Goal: Information Seeking & Learning: Learn about a topic

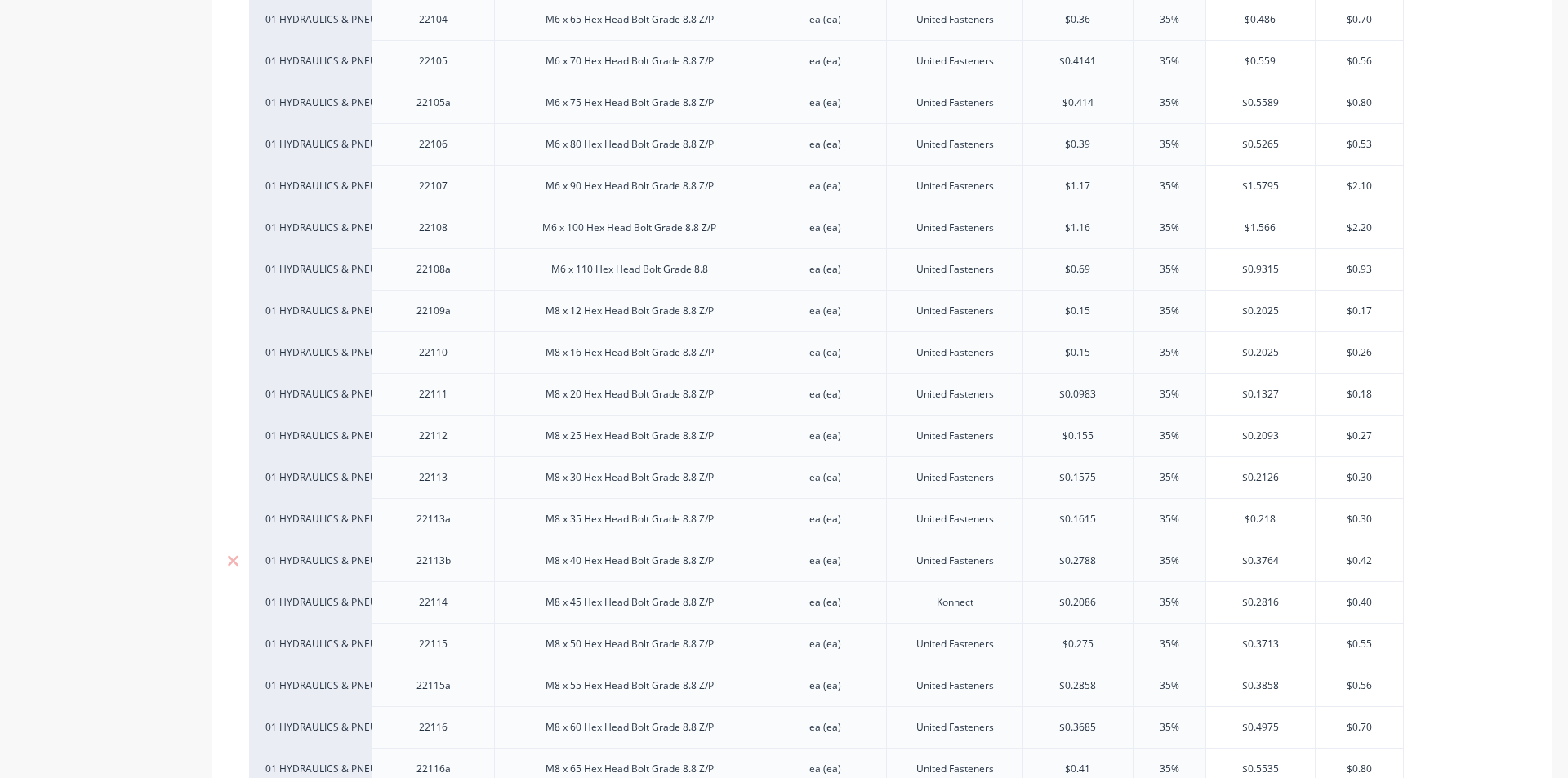
scroll to position [1062, 0]
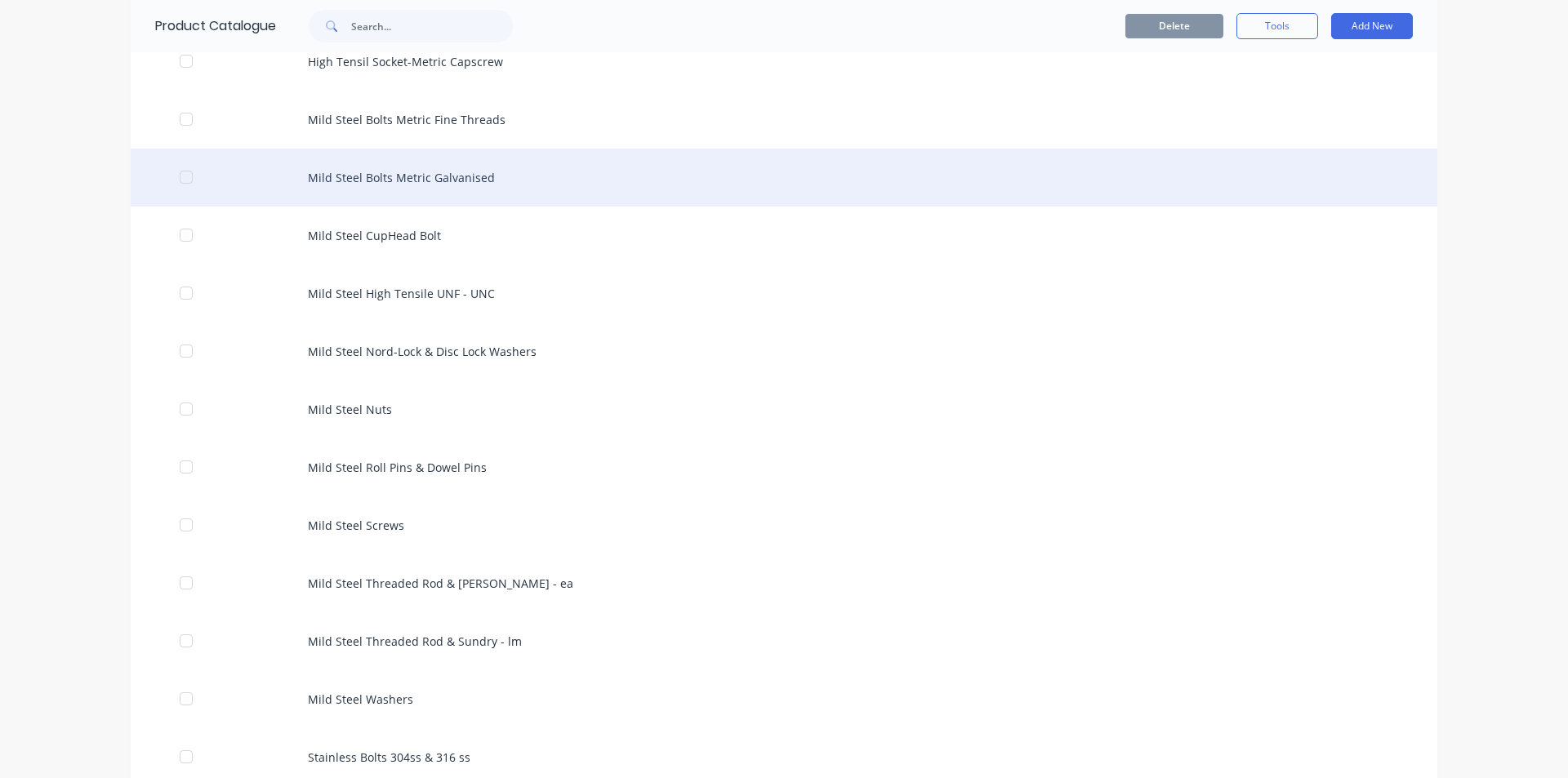
scroll to position [816, 0]
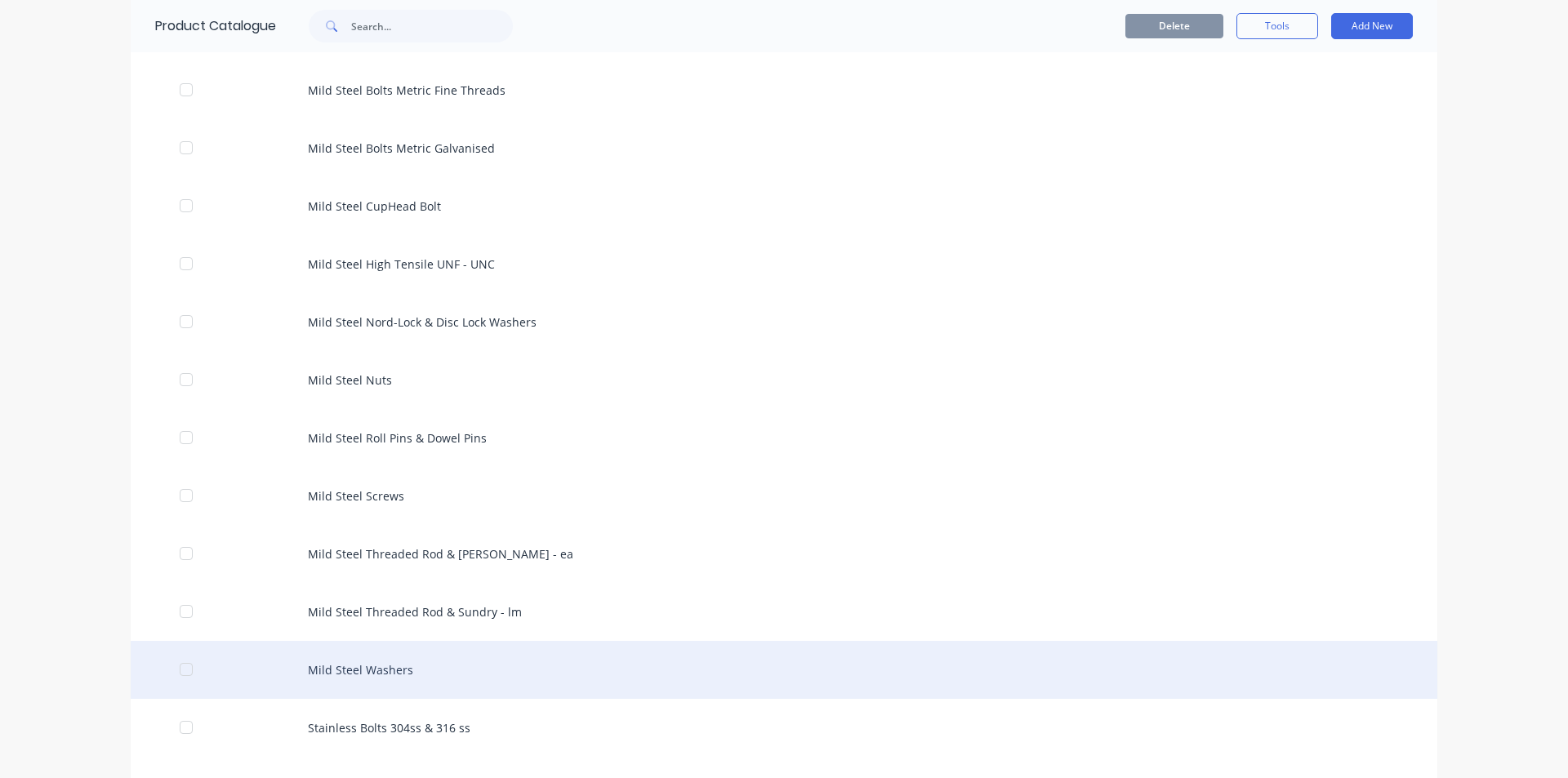
click at [386, 672] on div "Mild Steel Washers" at bounding box center [784, 670] width 1307 height 58
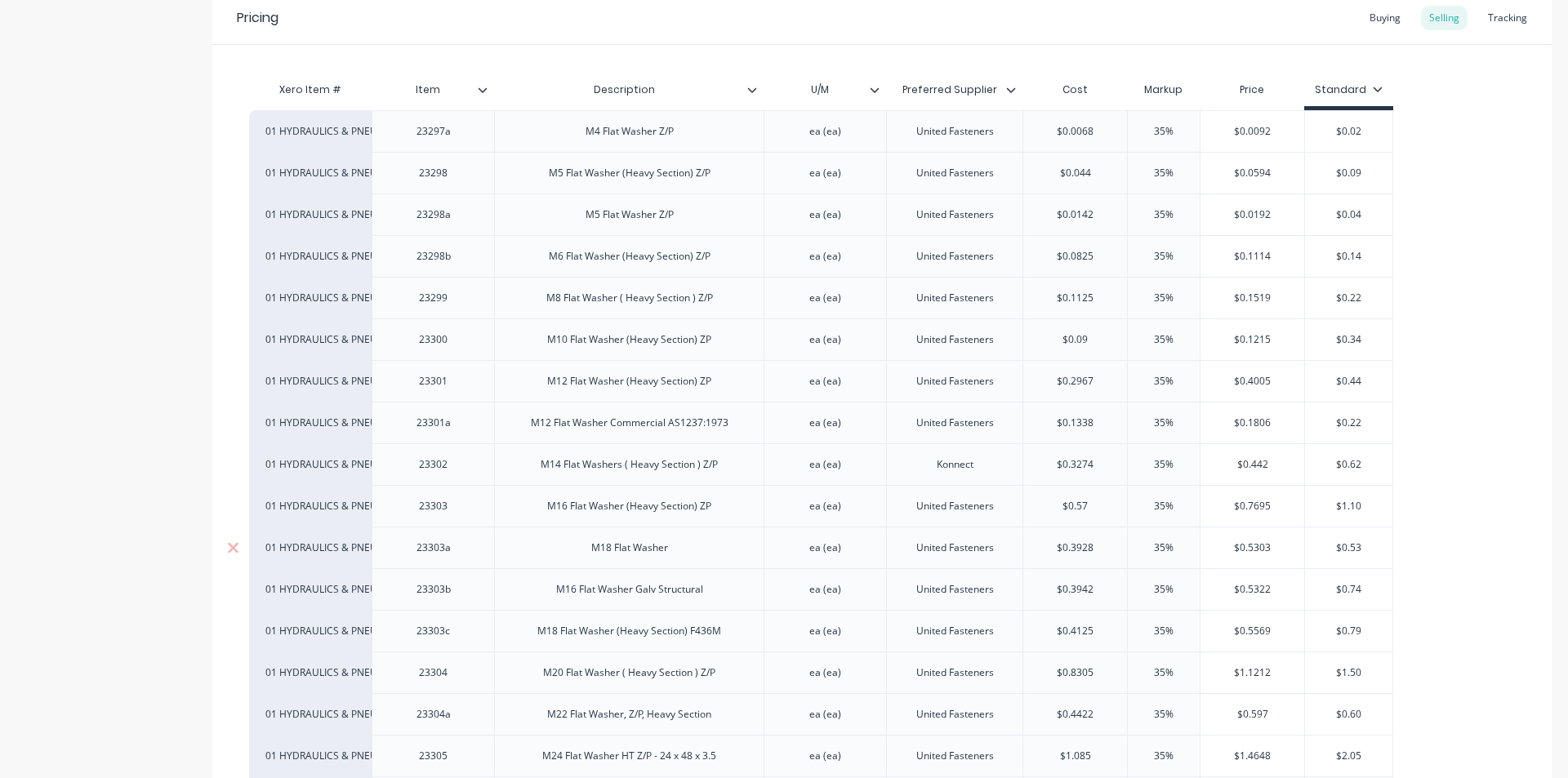
scroll to position [408, 0]
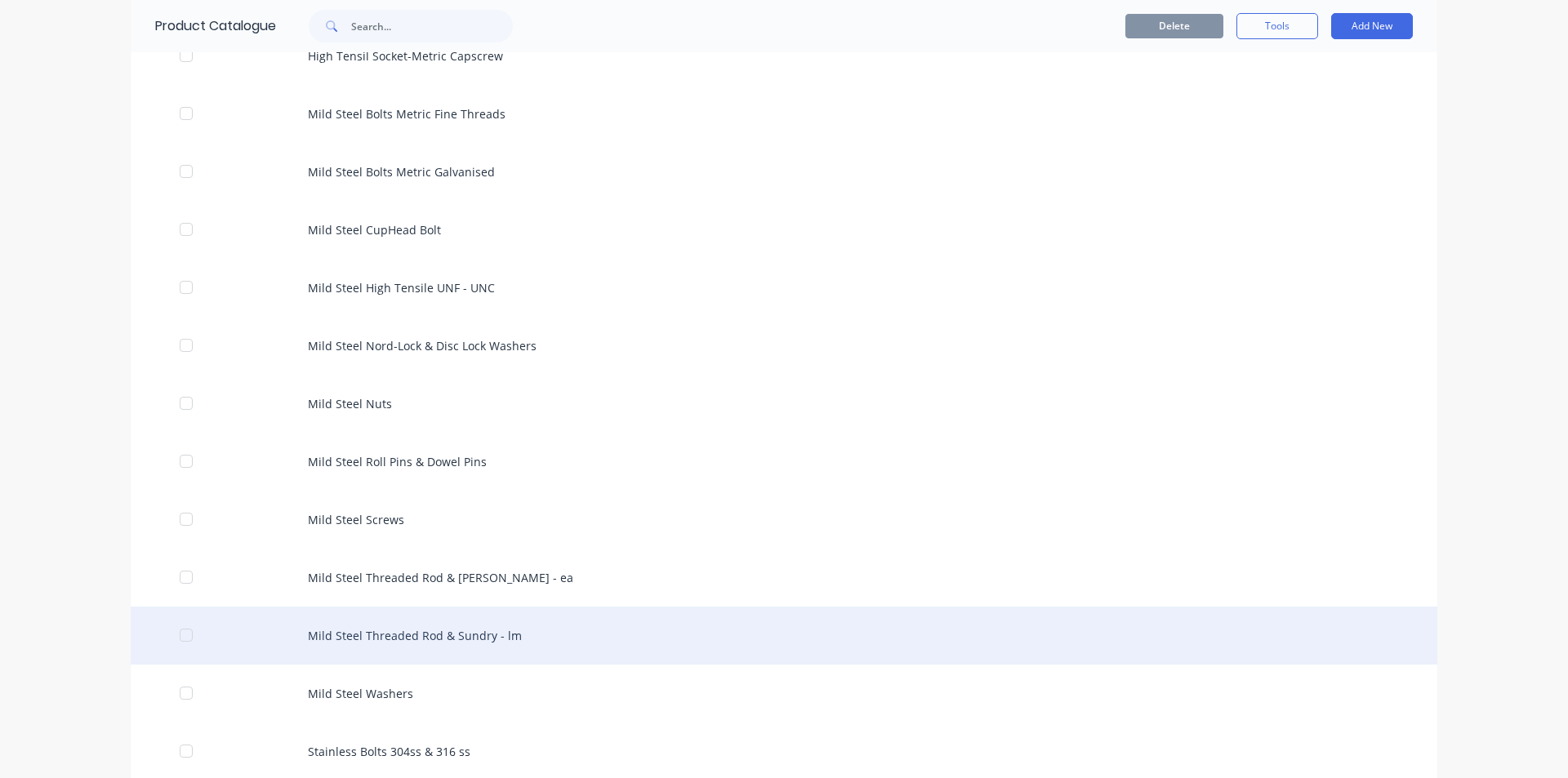
scroll to position [898, 0]
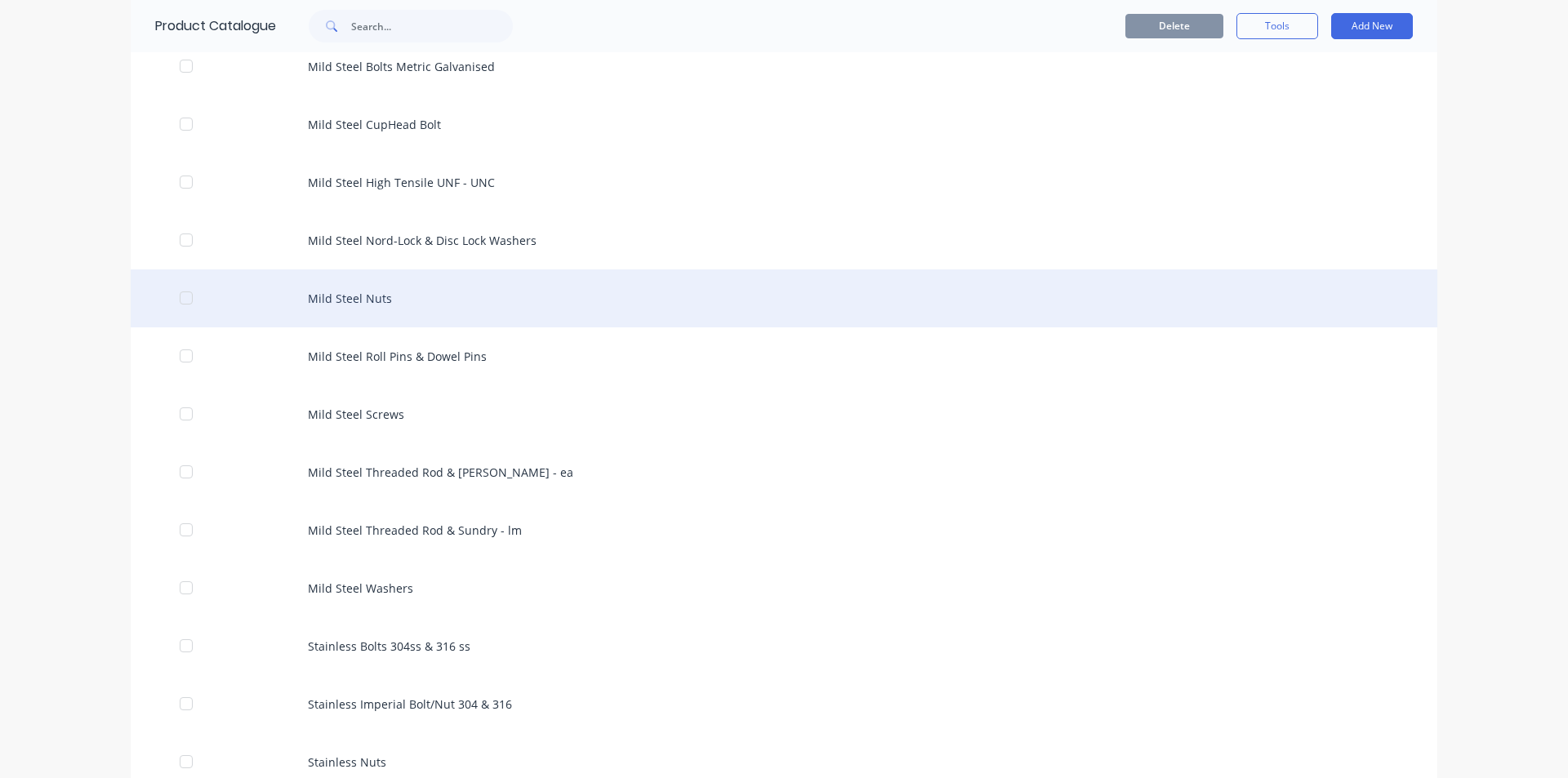
click at [354, 295] on div "Mild Steel Nuts" at bounding box center [784, 298] width 1307 height 58
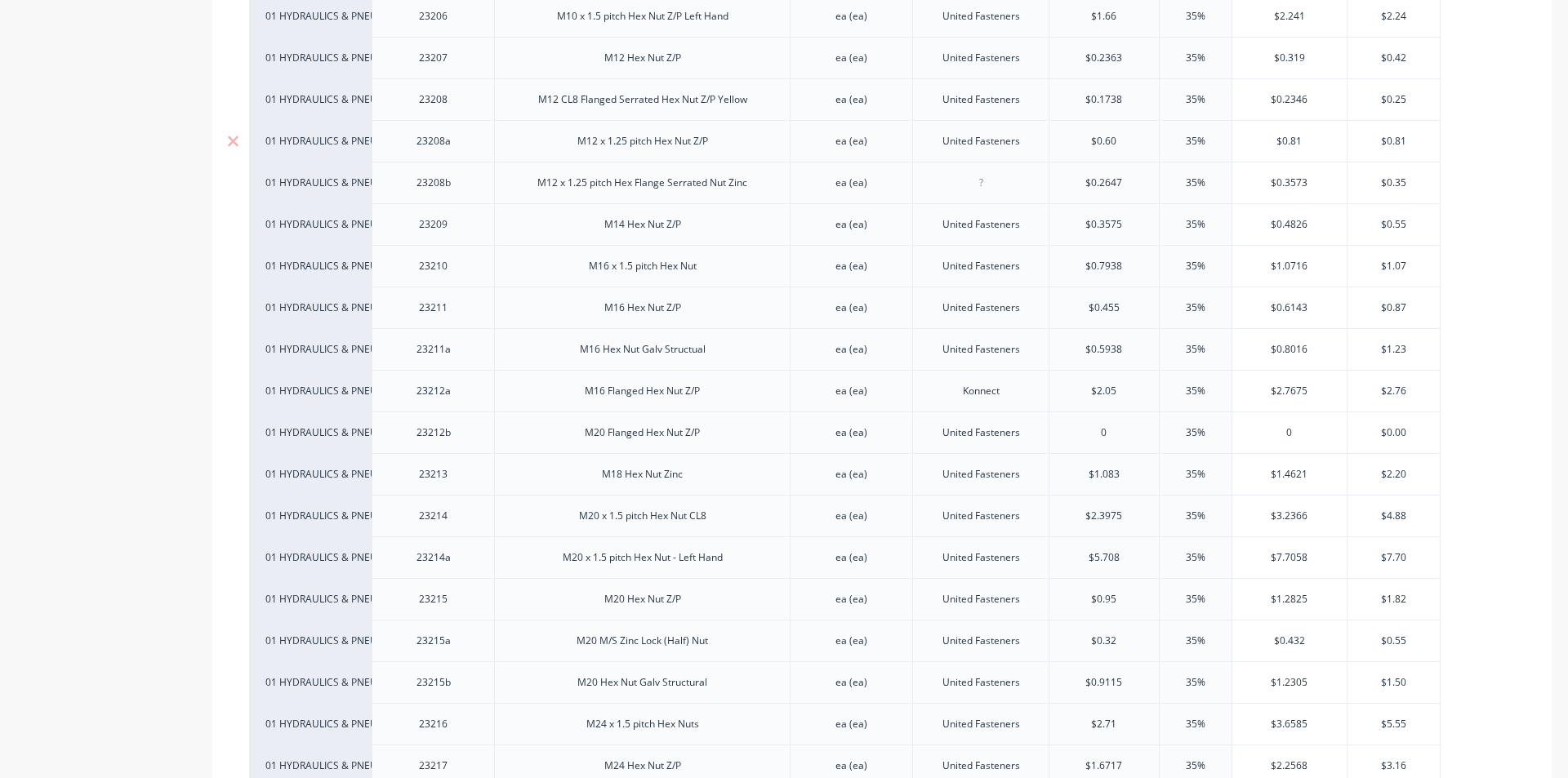
scroll to position [1062, 0]
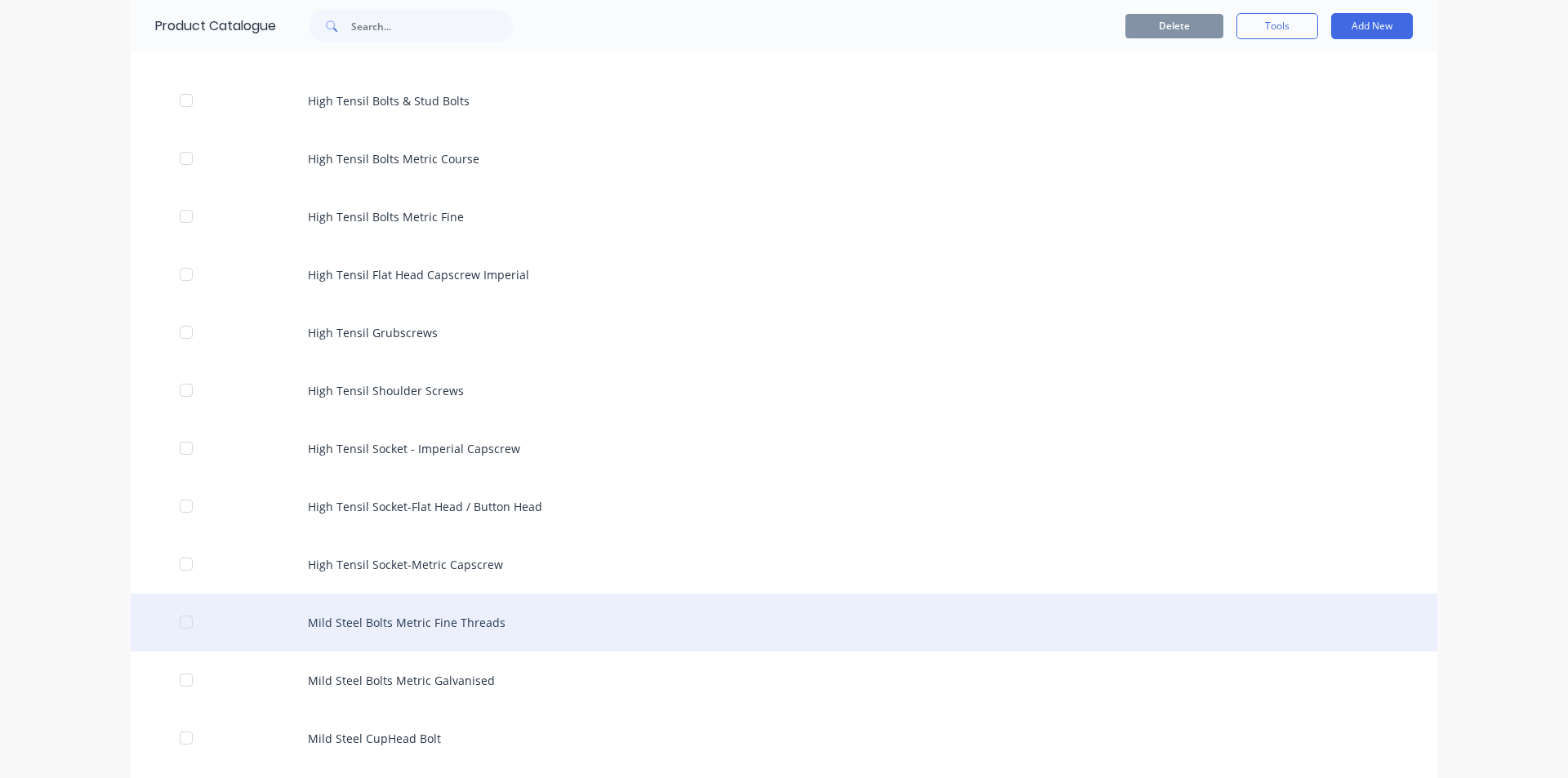
scroll to position [326, 0]
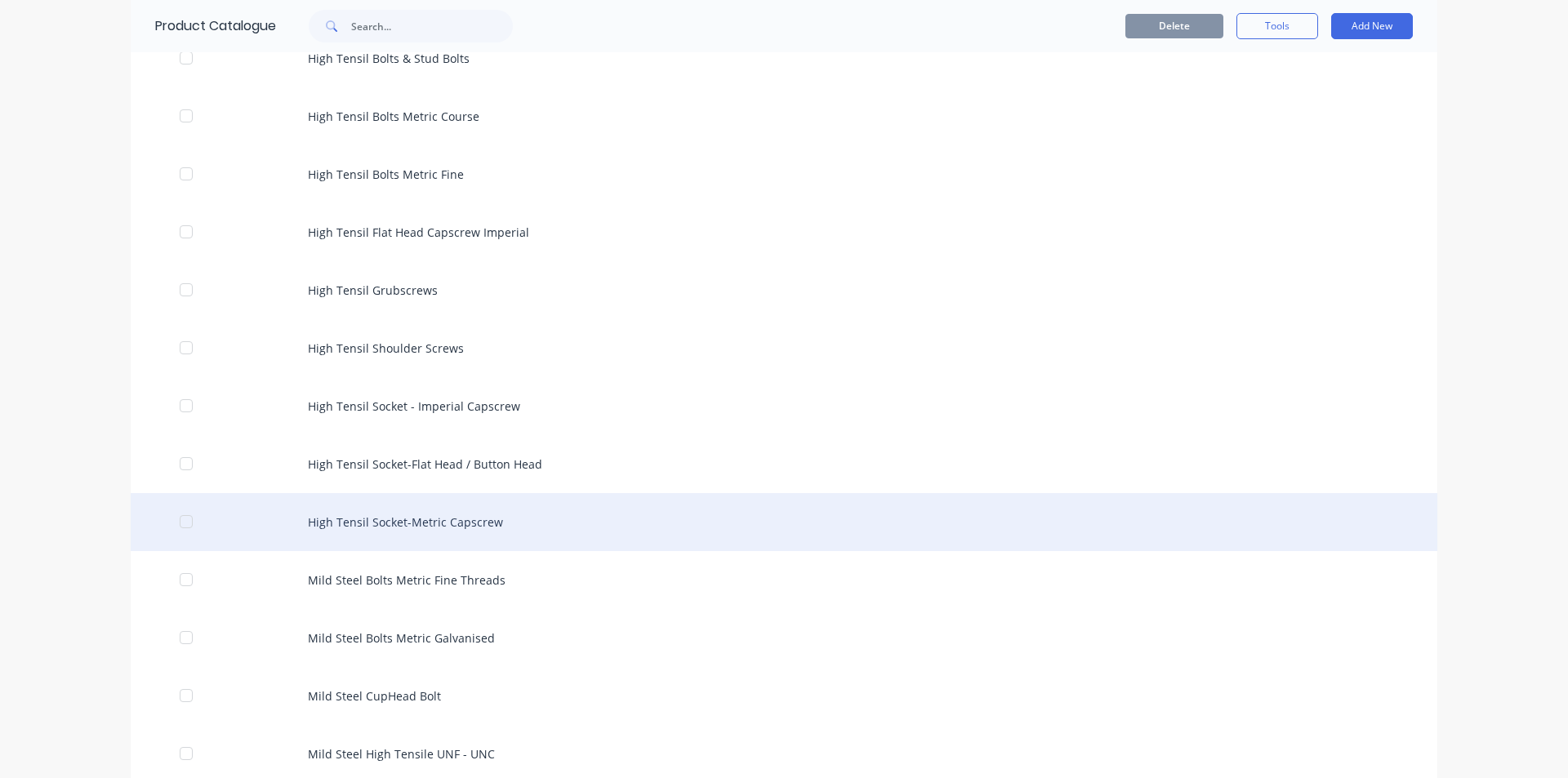
click at [443, 518] on div "High Tensil Socket-Metric Capscrew" at bounding box center [784, 522] width 1307 height 58
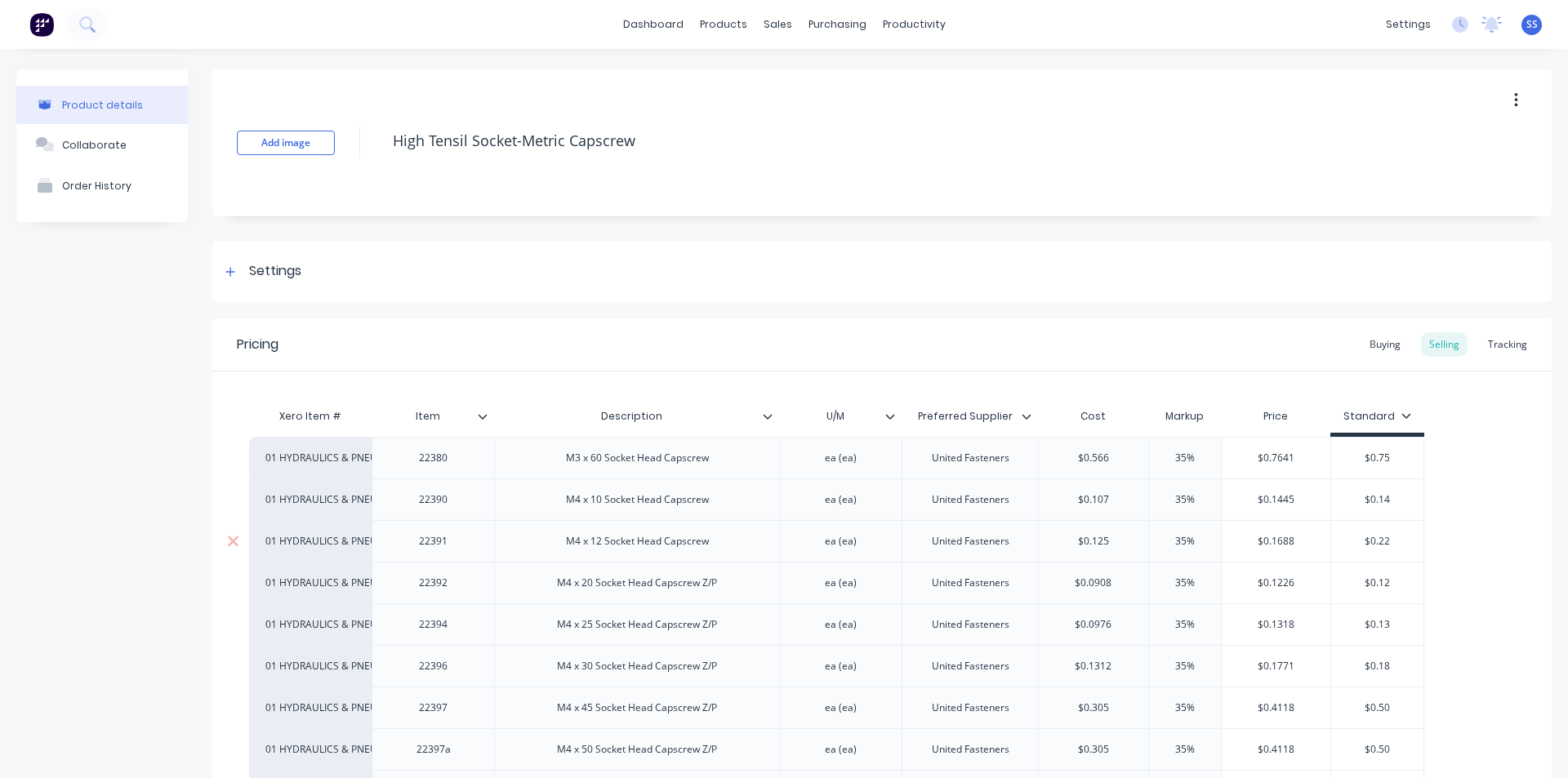
click at [687, 520] on div "M4 x 12 Socket Head Capscrew" at bounding box center [637, 541] width 285 height 42
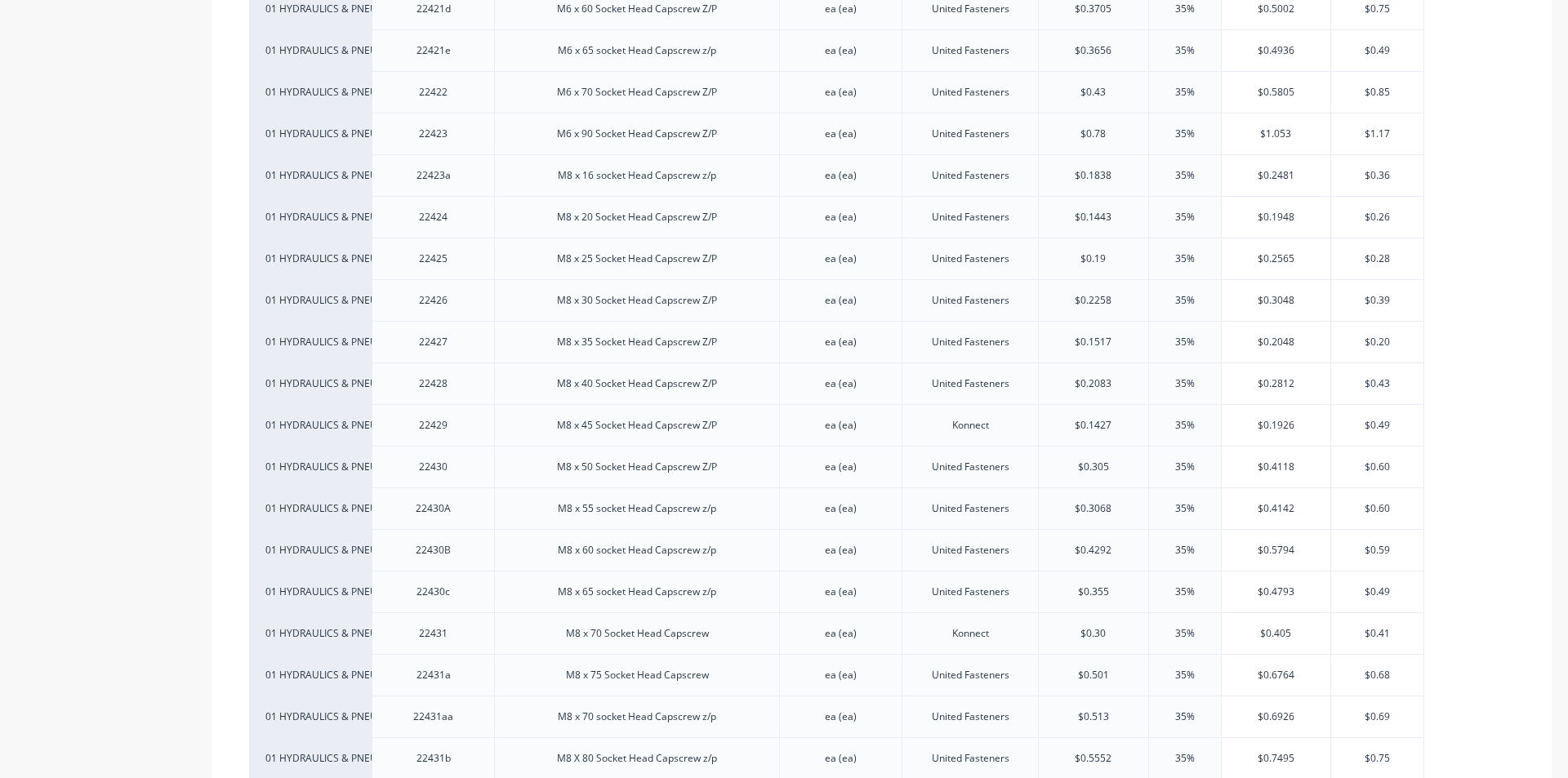
scroll to position [1796, 0]
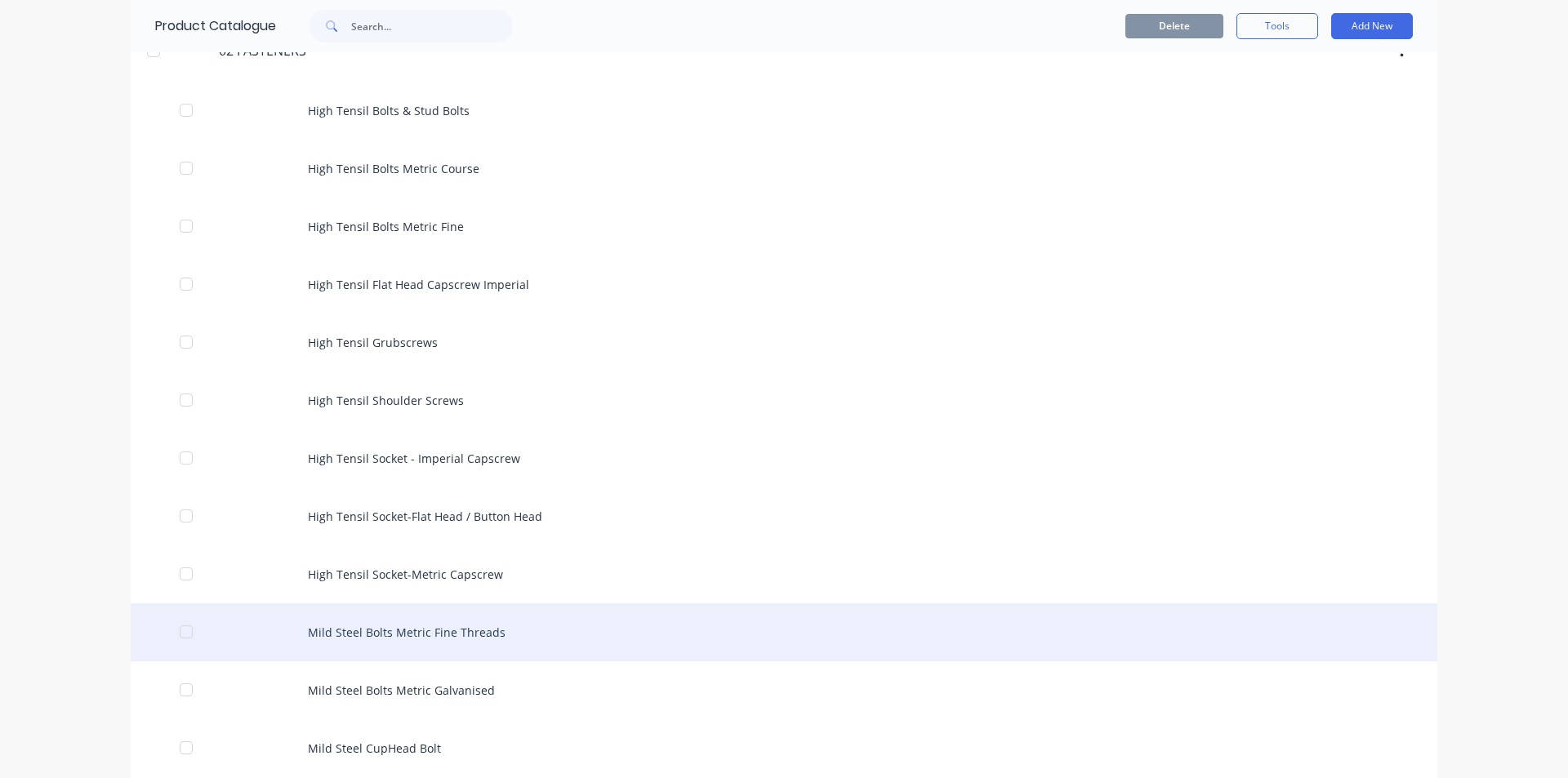
scroll to position [326, 0]
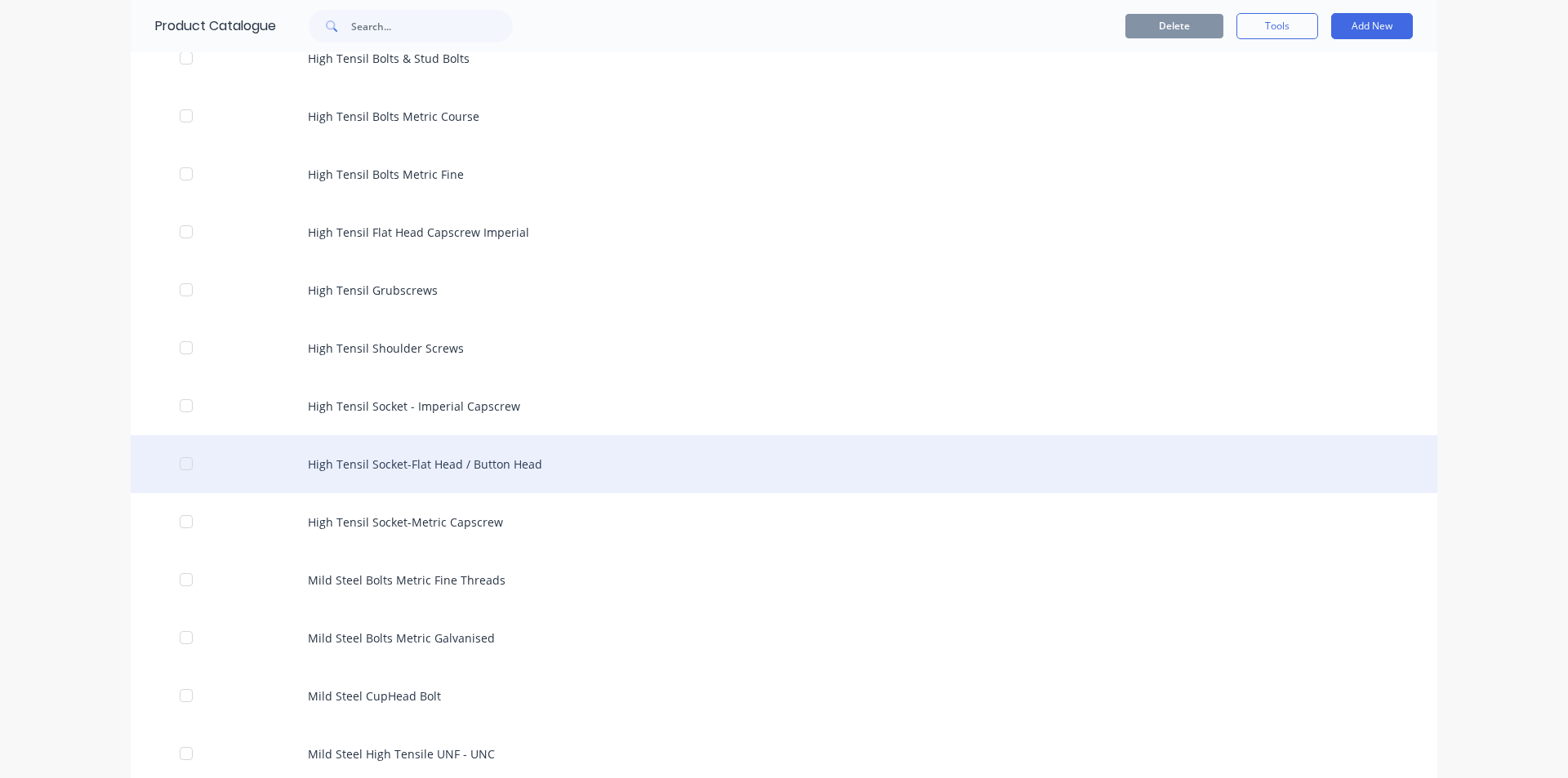
click at [441, 463] on div "High Tensil Socket-Flat Head / Button Head" at bounding box center [784, 464] width 1307 height 58
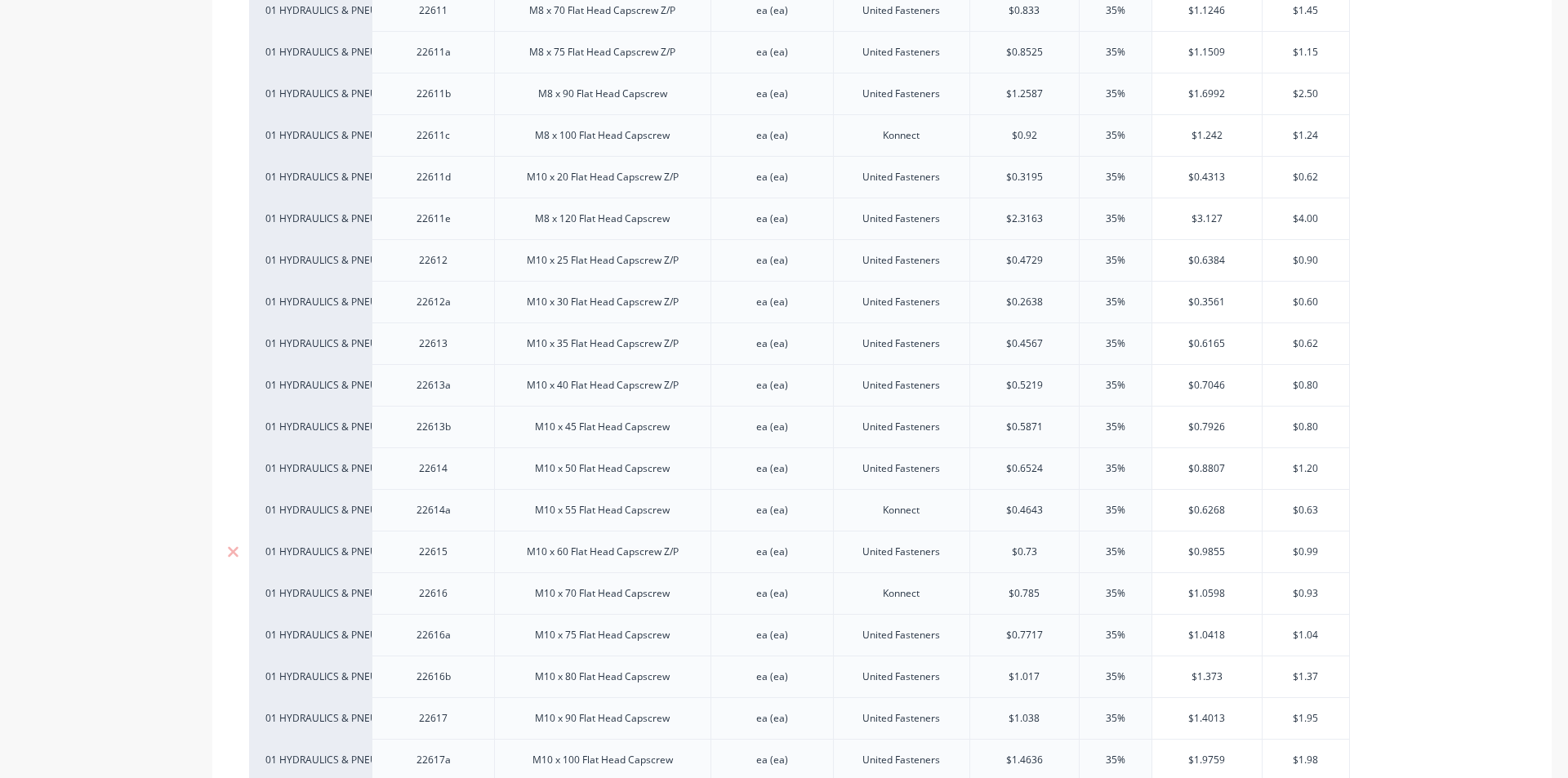
scroll to position [1714, 0]
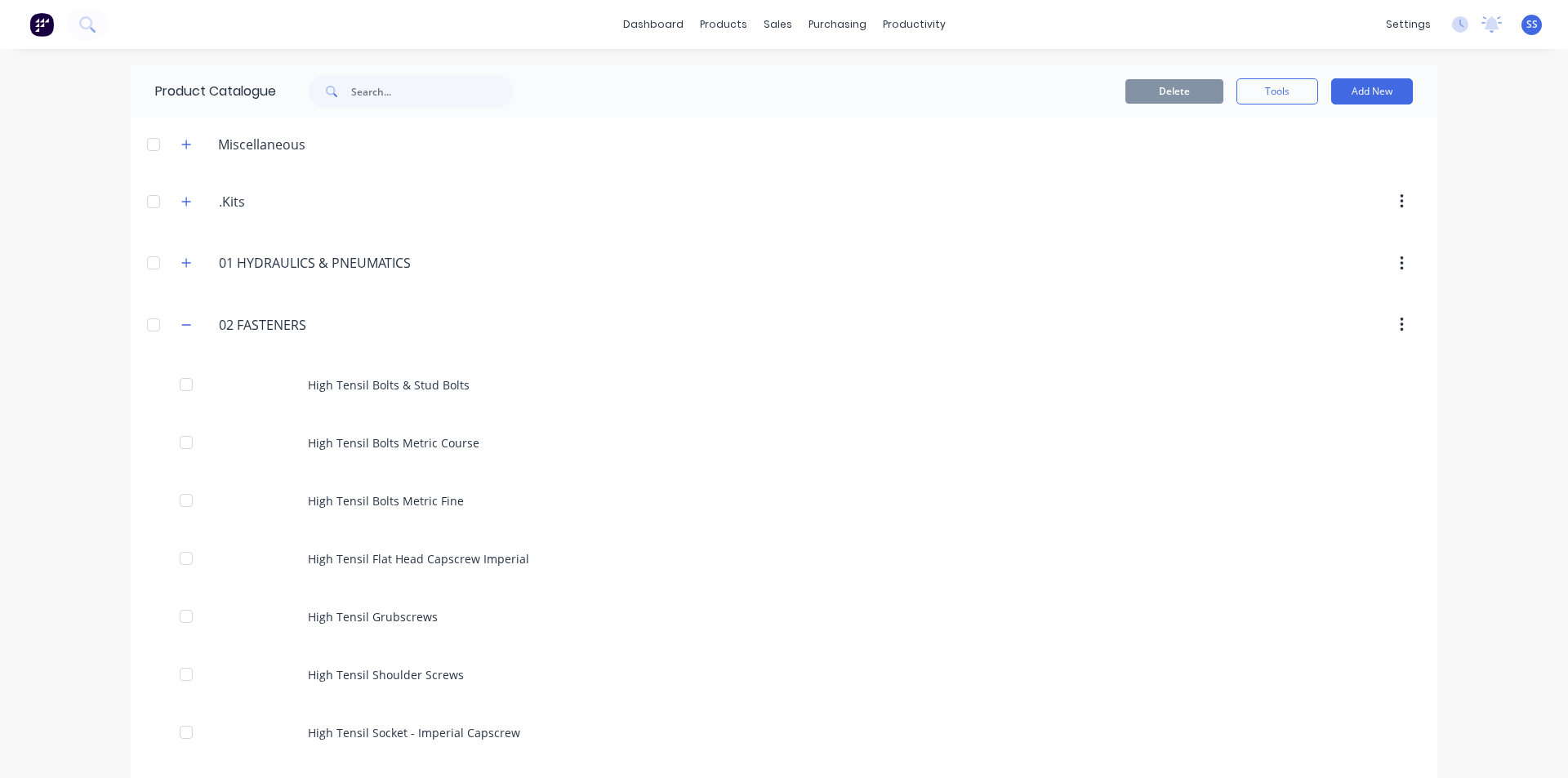
scroll to position [489, 0]
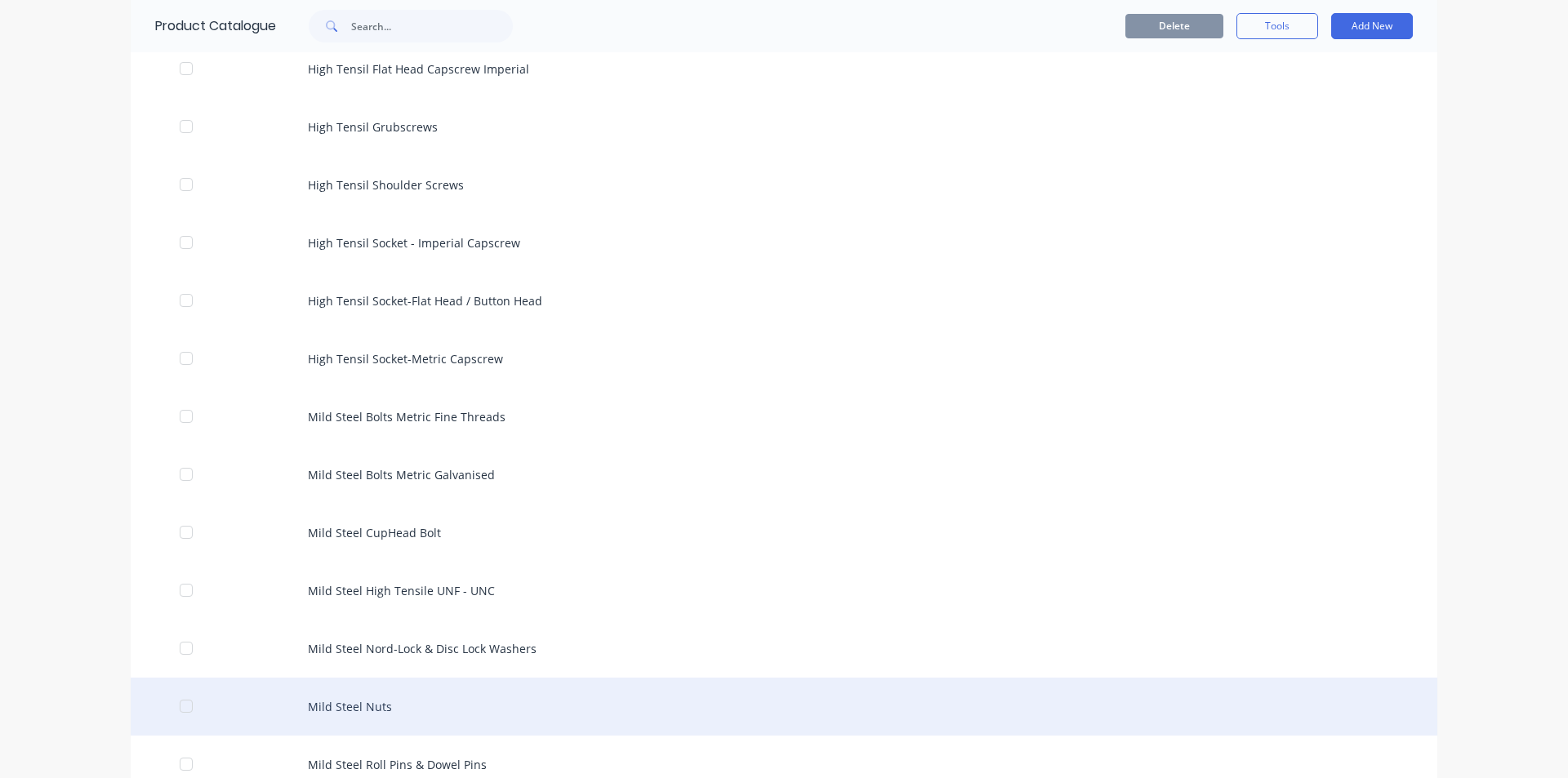
click at [389, 710] on div "Mild Steel Nuts" at bounding box center [784, 706] width 1307 height 58
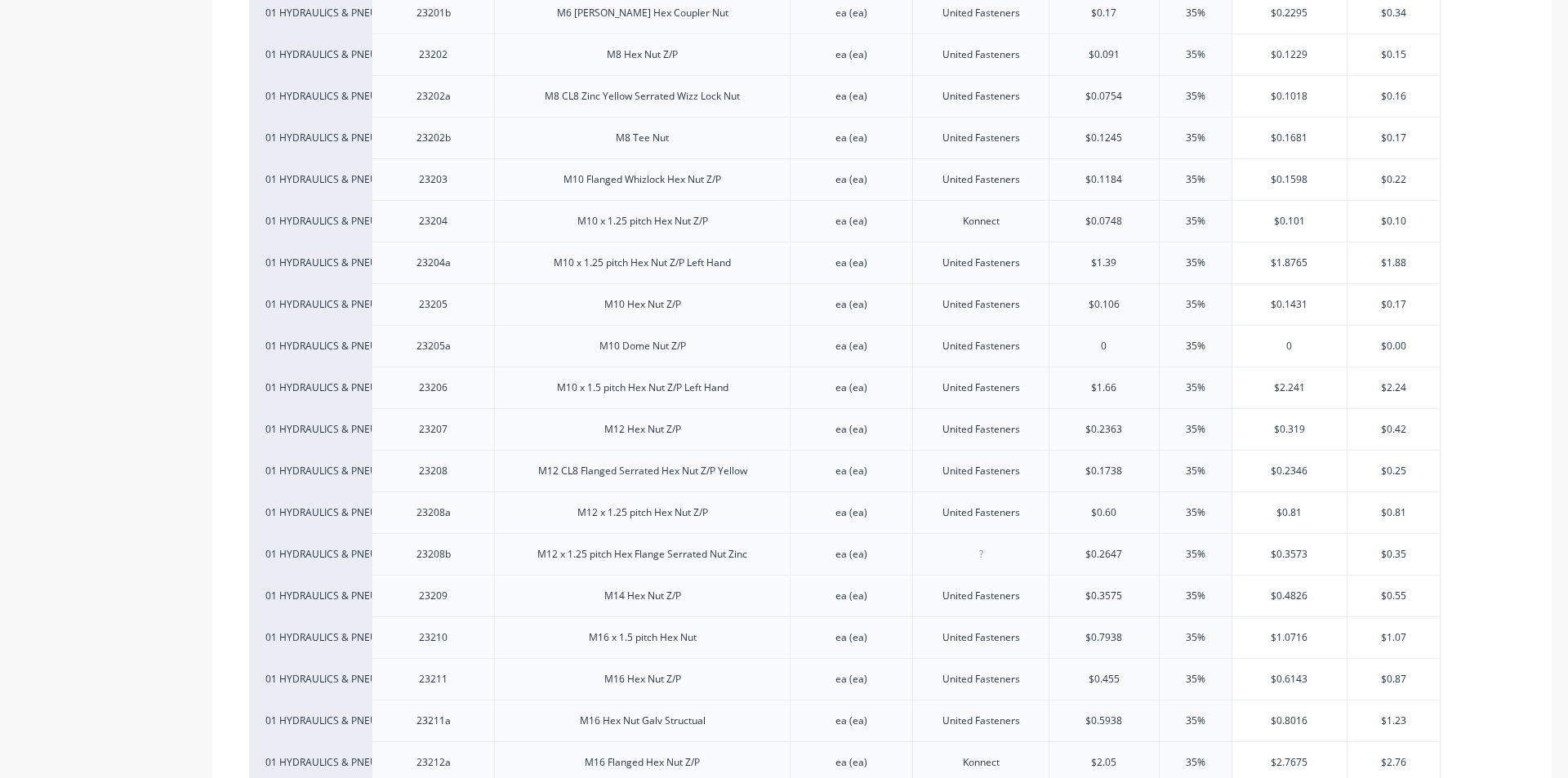
scroll to position [980, 0]
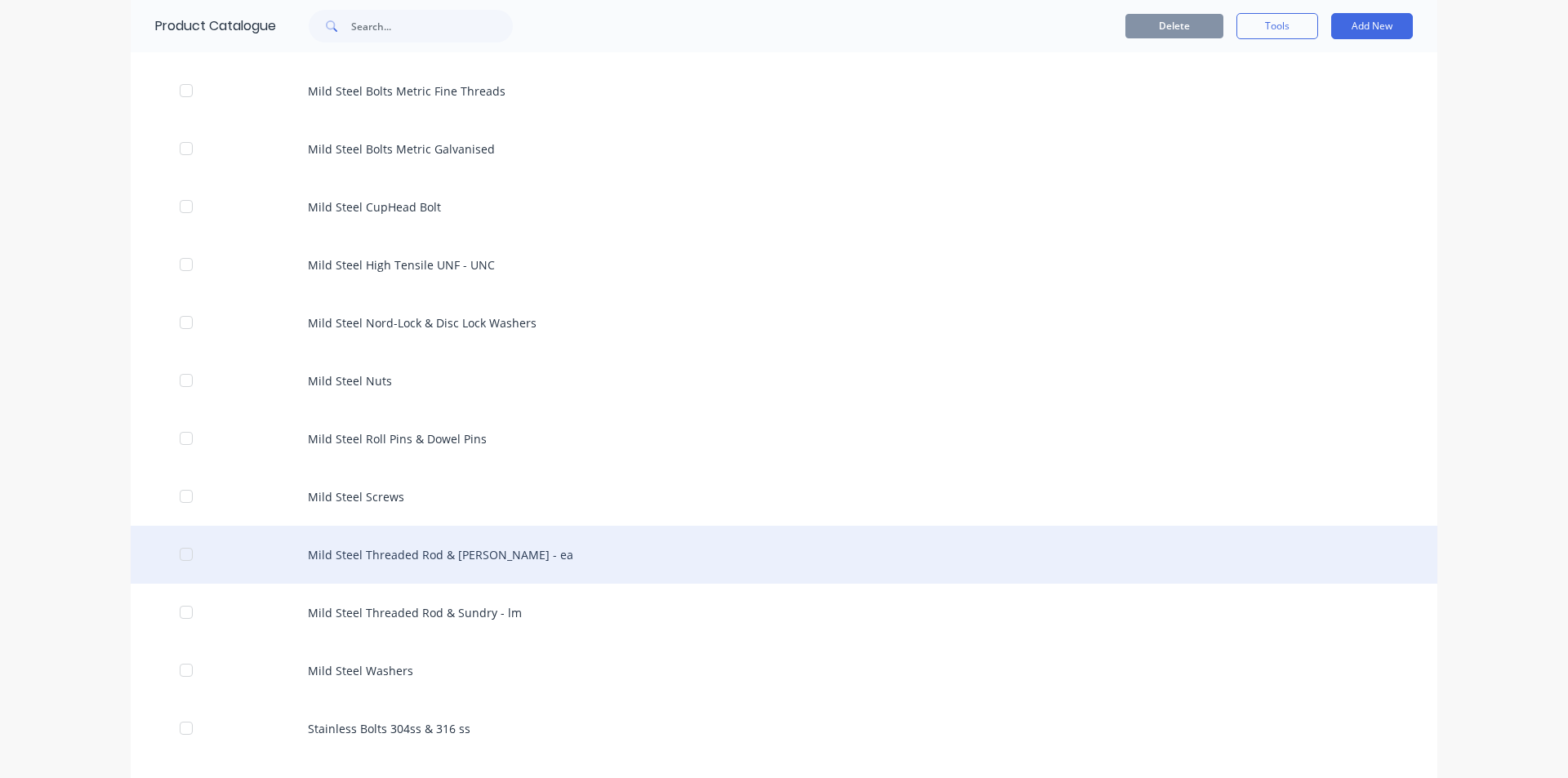
scroll to position [816, 0]
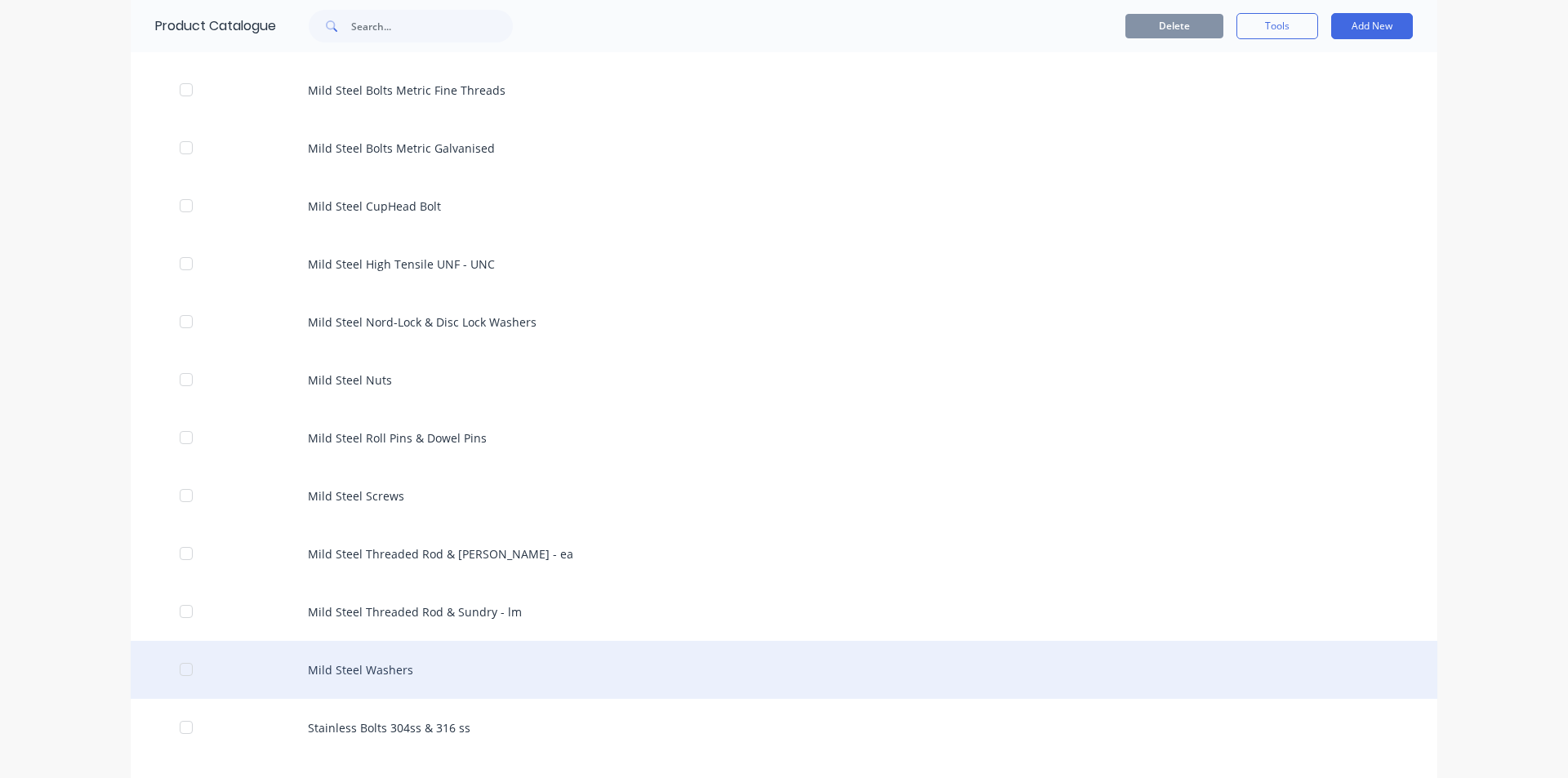
click at [379, 657] on div "Mild Steel Washers" at bounding box center [784, 670] width 1307 height 58
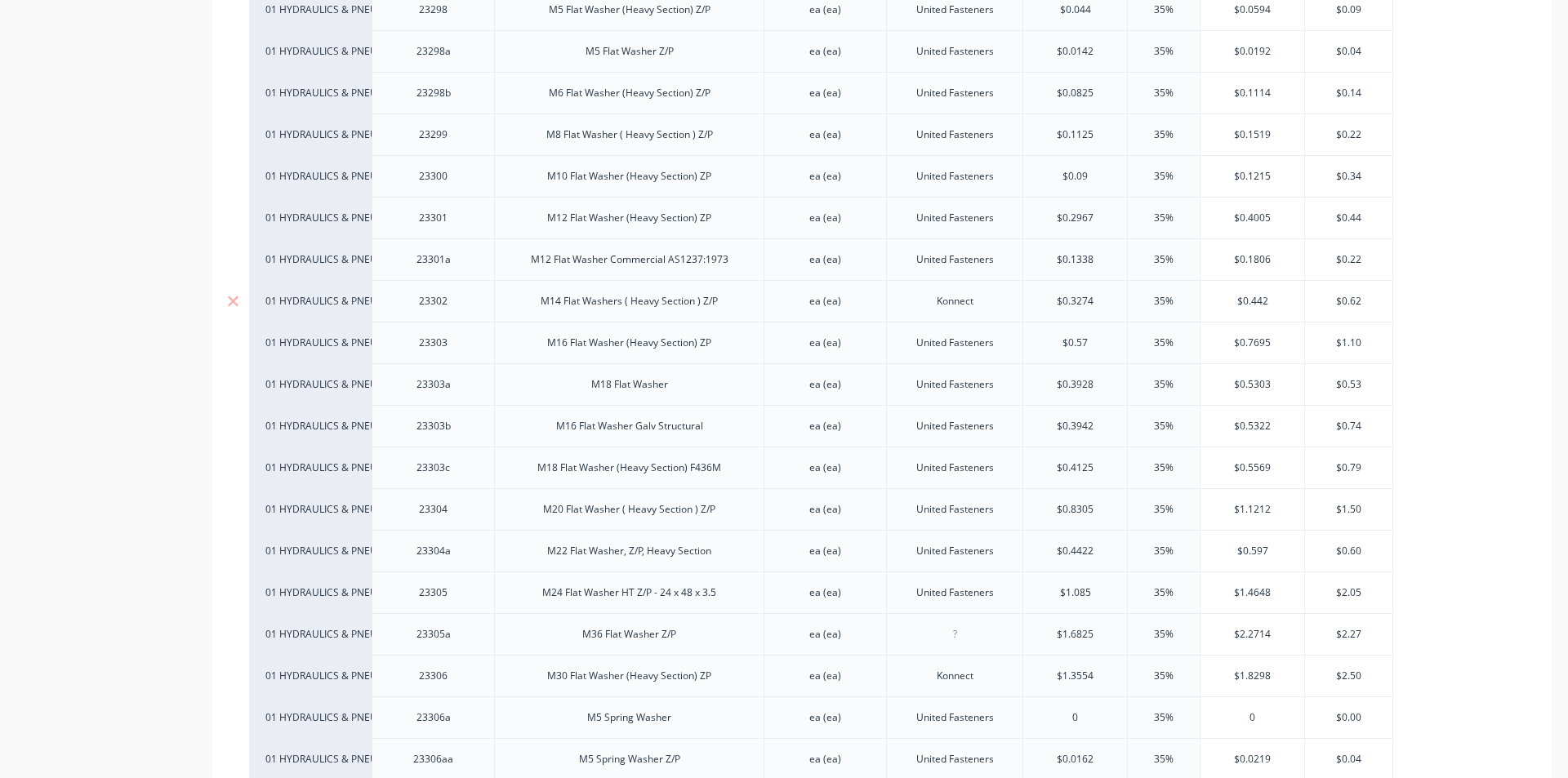
scroll to position [408, 0]
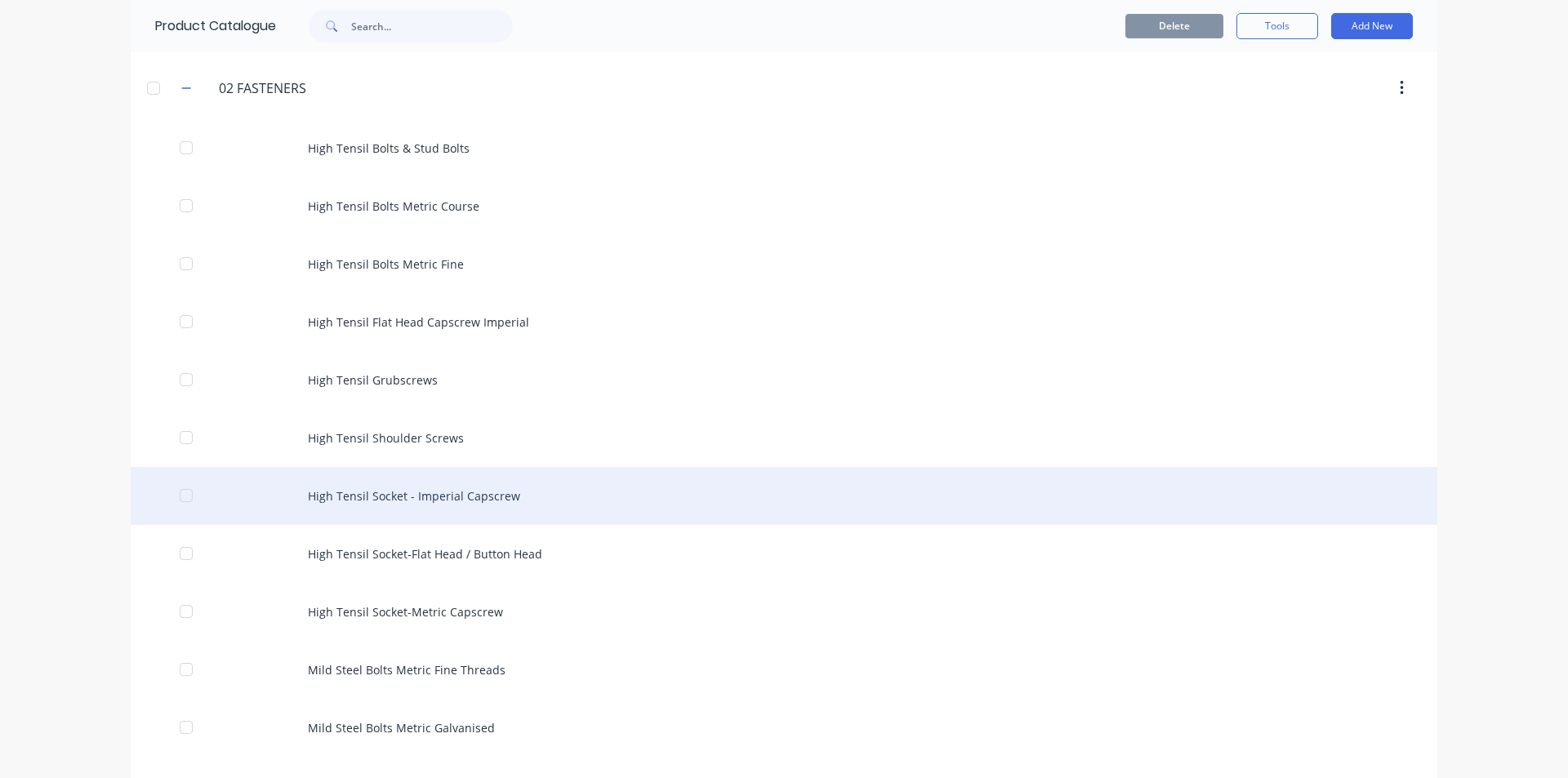
scroll to position [245, 0]
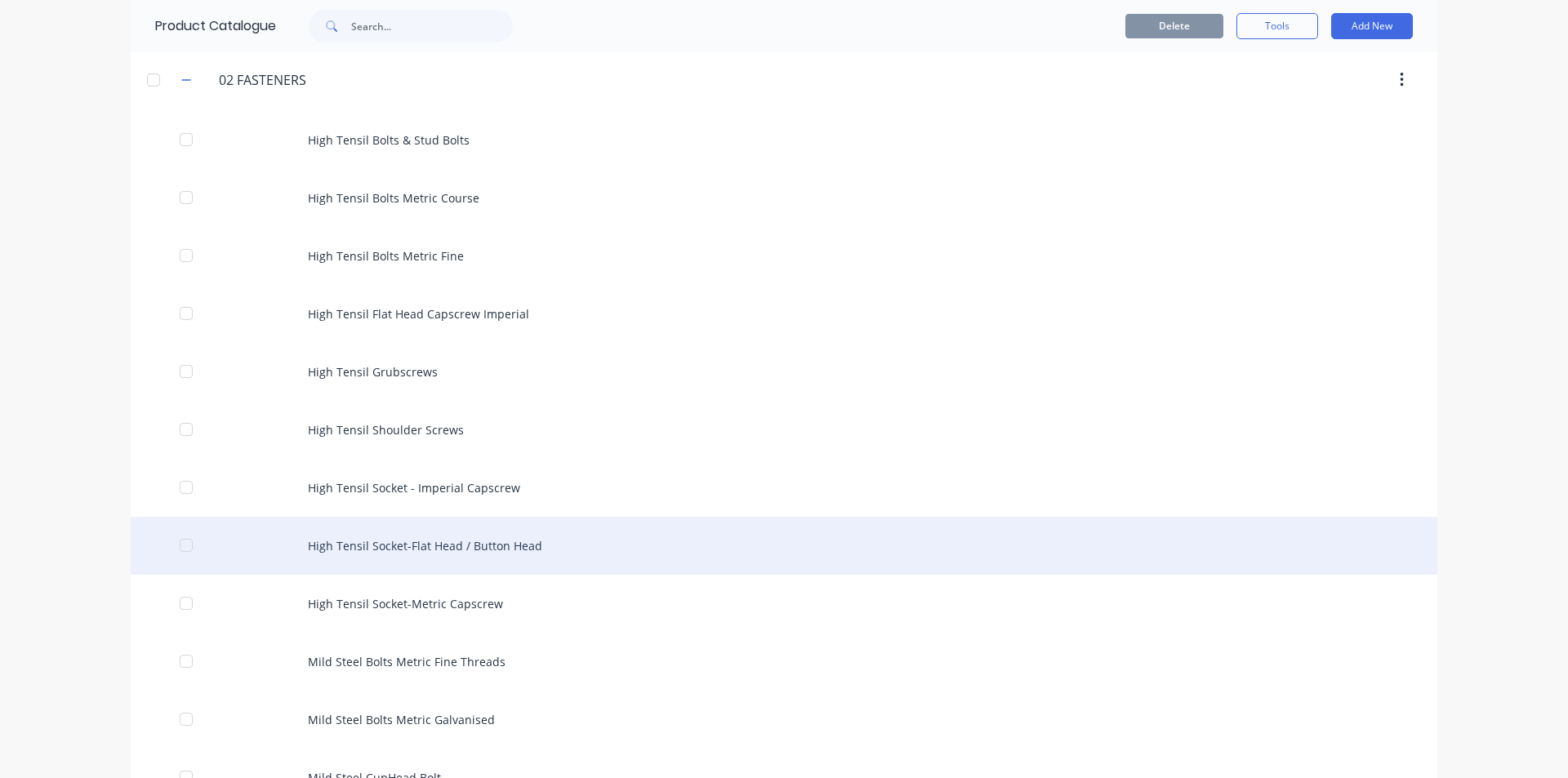
click at [430, 547] on div "High Tensil Socket-Flat Head / Button Head" at bounding box center [784, 546] width 1307 height 58
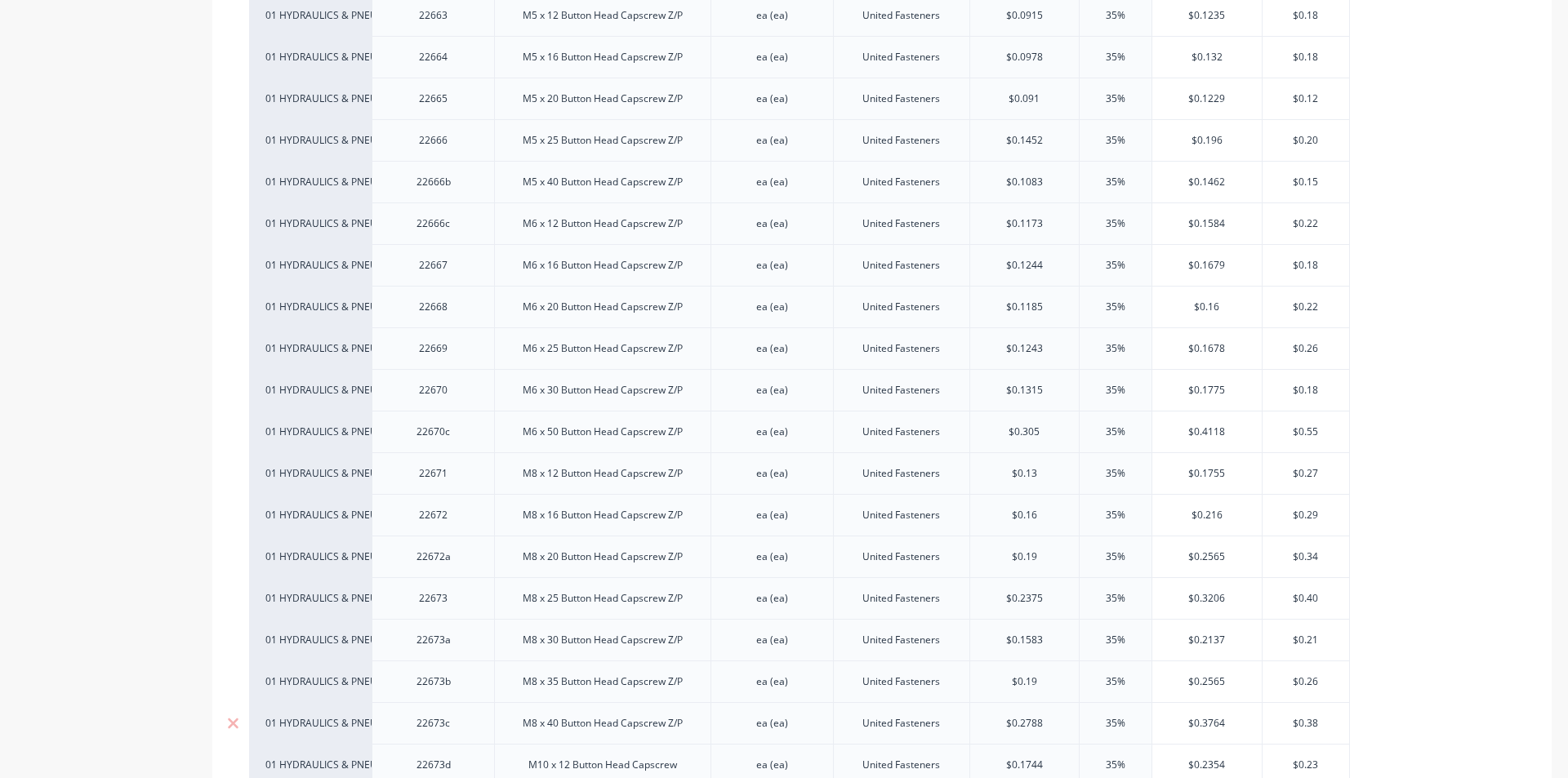
scroll to position [4979, 0]
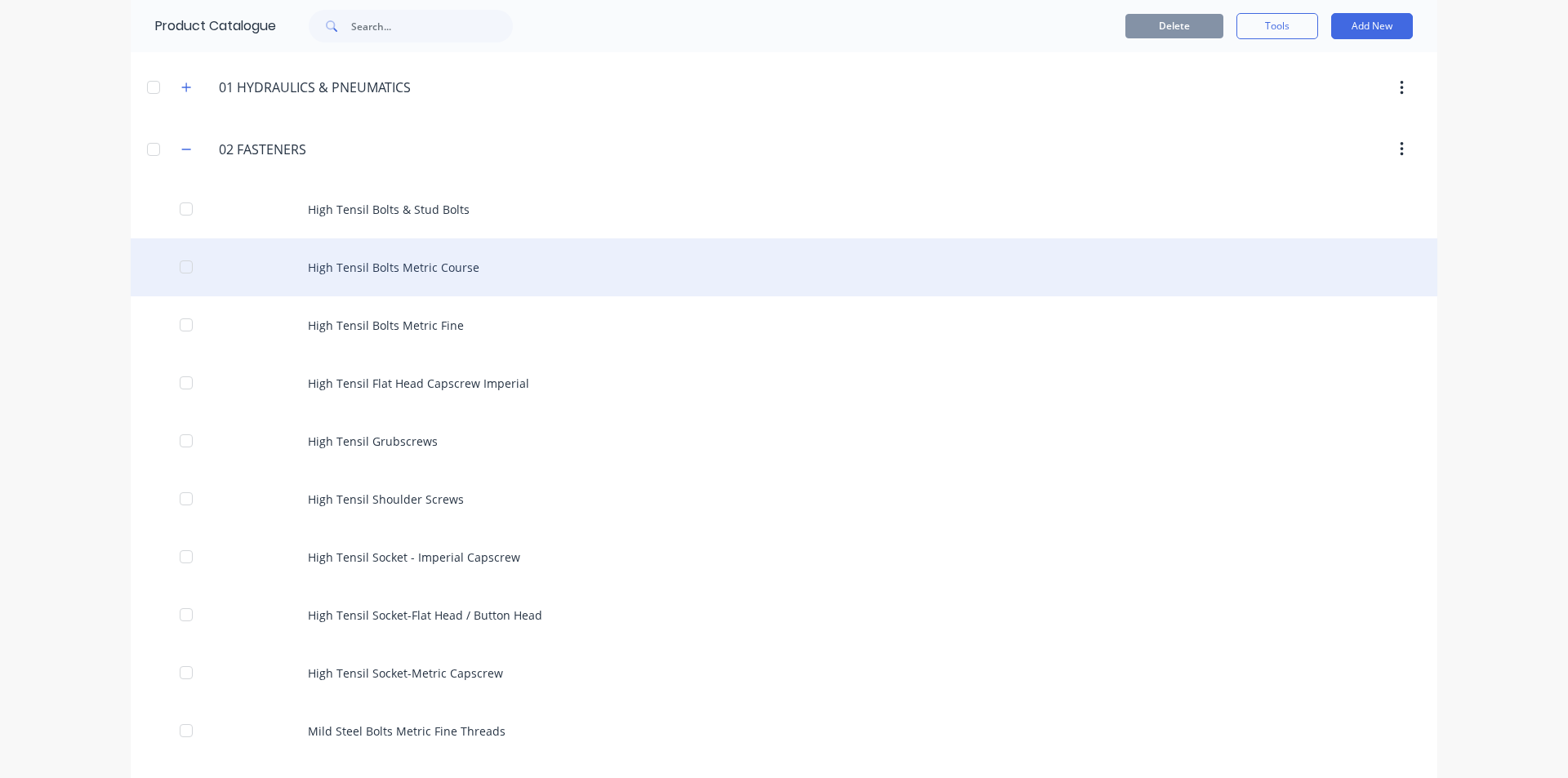
scroll to position [163, 0]
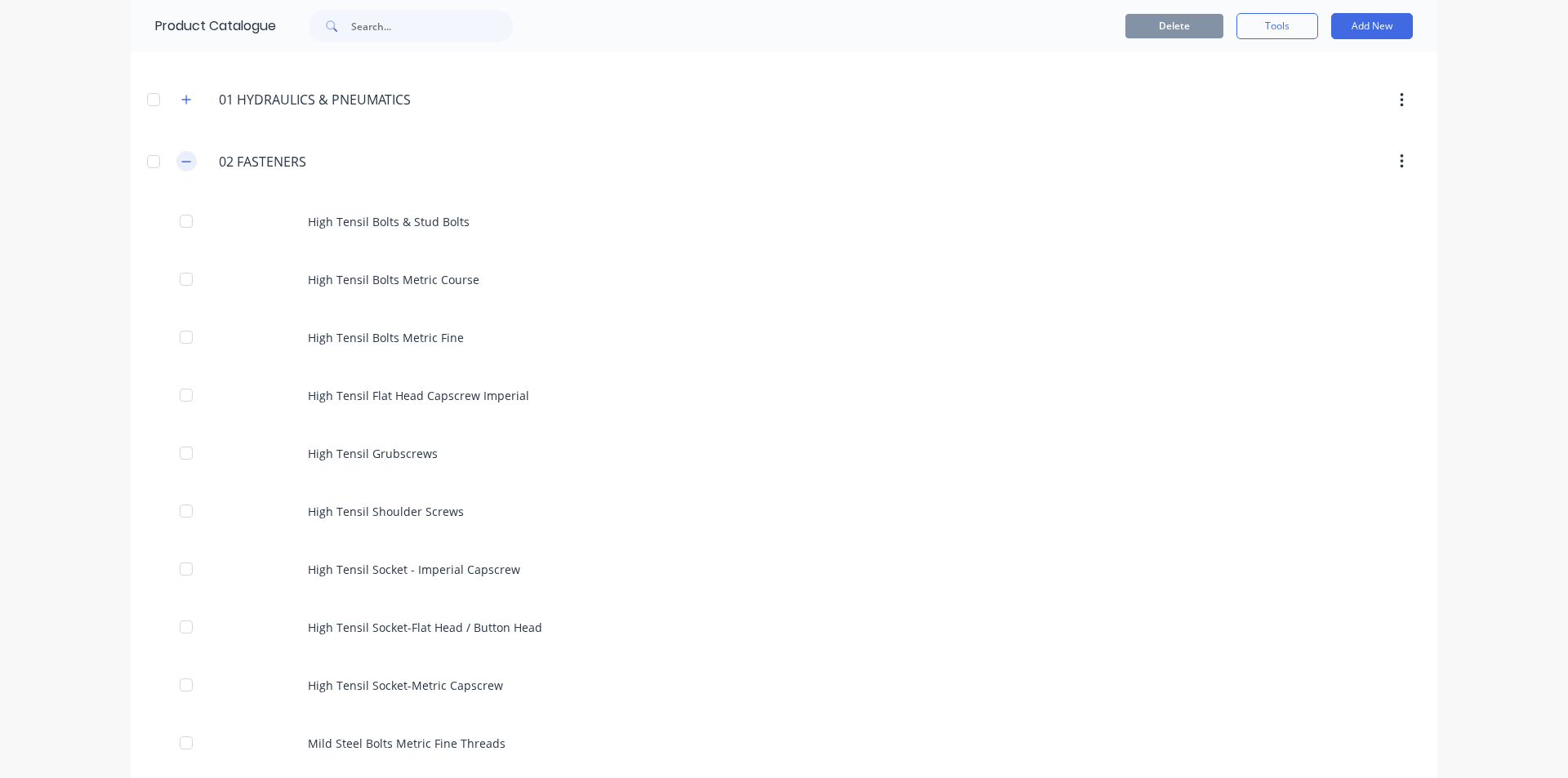
click at [181, 156] on icon "button" at bounding box center [185, 161] width 9 height 11
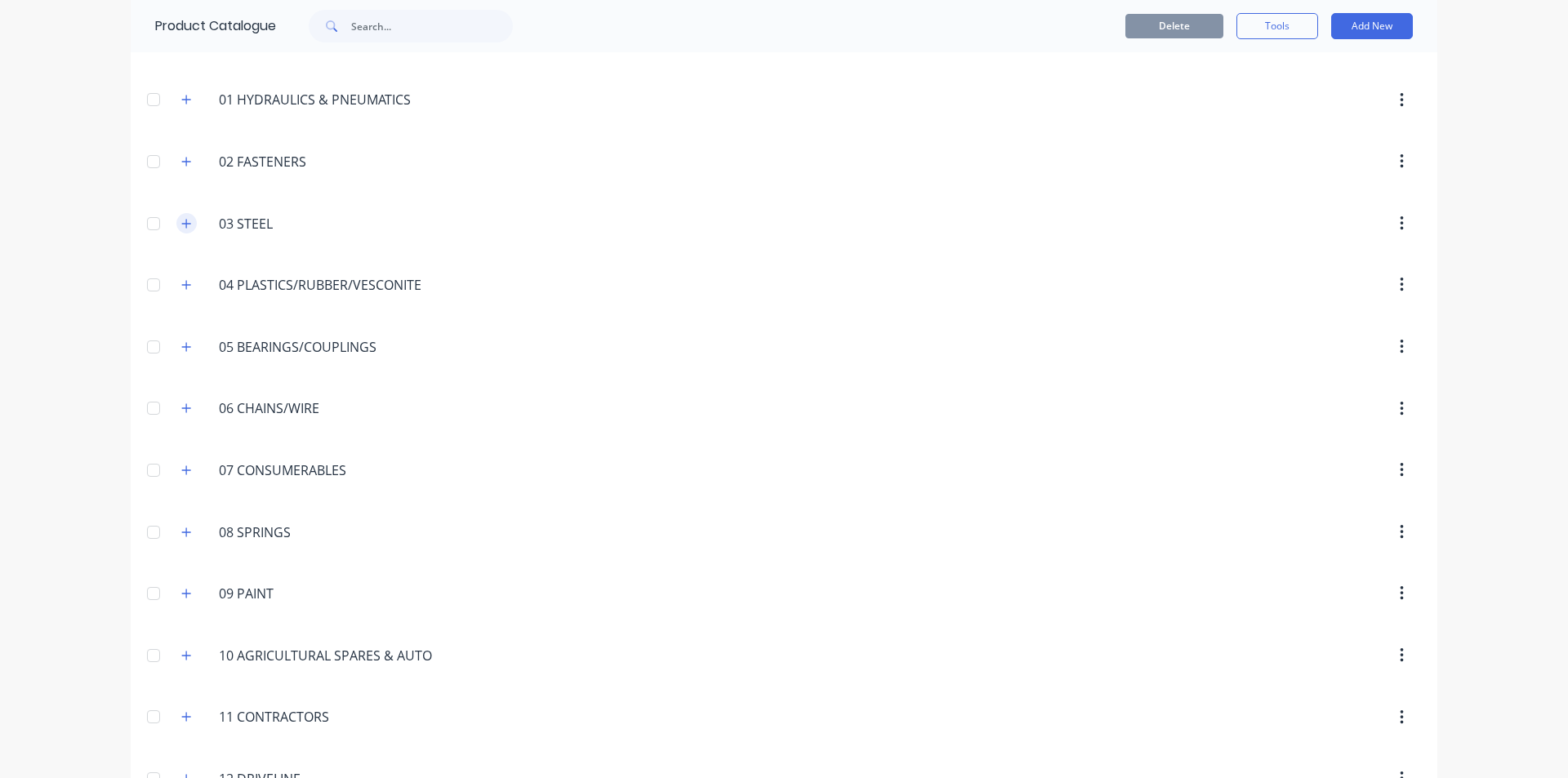
click at [182, 222] on icon "button" at bounding box center [185, 223] width 9 height 11
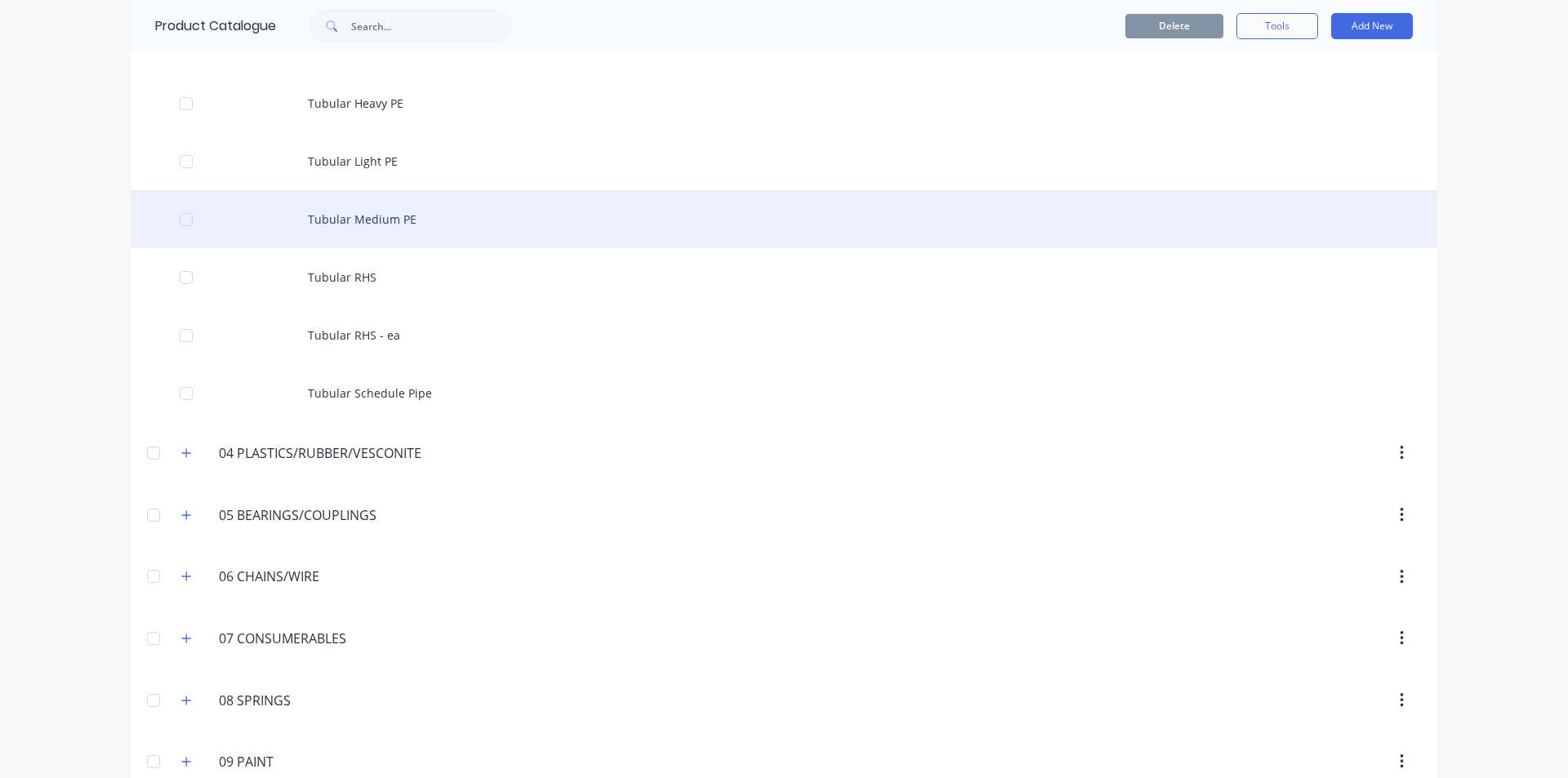
scroll to position [5550, 0]
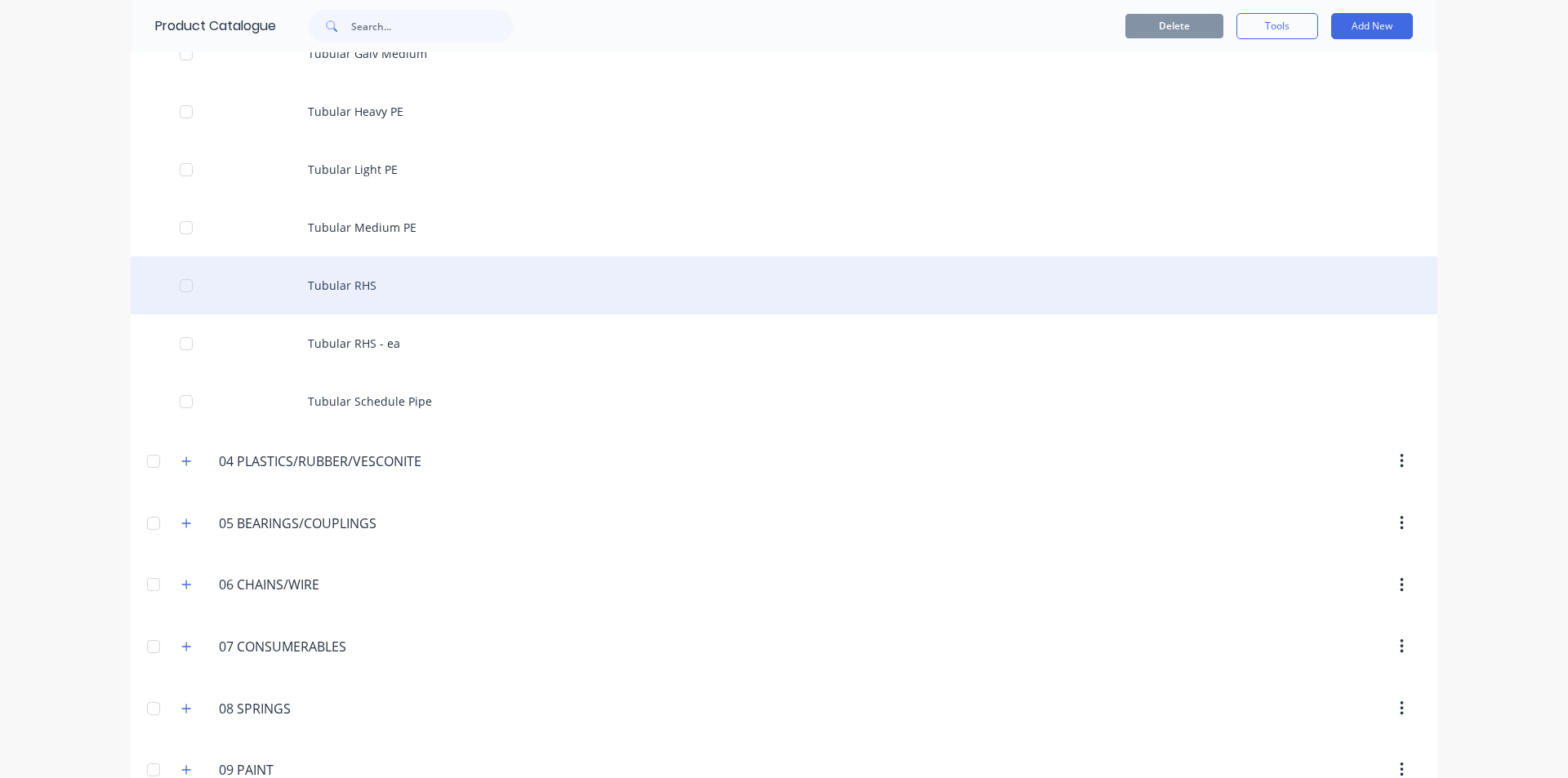
click at [358, 279] on div "Tubular RHS" at bounding box center [784, 285] width 1307 height 58
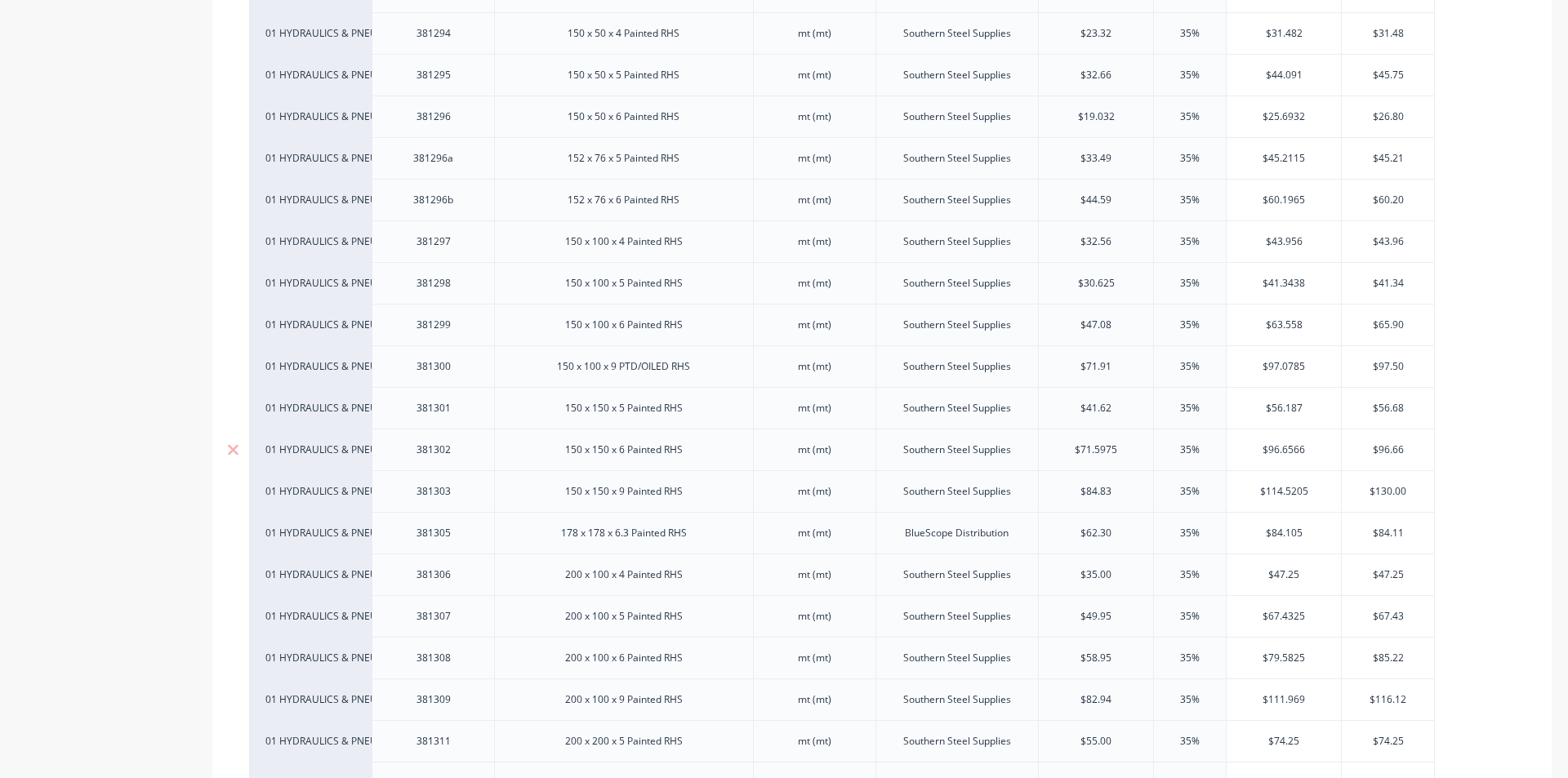
scroll to position [3836, 0]
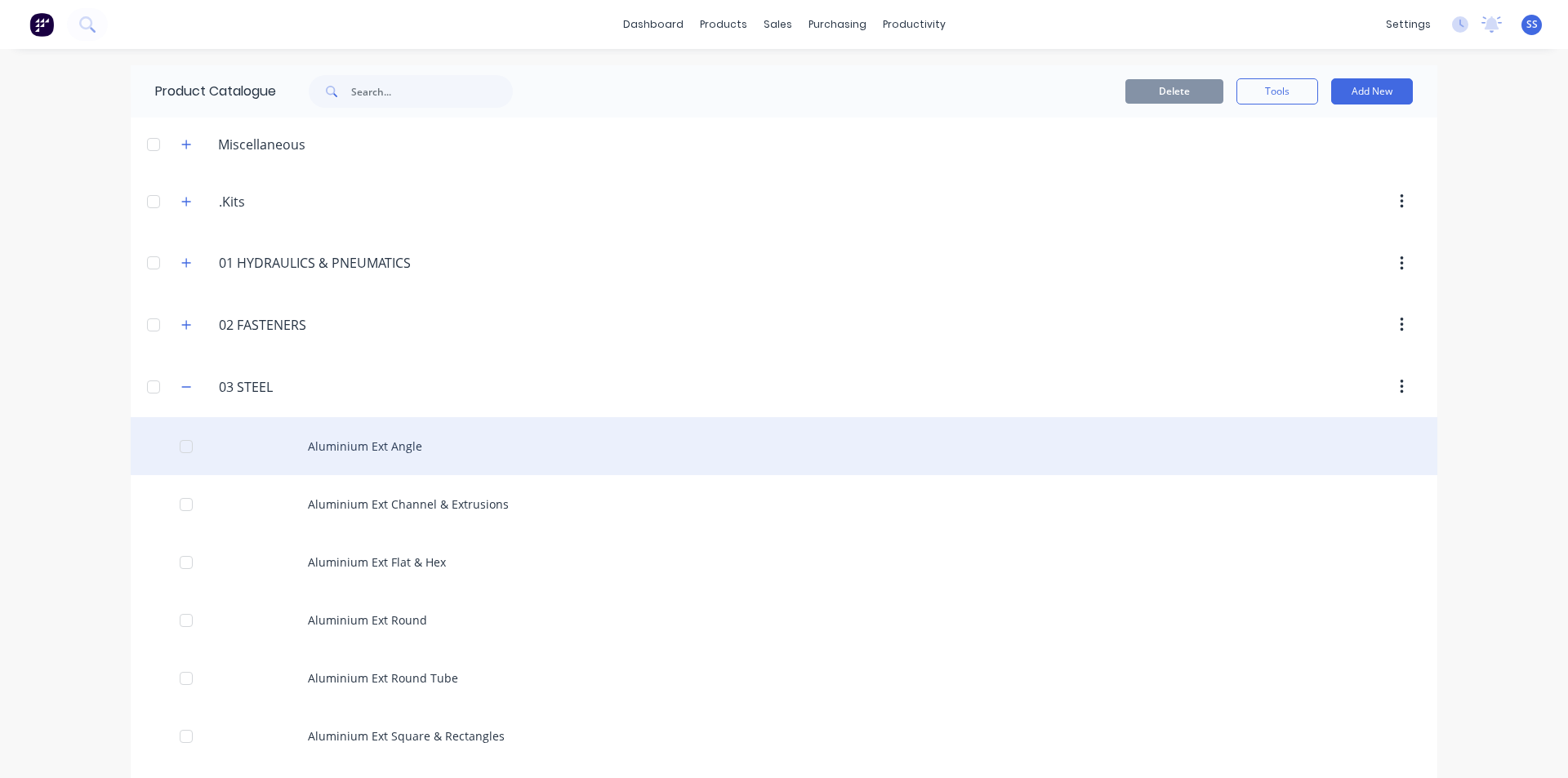
scroll to position [82, 0]
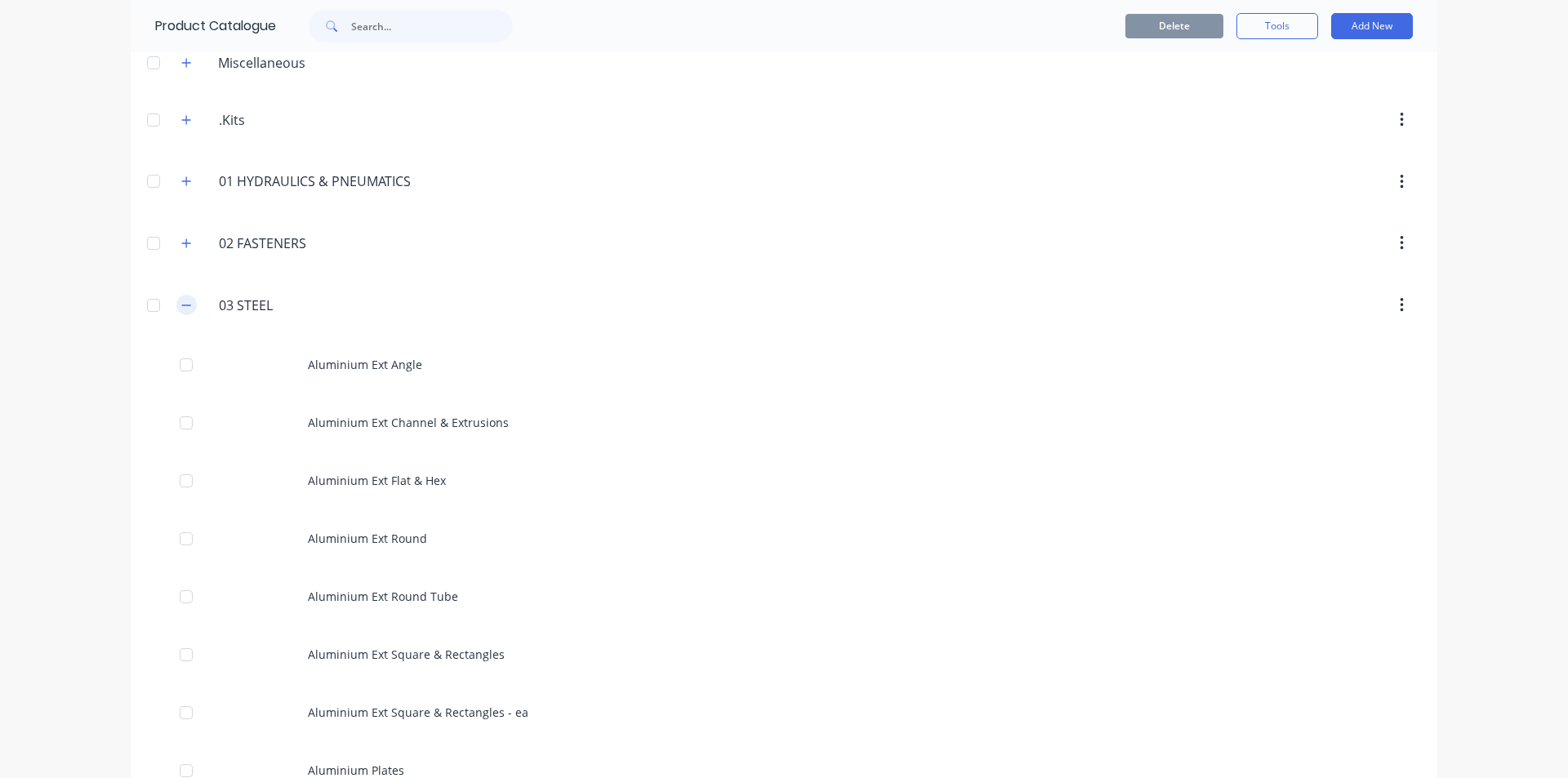
click at [181, 302] on icon "button" at bounding box center [185, 305] width 9 height 11
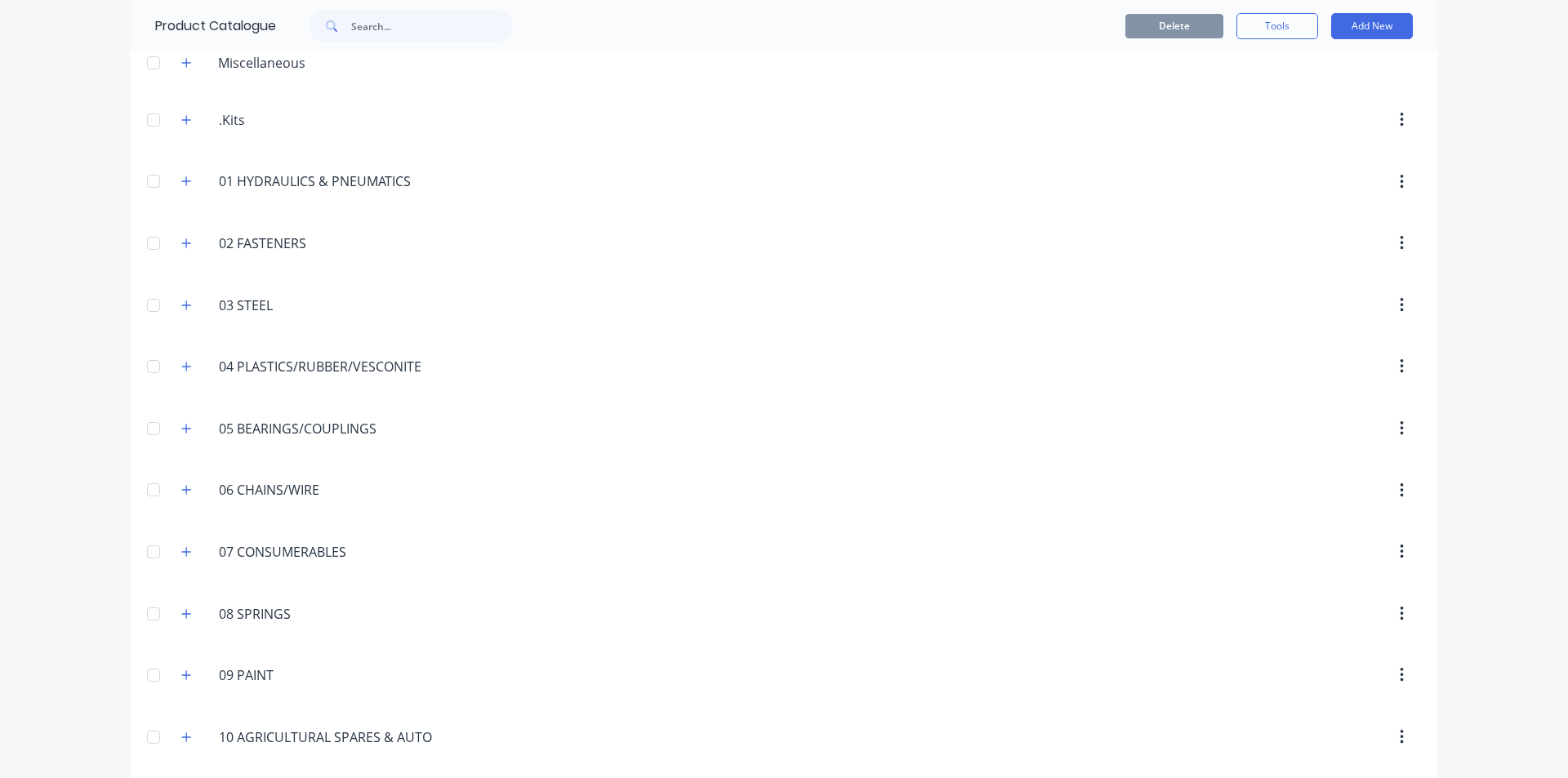
scroll to position [163, 0]
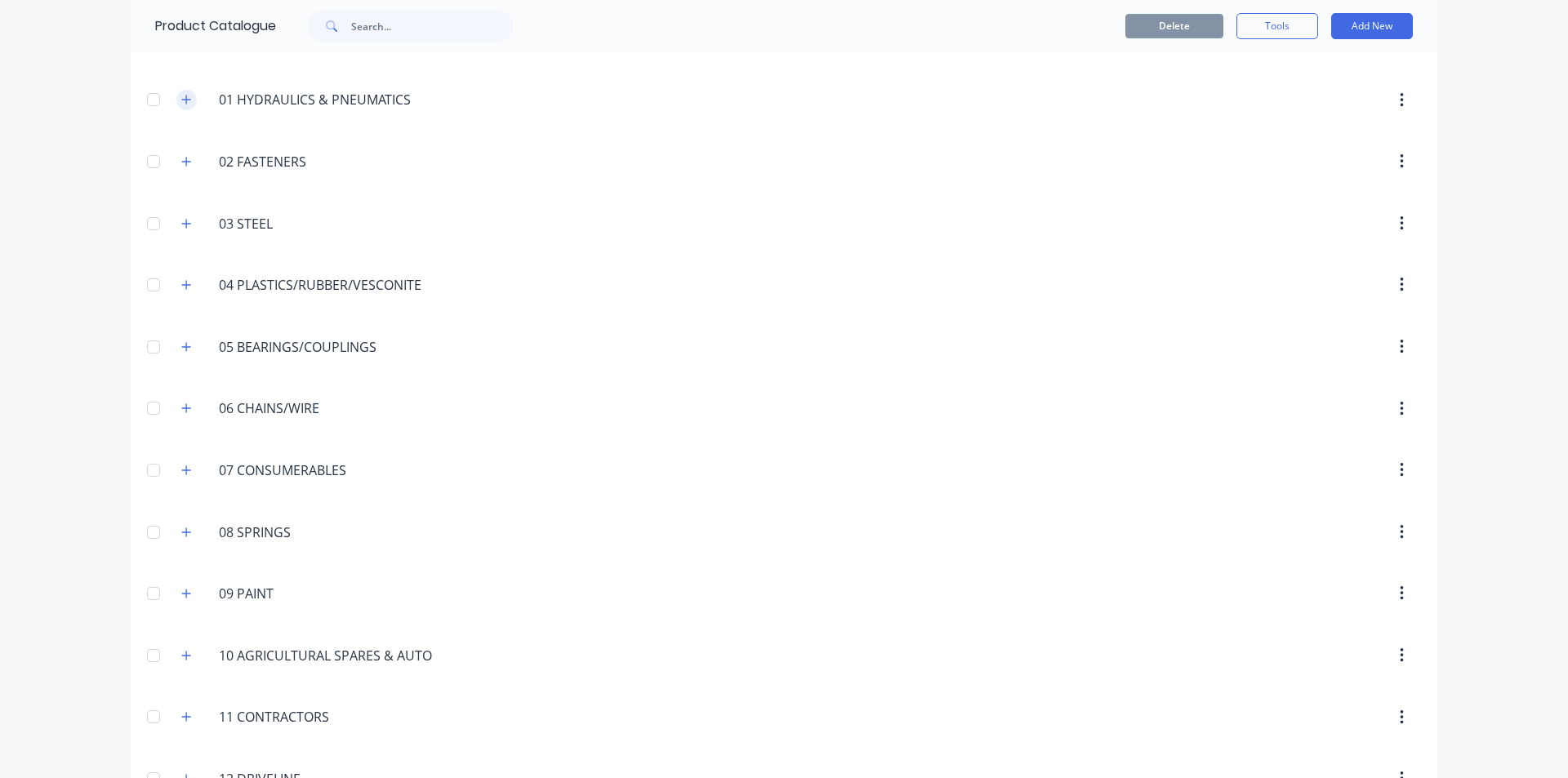
click at [185, 98] on icon "button" at bounding box center [185, 99] width 9 height 11
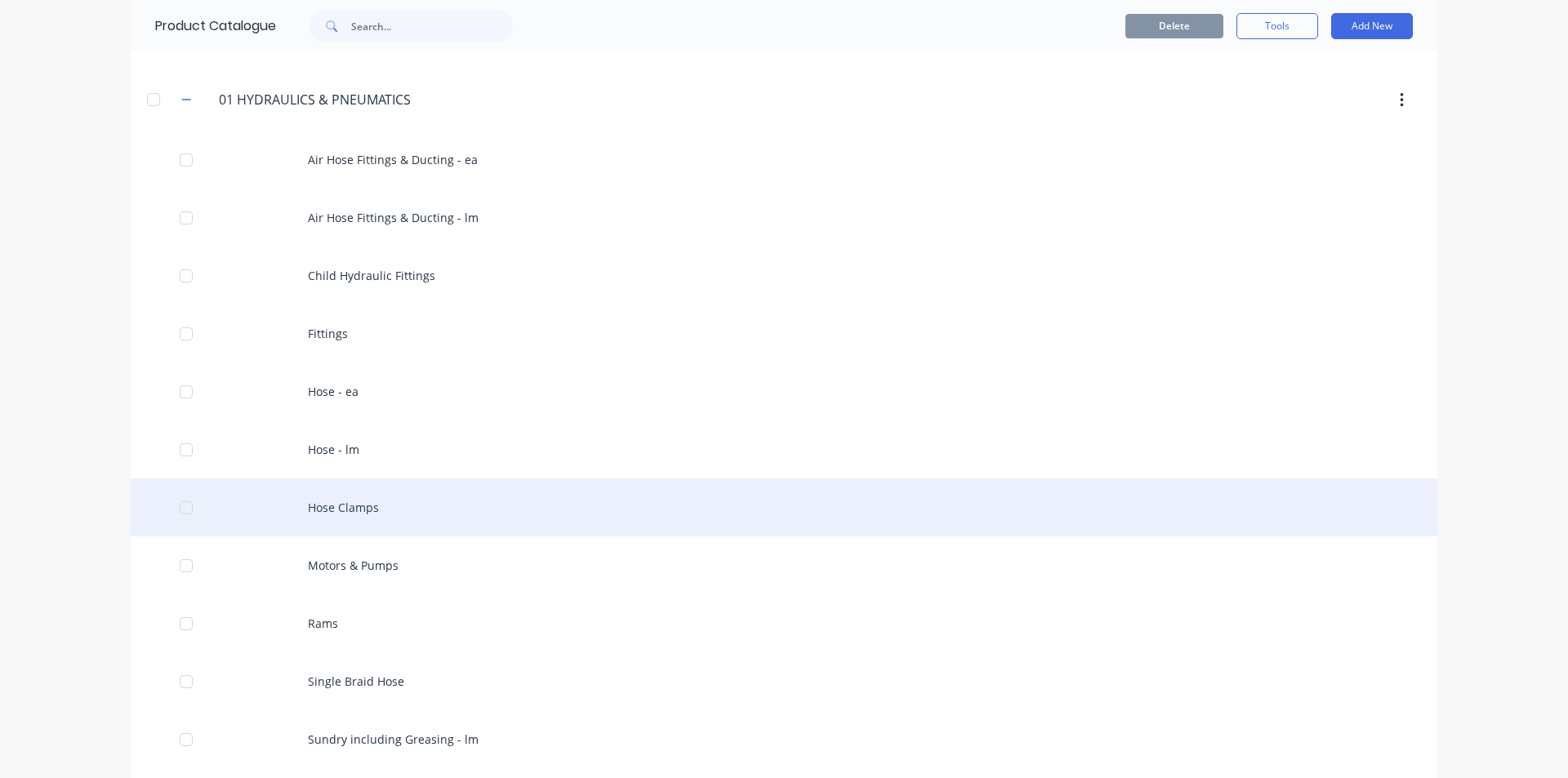
click at [332, 501] on div "Hose Clamps" at bounding box center [784, 507] width 1307 height 58
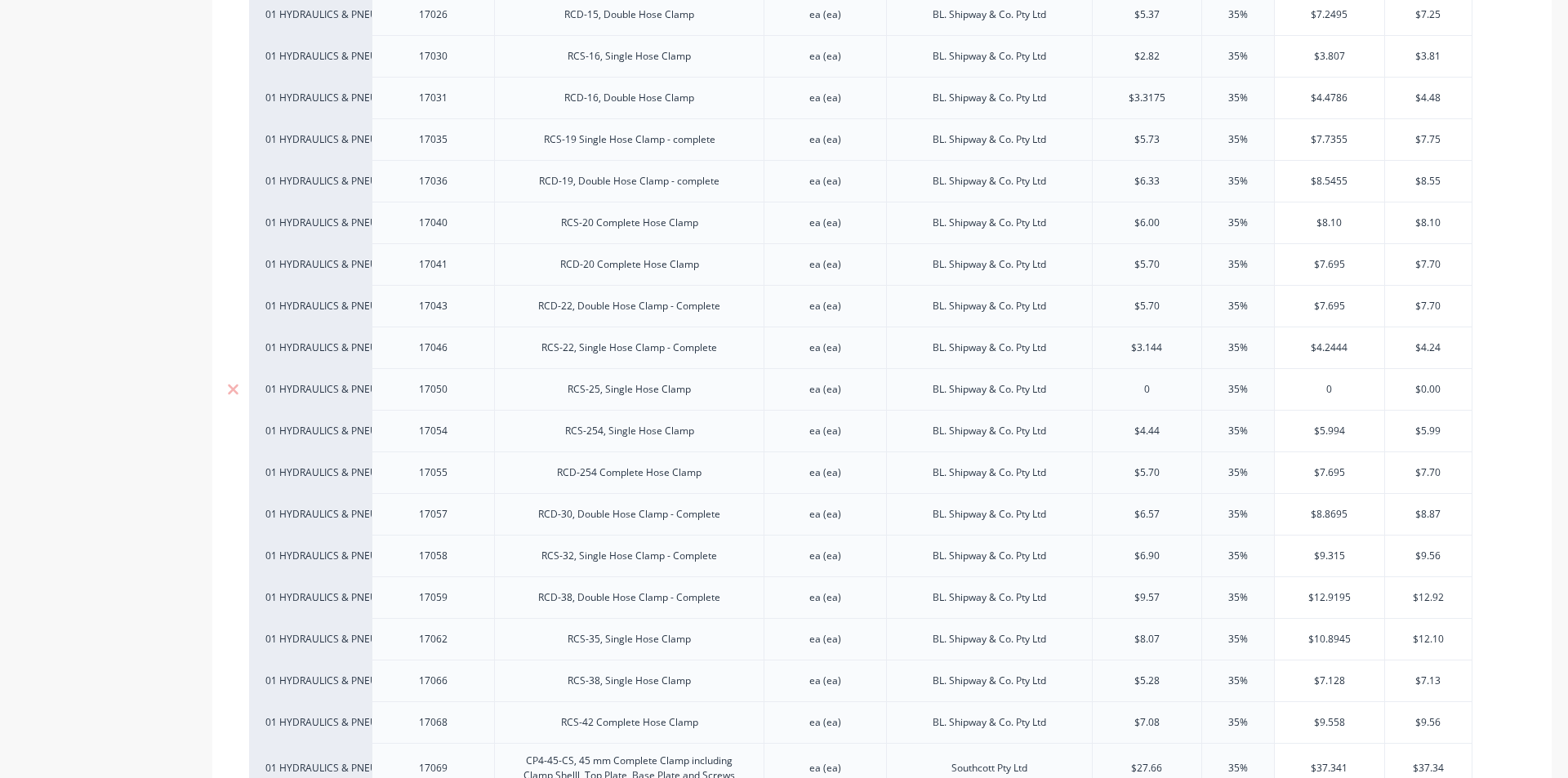
scroll to position [898, 0]
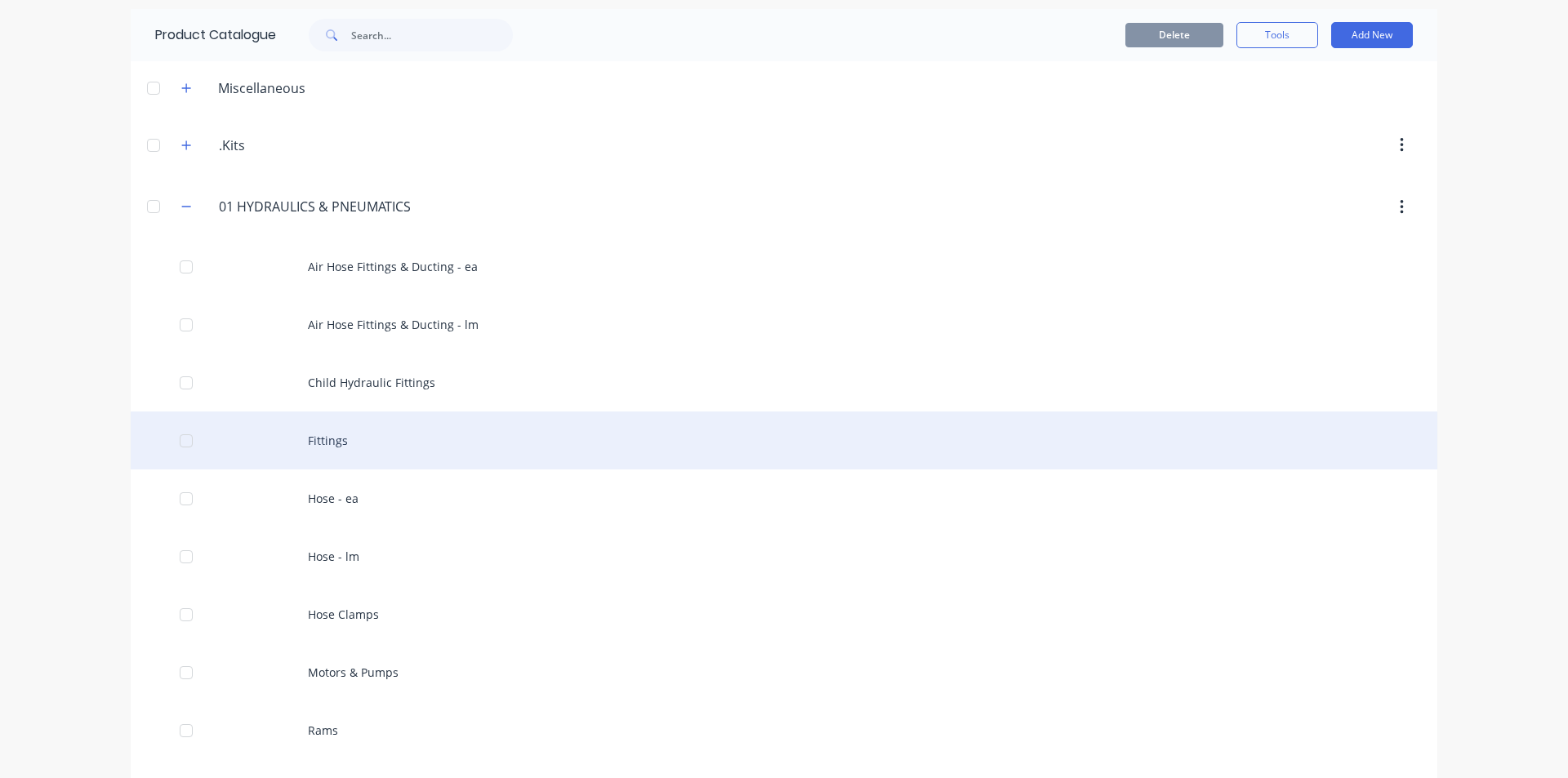
scroll to position [82, 0]
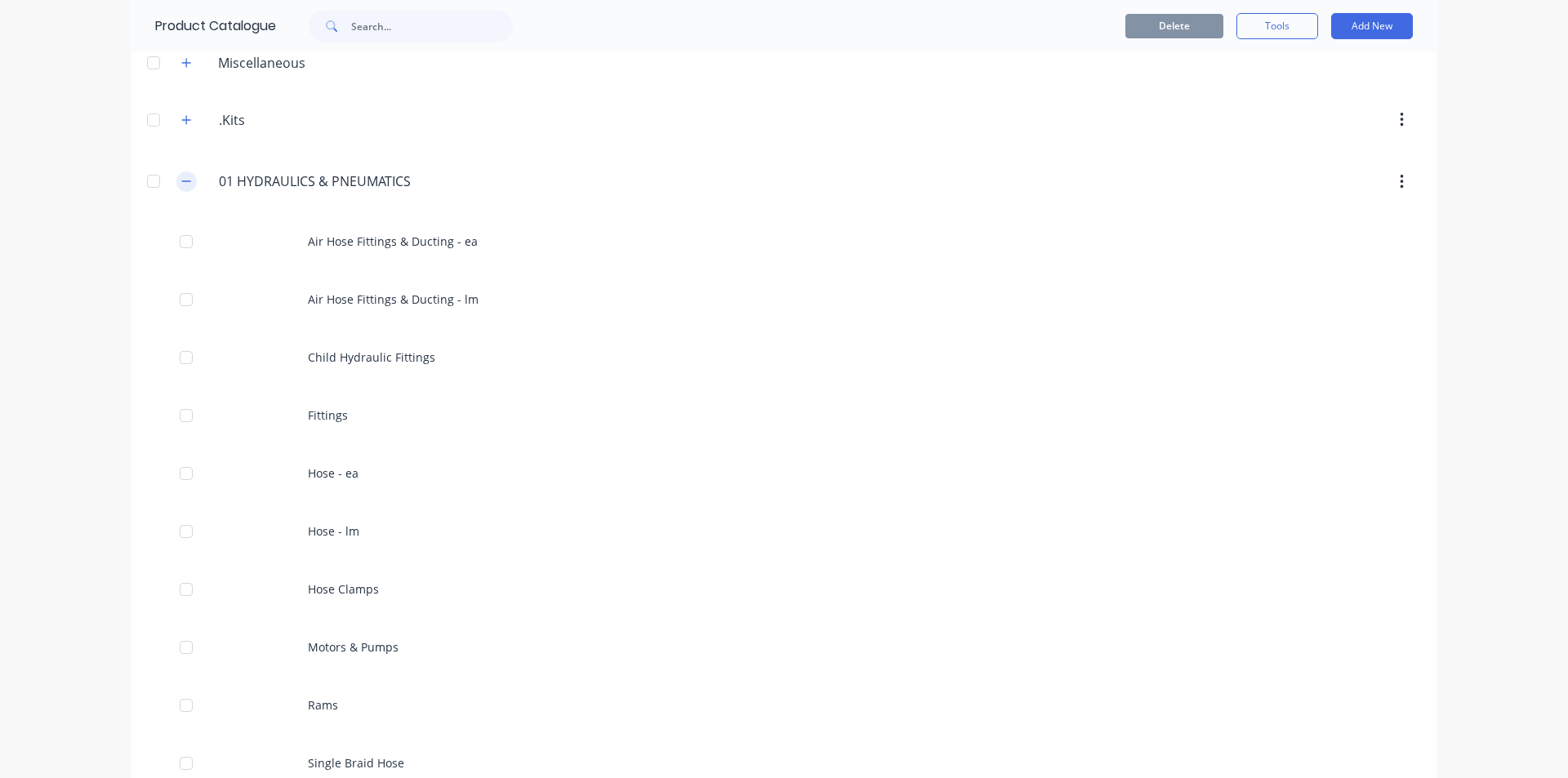
click at [181, 184] on icon "button" at bounding box center [185, 180] width 9 height 11
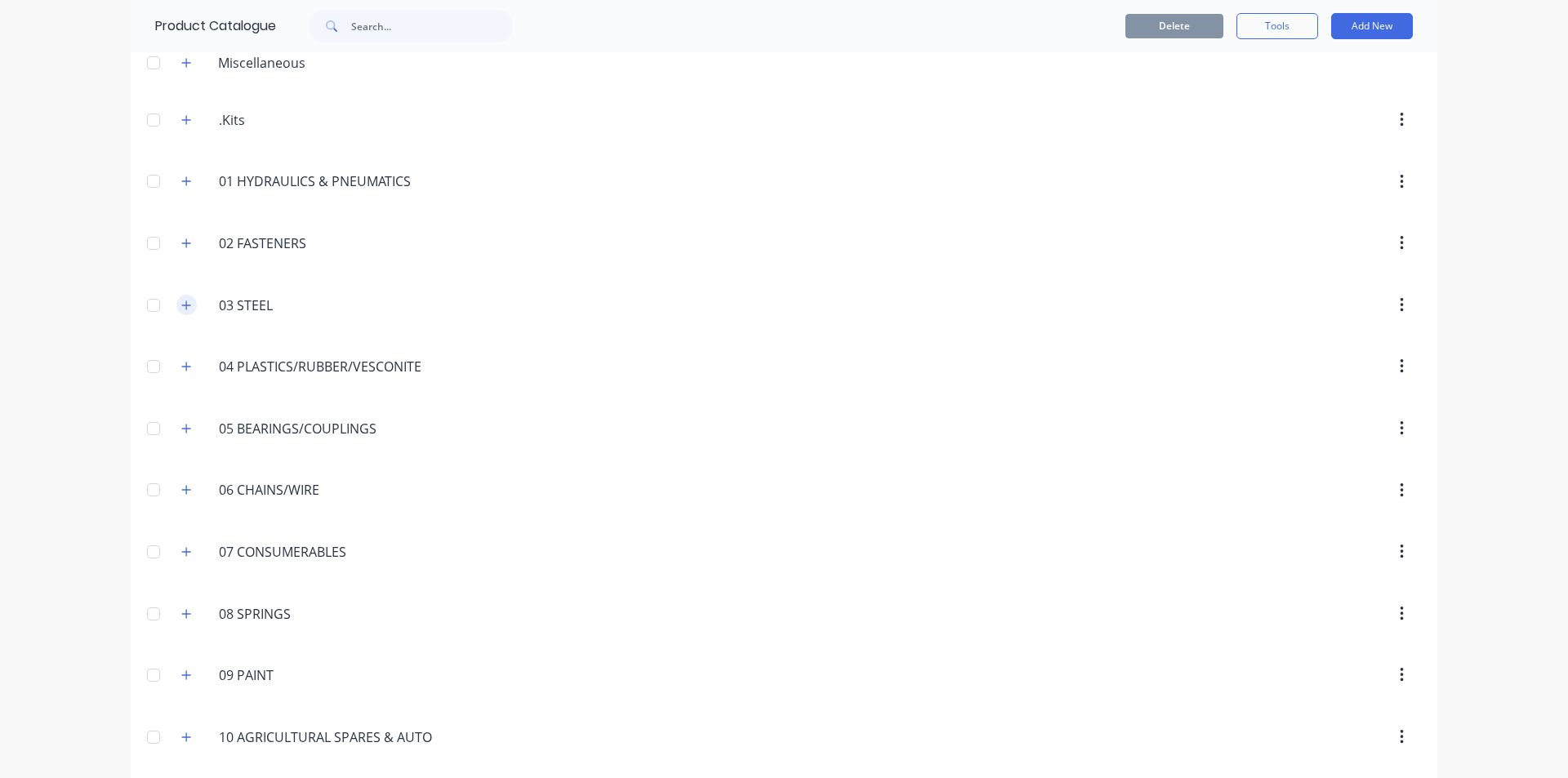
click at [185, 308] on icon "button" at bounding box center [185, 305] width 9 height 11
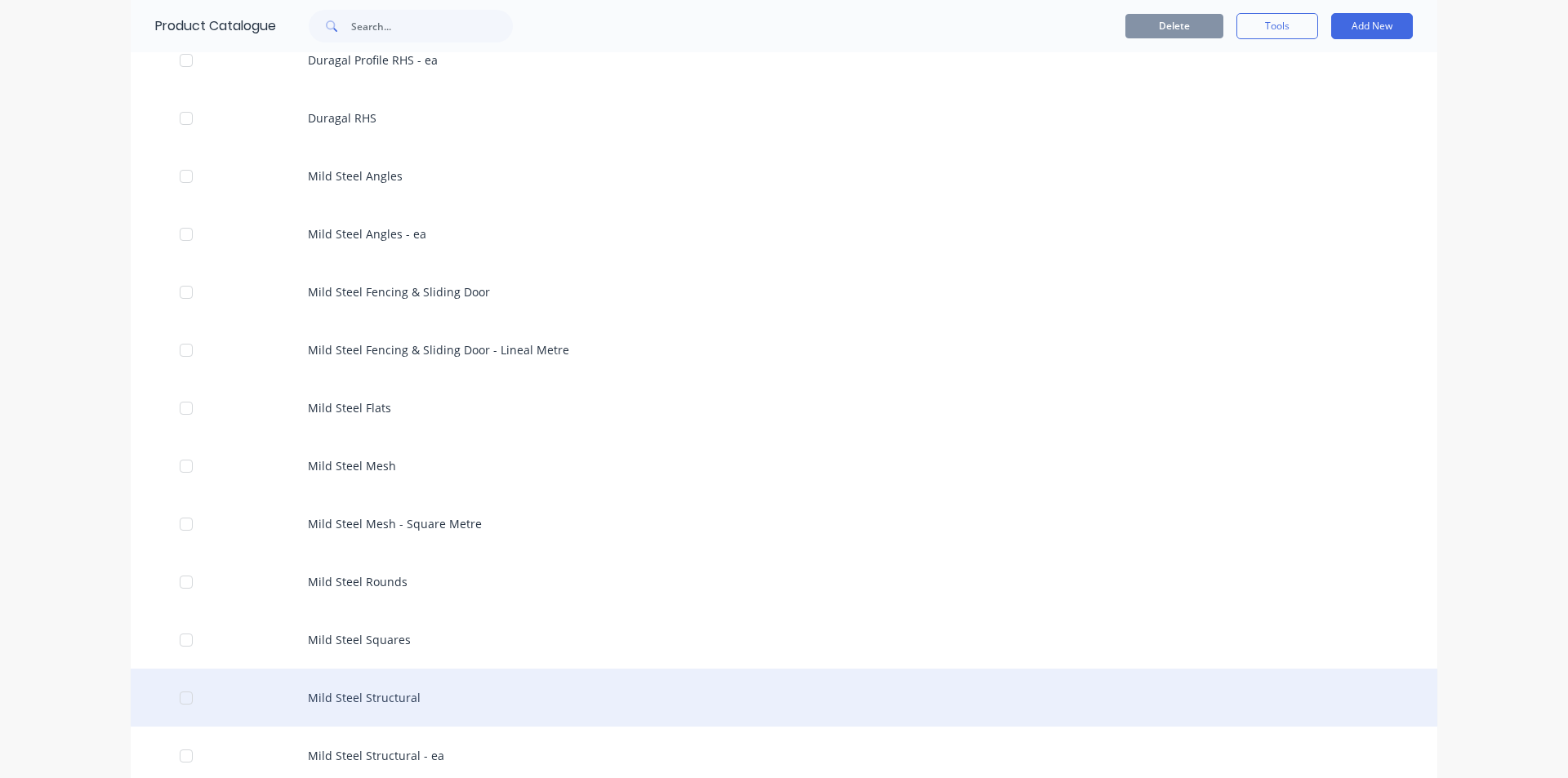
scroll to position [1633, 0]
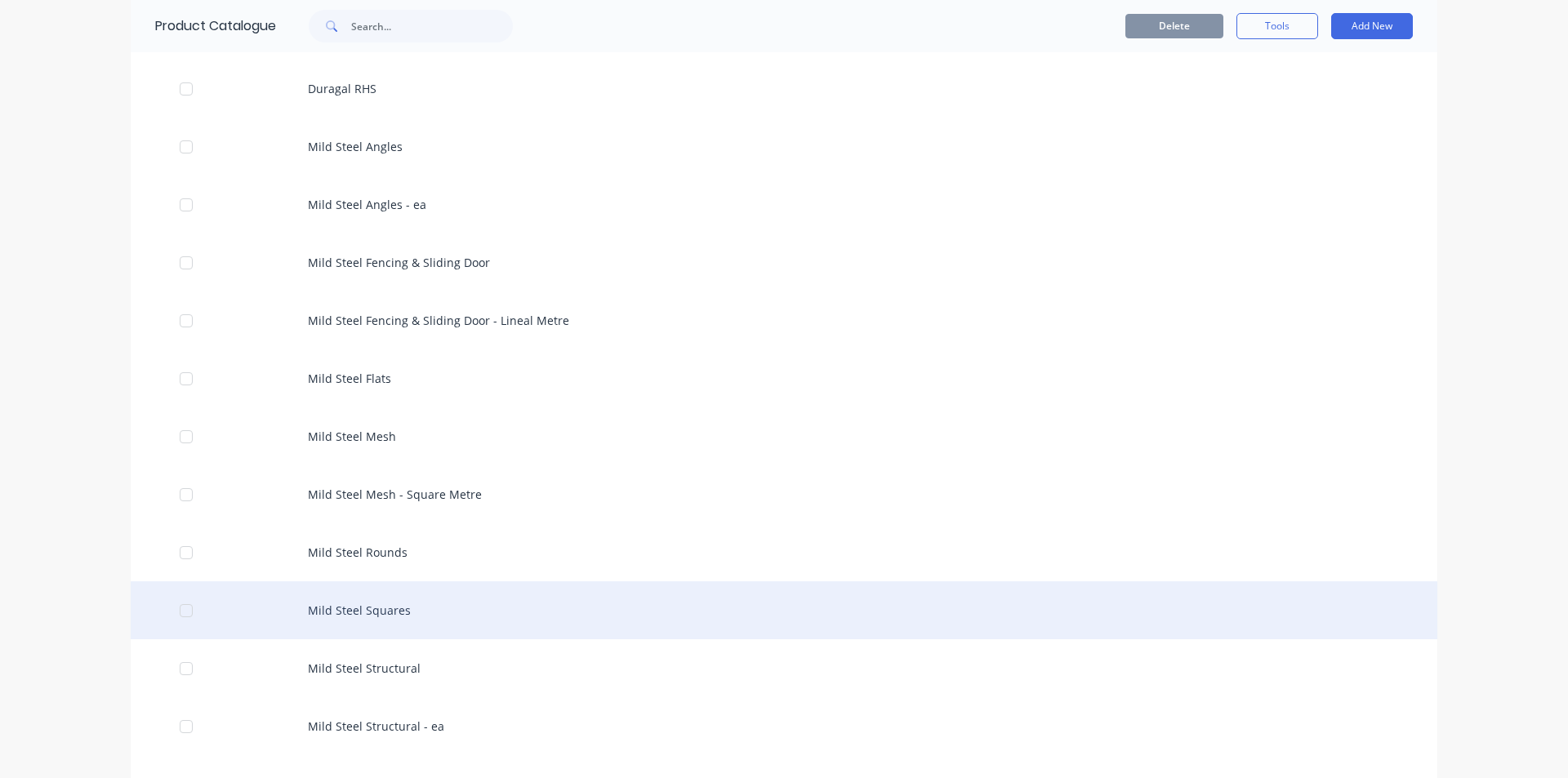
click at [359, 609] on div "Mild Steel Squares" at bounding box center [784, 611] width 1307 height 58
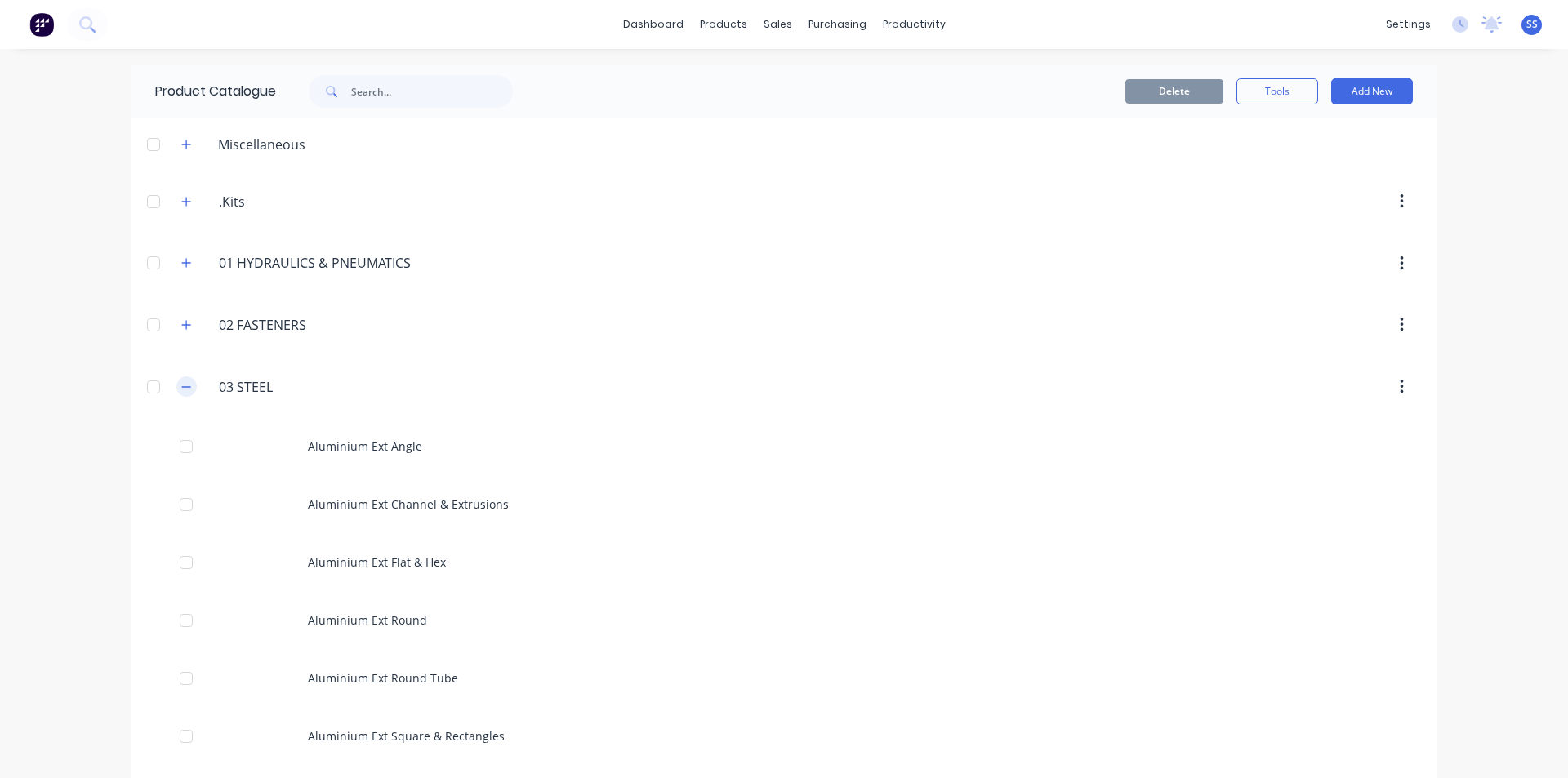
click at [181, 384] on icon "button" at bounding box center [185, 386] width 9 height 11
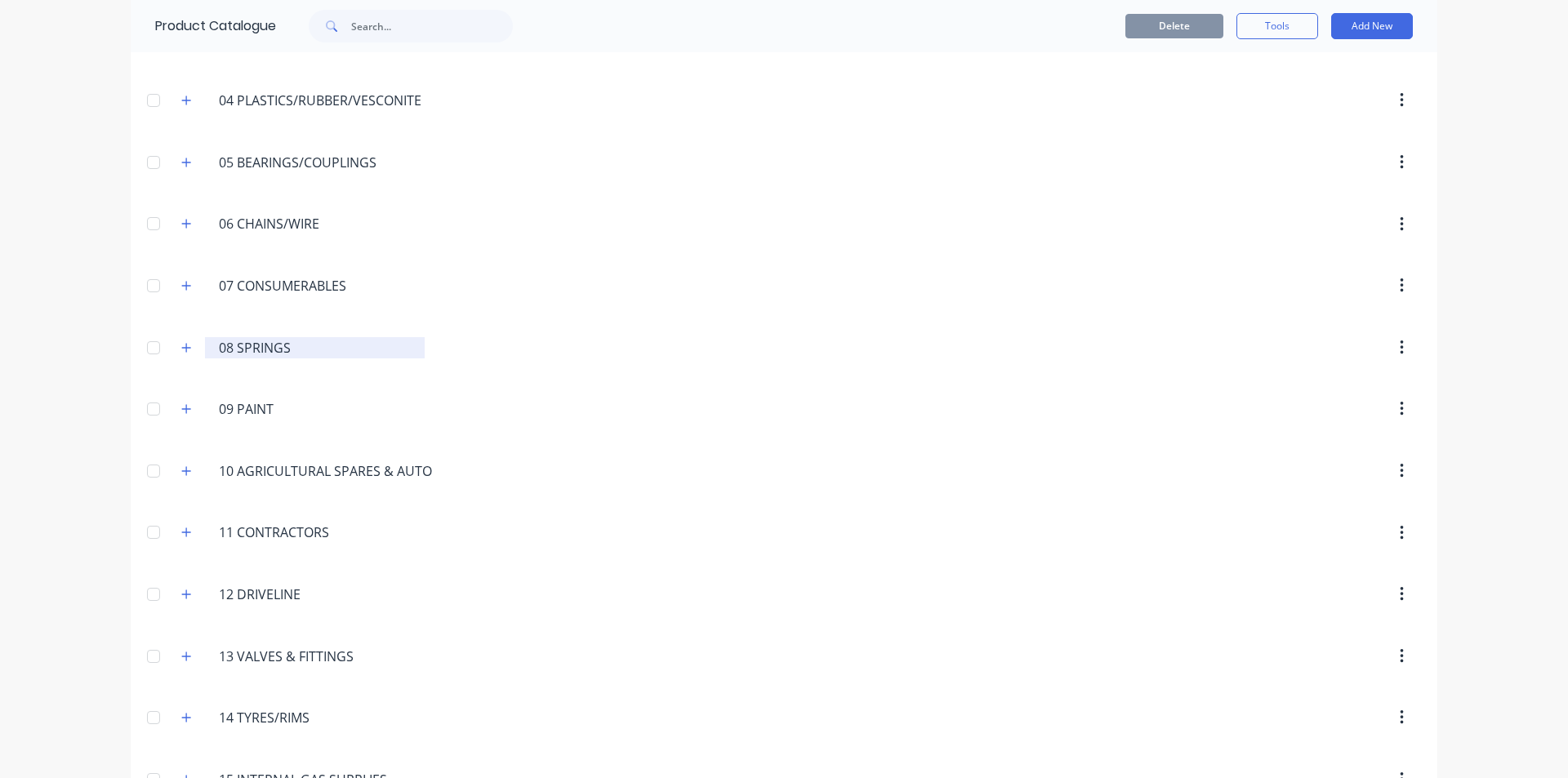
scroll to position [326, 0]
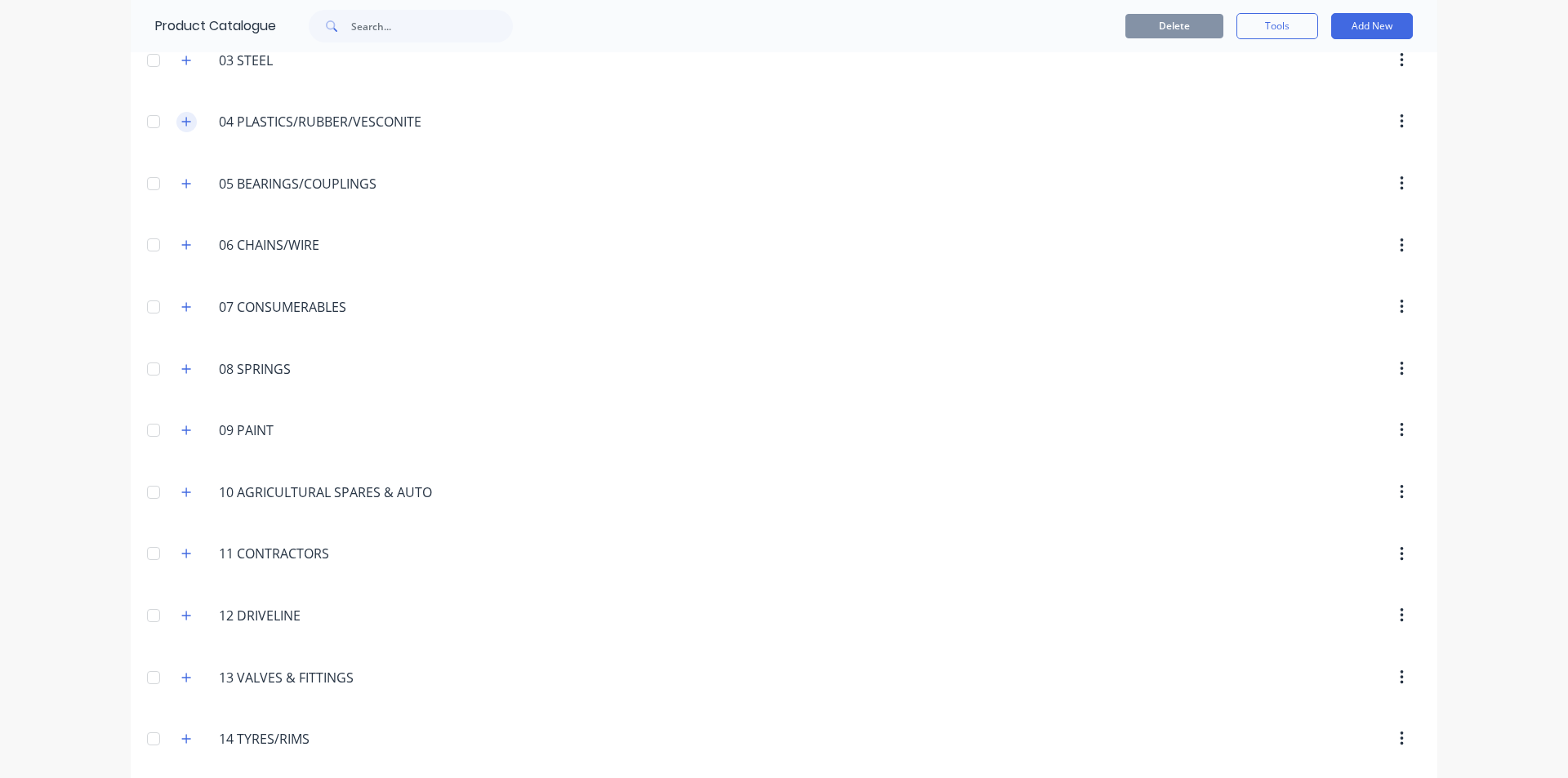
click at [181, 119] on icon "button" at bounding box center [185, 121] width 9 height 11
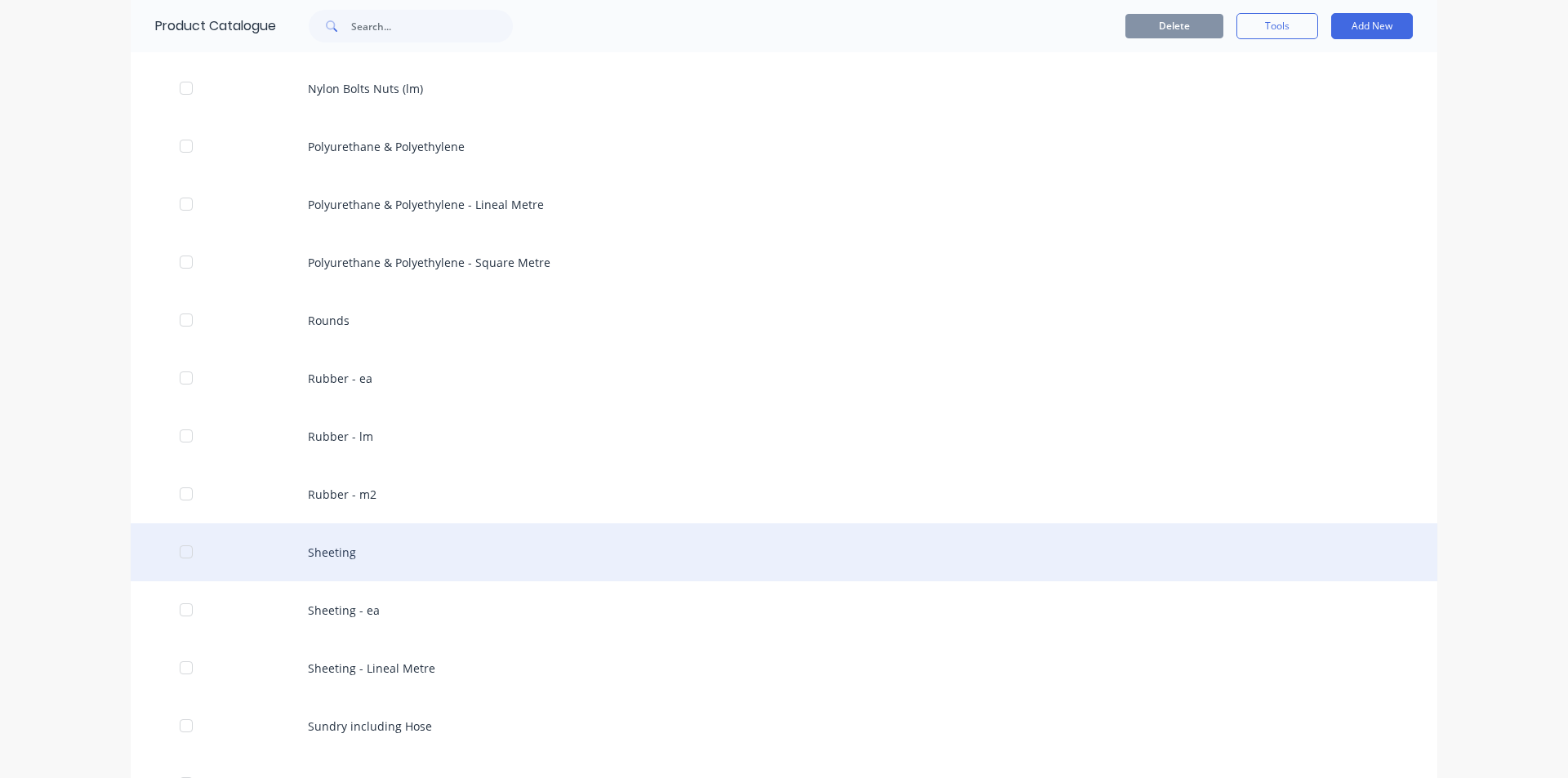
scroll to position [653, 0]
click at [323, 554] on div "Sheeting" at bounding box center [784, 551] width 1307 height 58
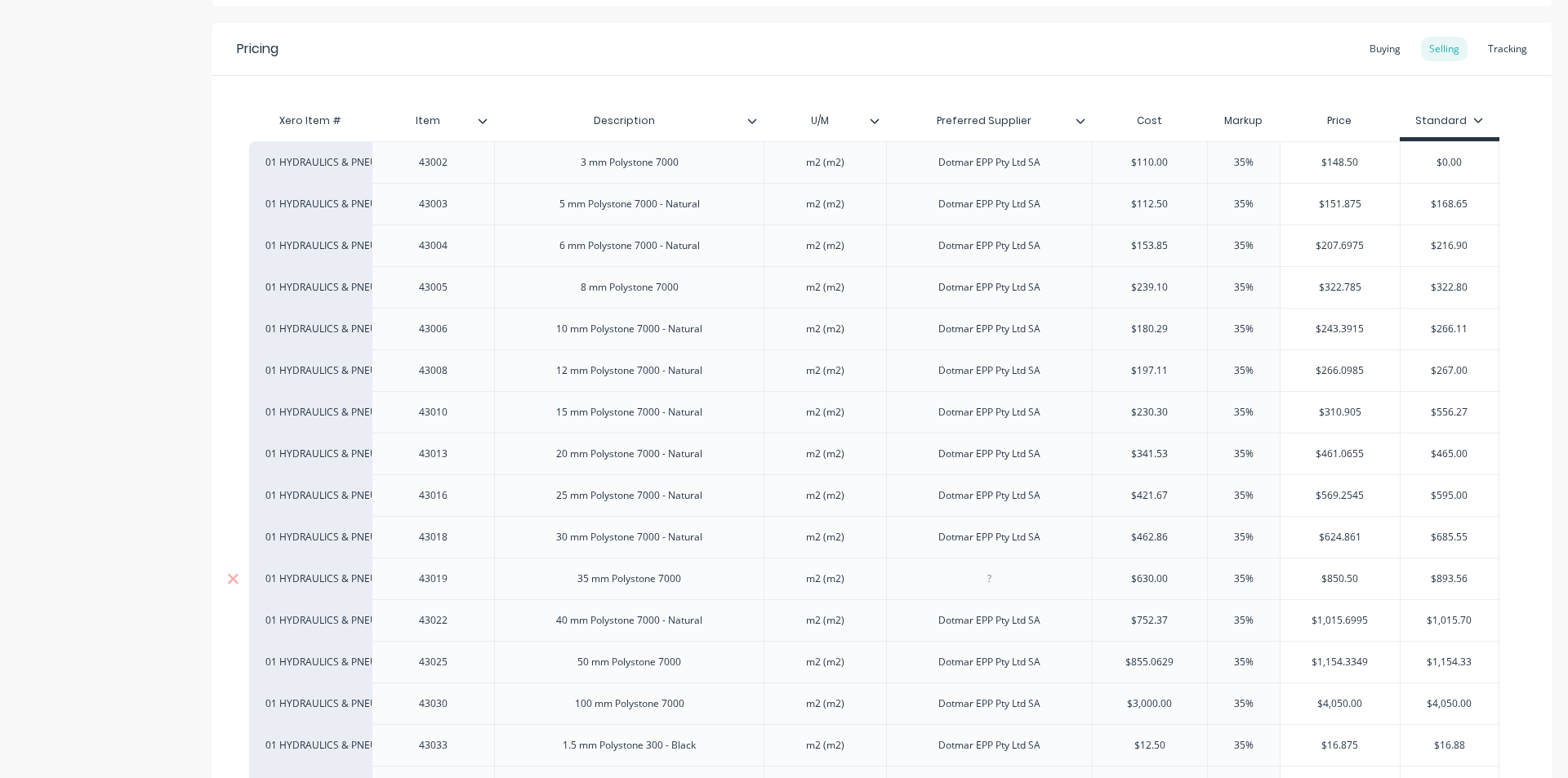
scroll to position [326, 0]
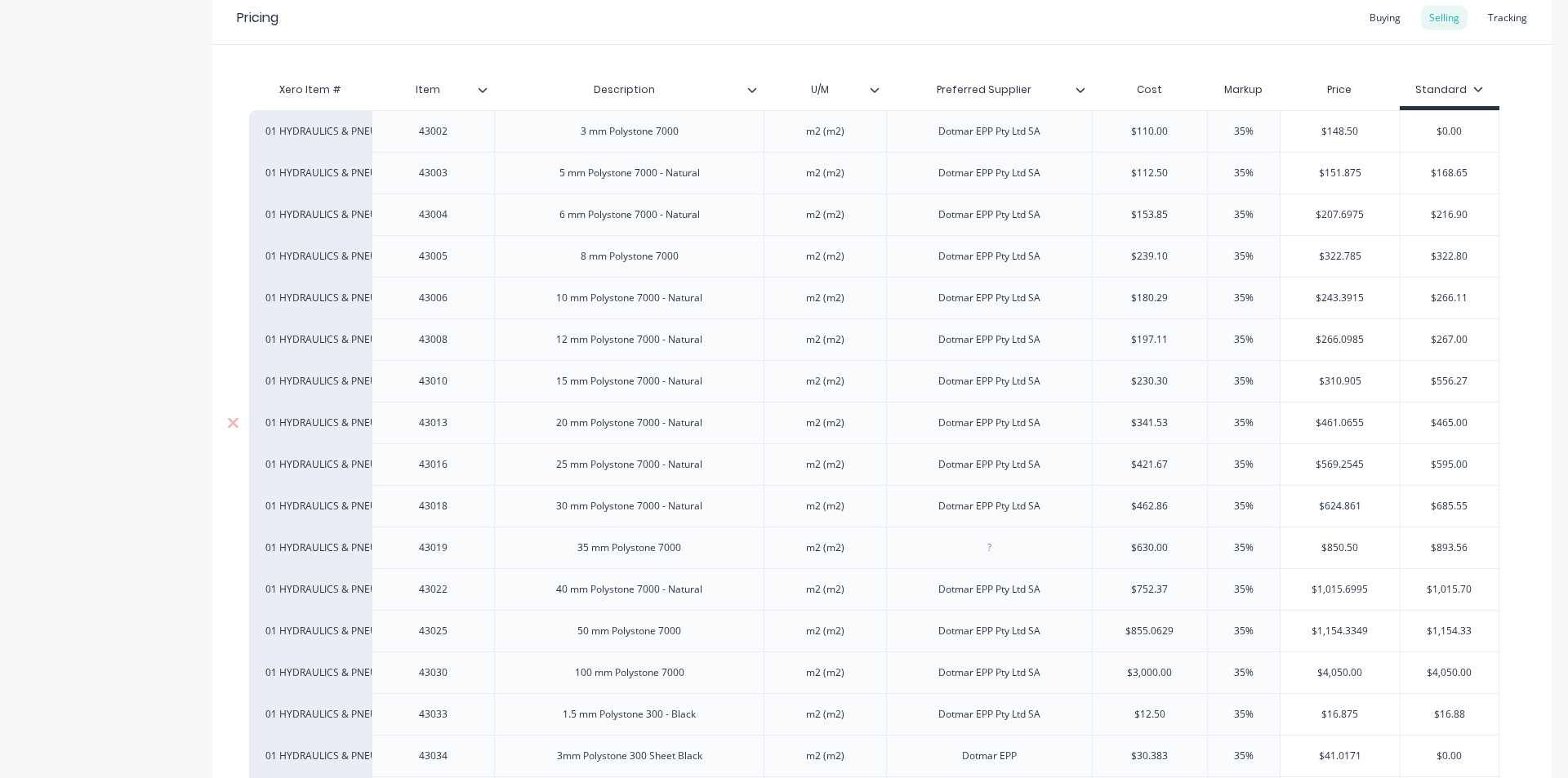
click at [653, 401] on div "20 mm Polystone 7000 - Natural" at bounding box center [628, 422] width 269 height 42
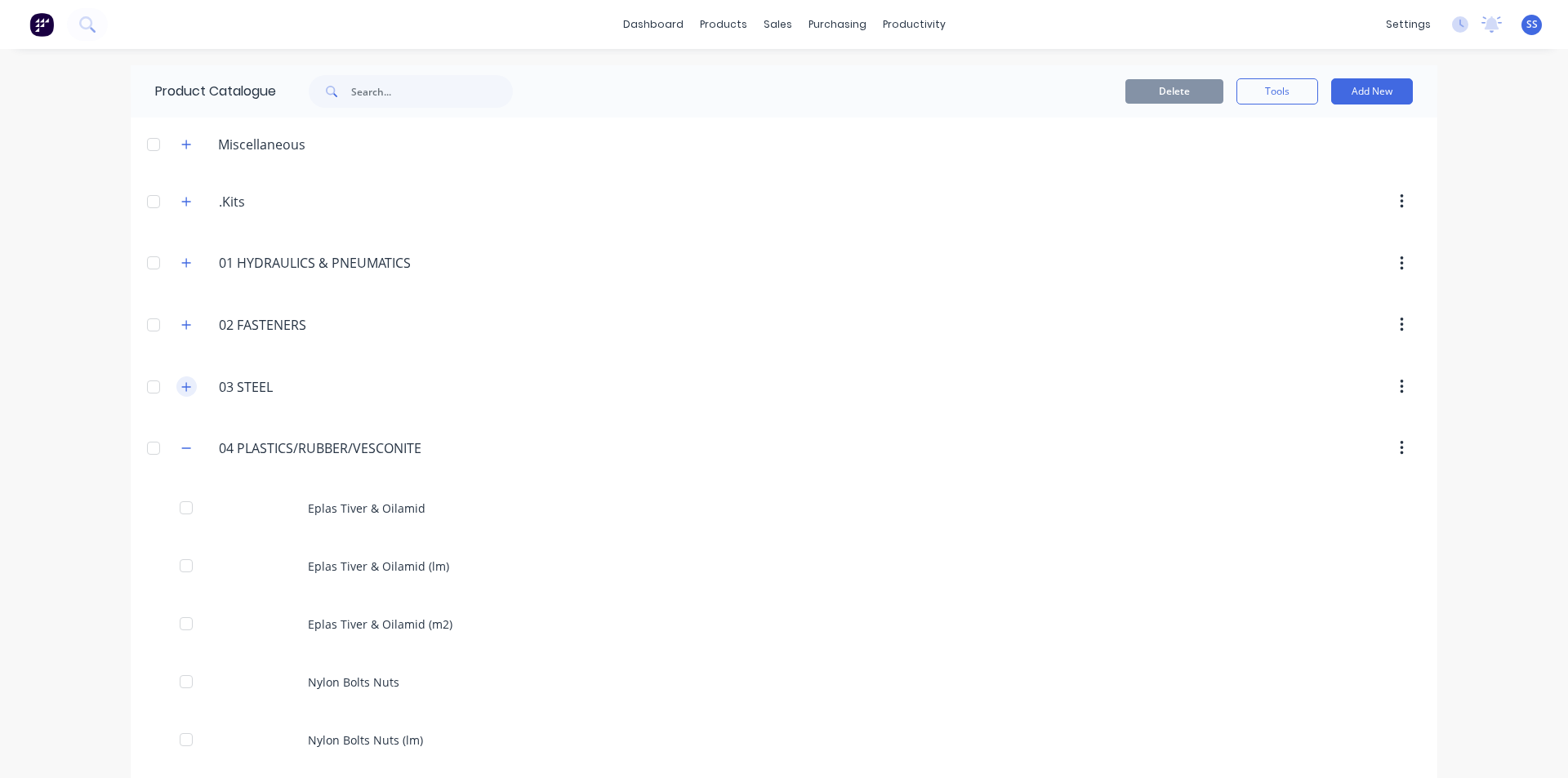
drag, startPoint x: 179, startPoint y: 444, endPoint x: 185, endPoint y: 391, distance: 53.3
click at [181, 444] on icon "button" at bounding box center [185, 447] width 9 height 11
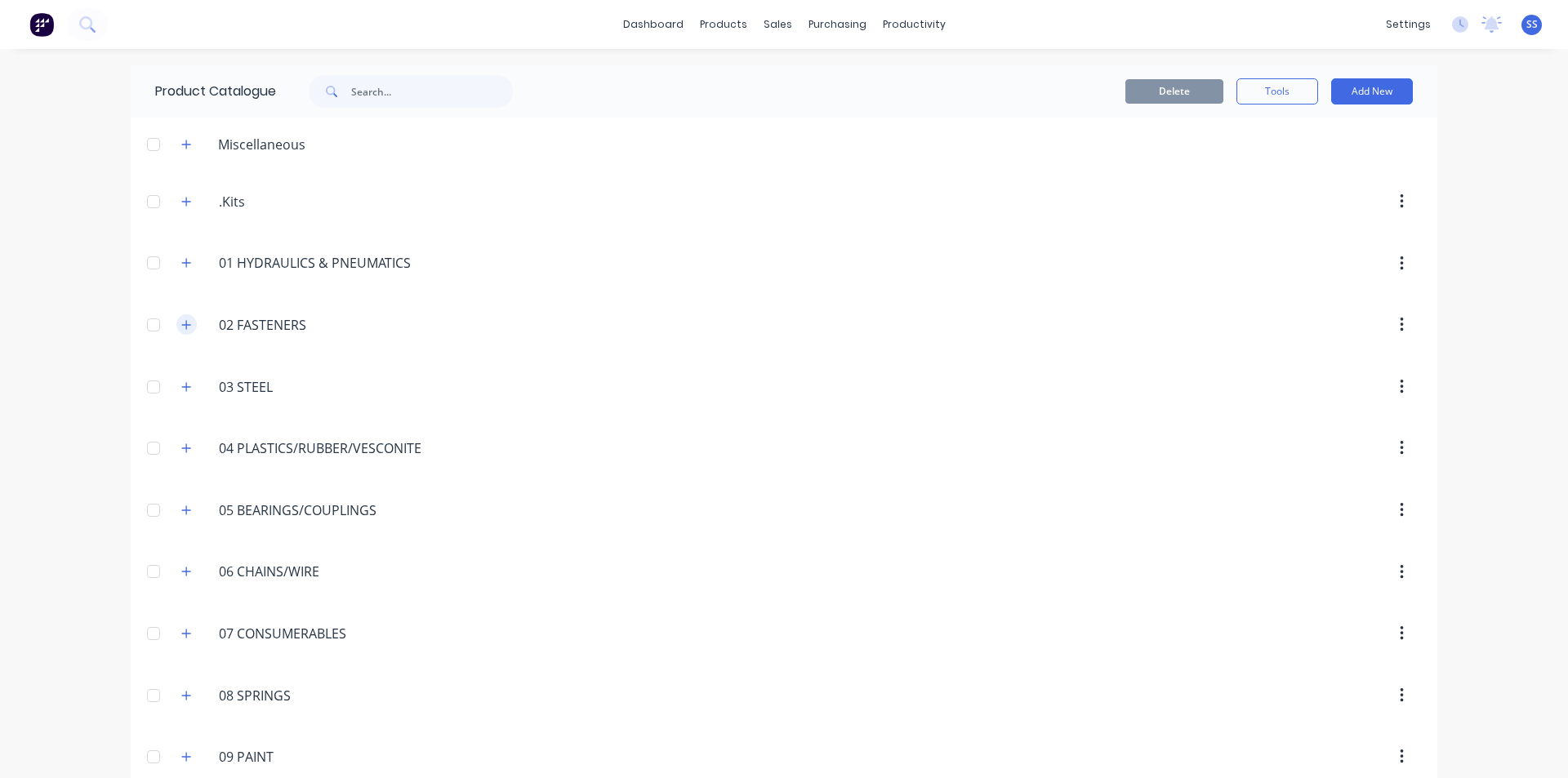
click at [181, 323] on icon "button" at bounding box center [185, 325] width 9 height 11
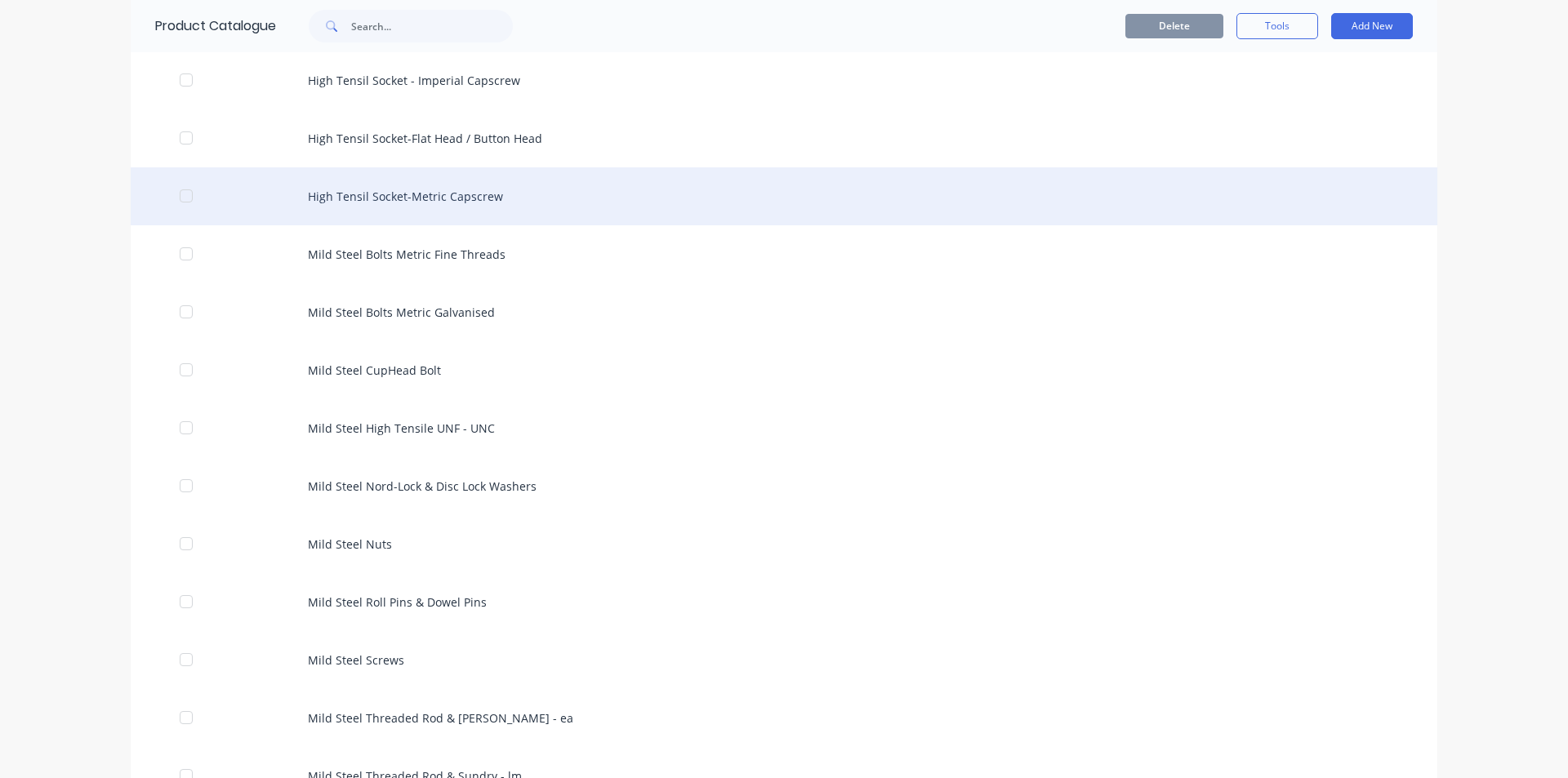
scroll to position [653, 0]
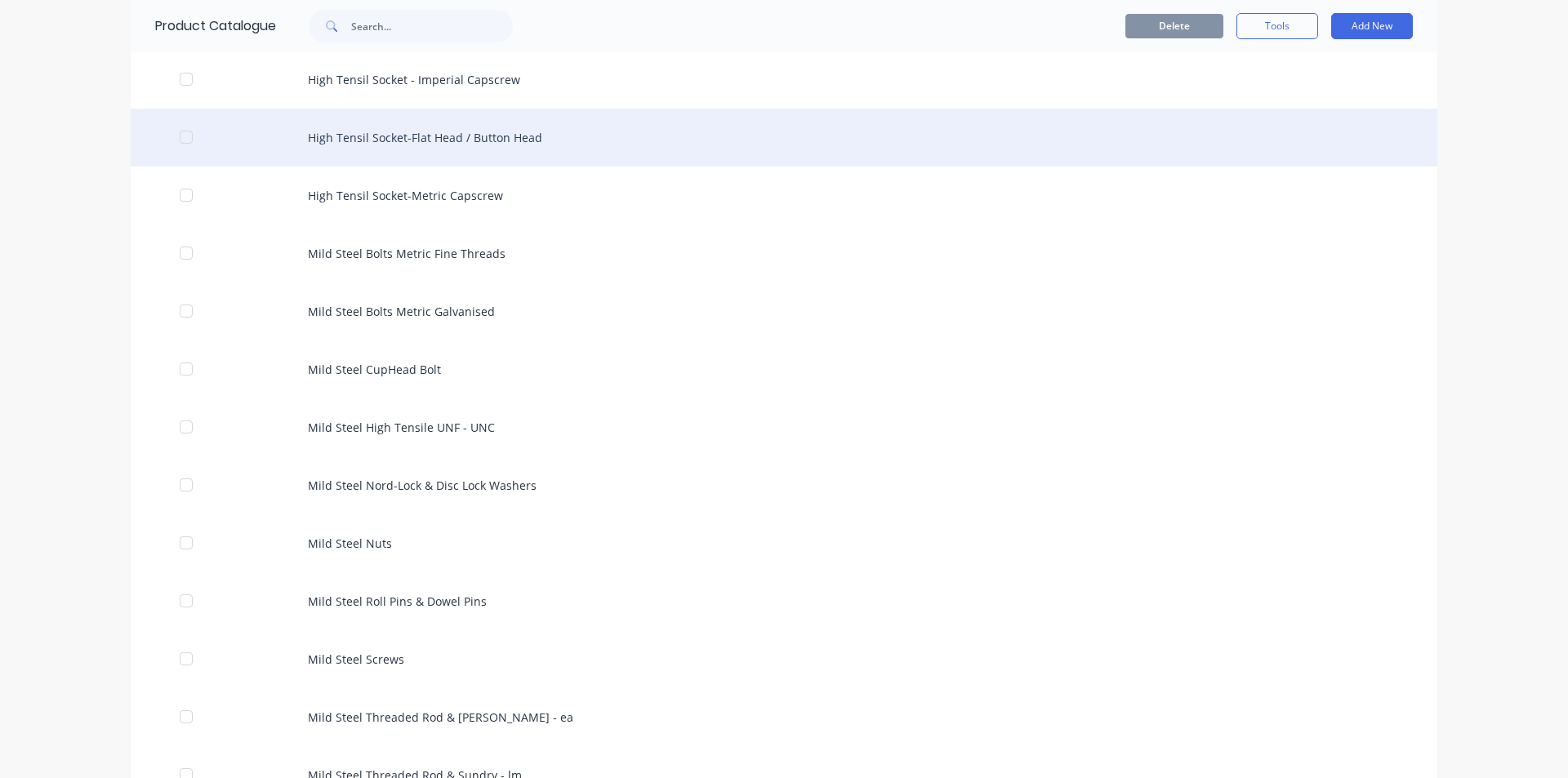
click at [486, 130] on div "High Tensil Socket-Flat Head / Button Head" at bounding box center [784, 137] width 1307 height 58
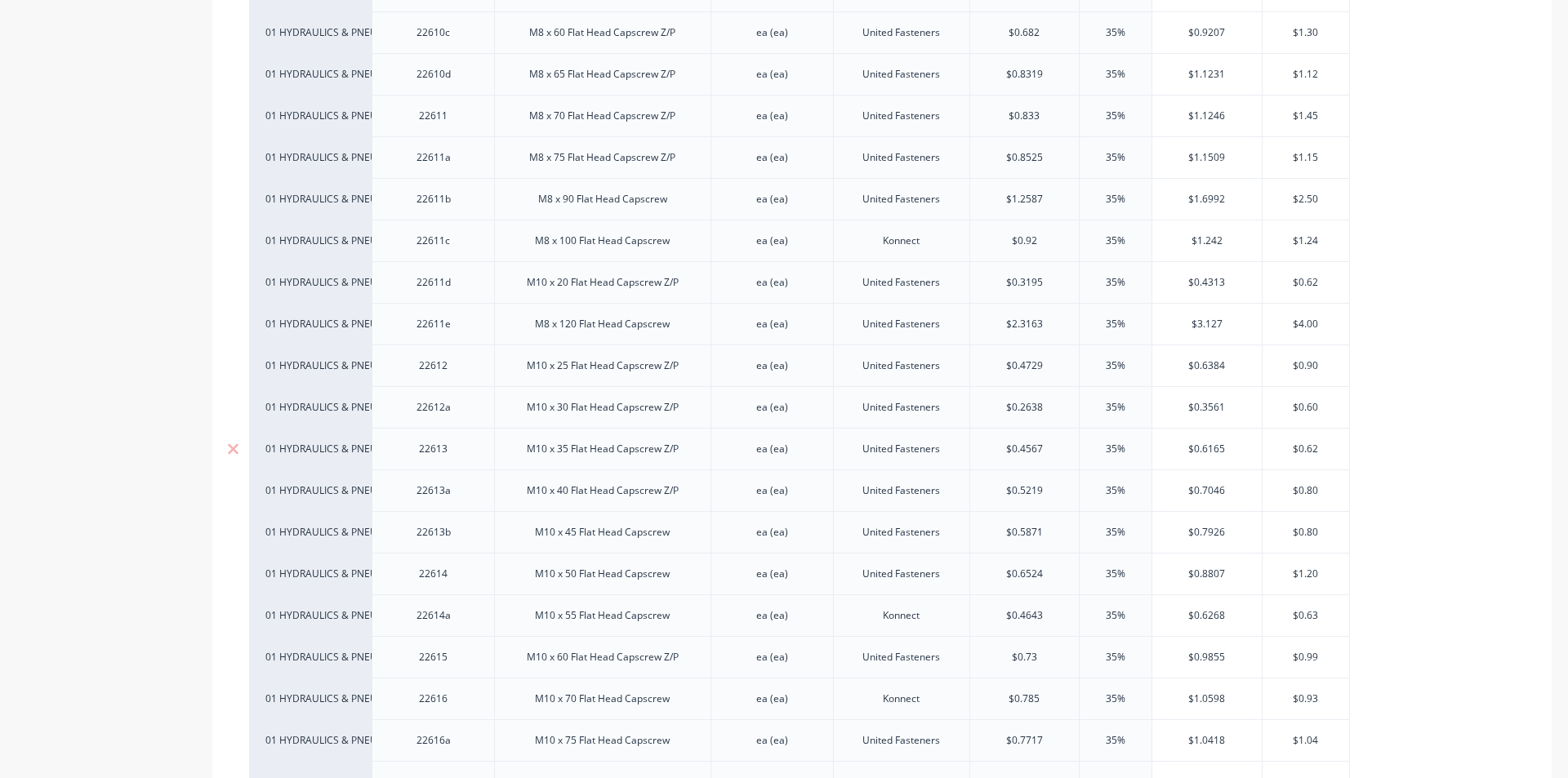
scroll to position [1533, 0]
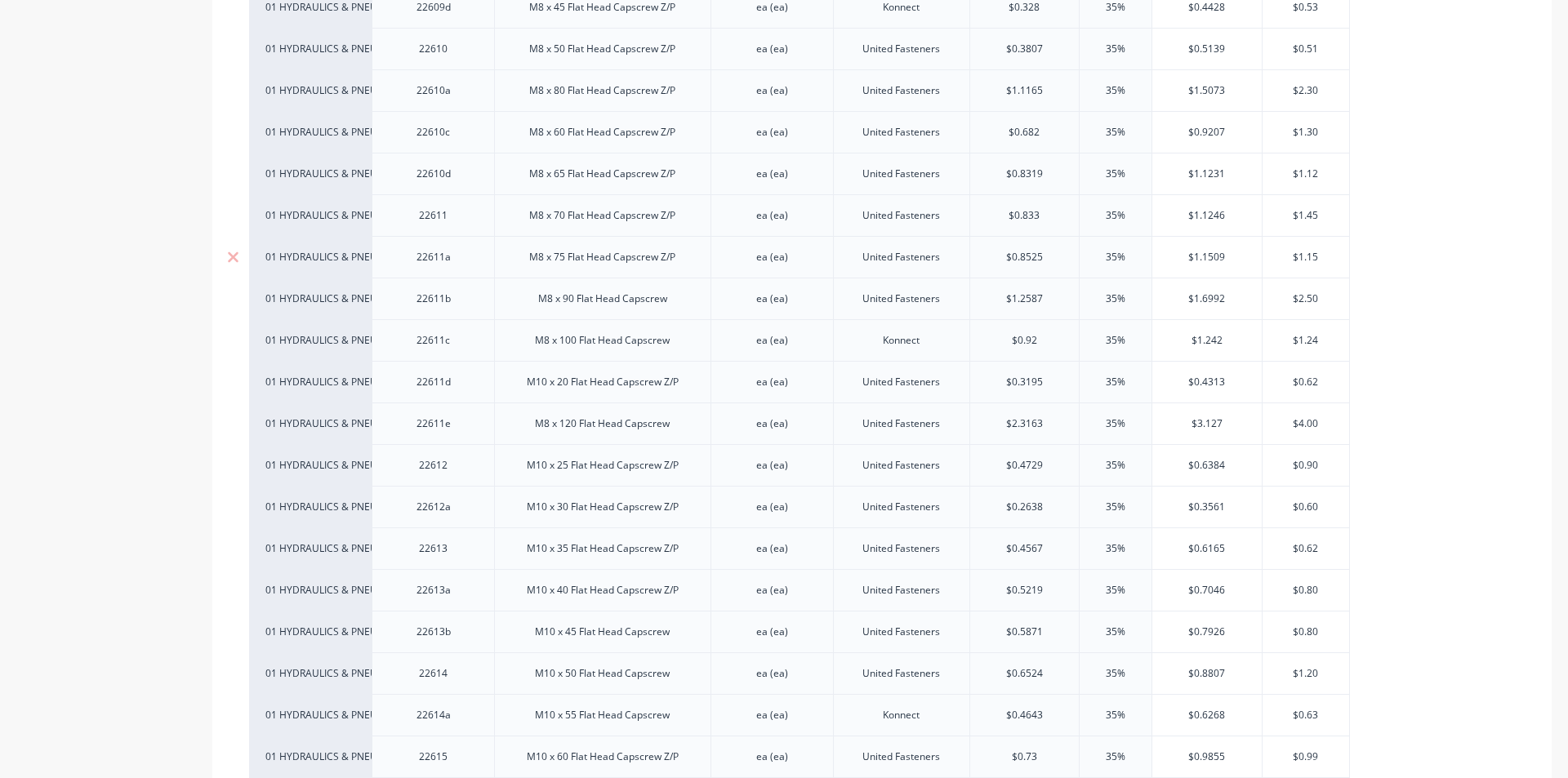
type textarea "x"
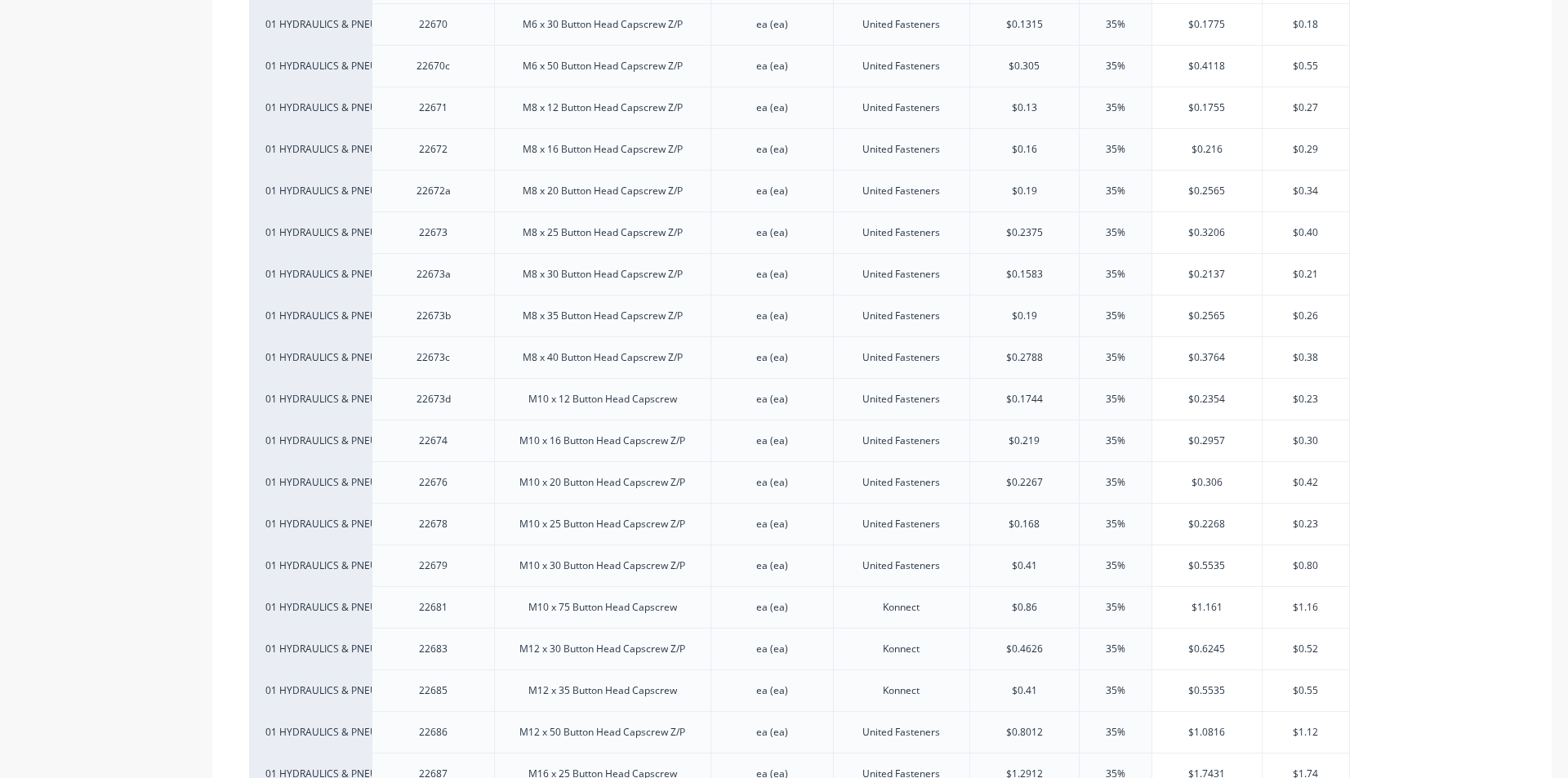
scroll to position [5306, 0]
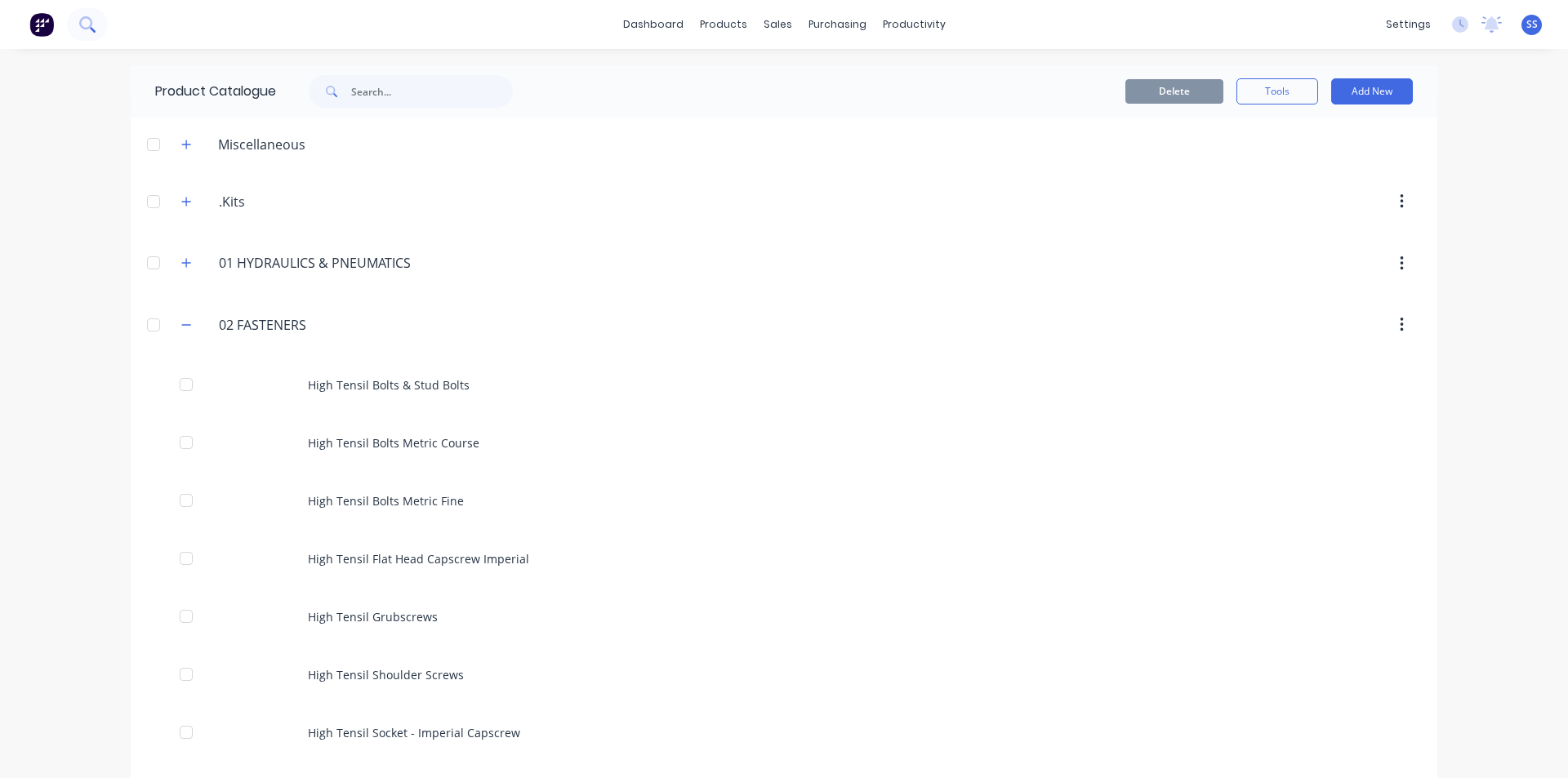
drag, startPoint x: 83, startPoint y: 7, endPoint x: 85, endPoint y: 15, distance: 8.2
click at [83, 7] on div "dashboard products sales purchasing productivity dashboard products Product Cat…" at bounding box center [784, 24] width 1568 height 49
click at [85, 18] on icon at bounding box center [85, 22] width 13 height 13
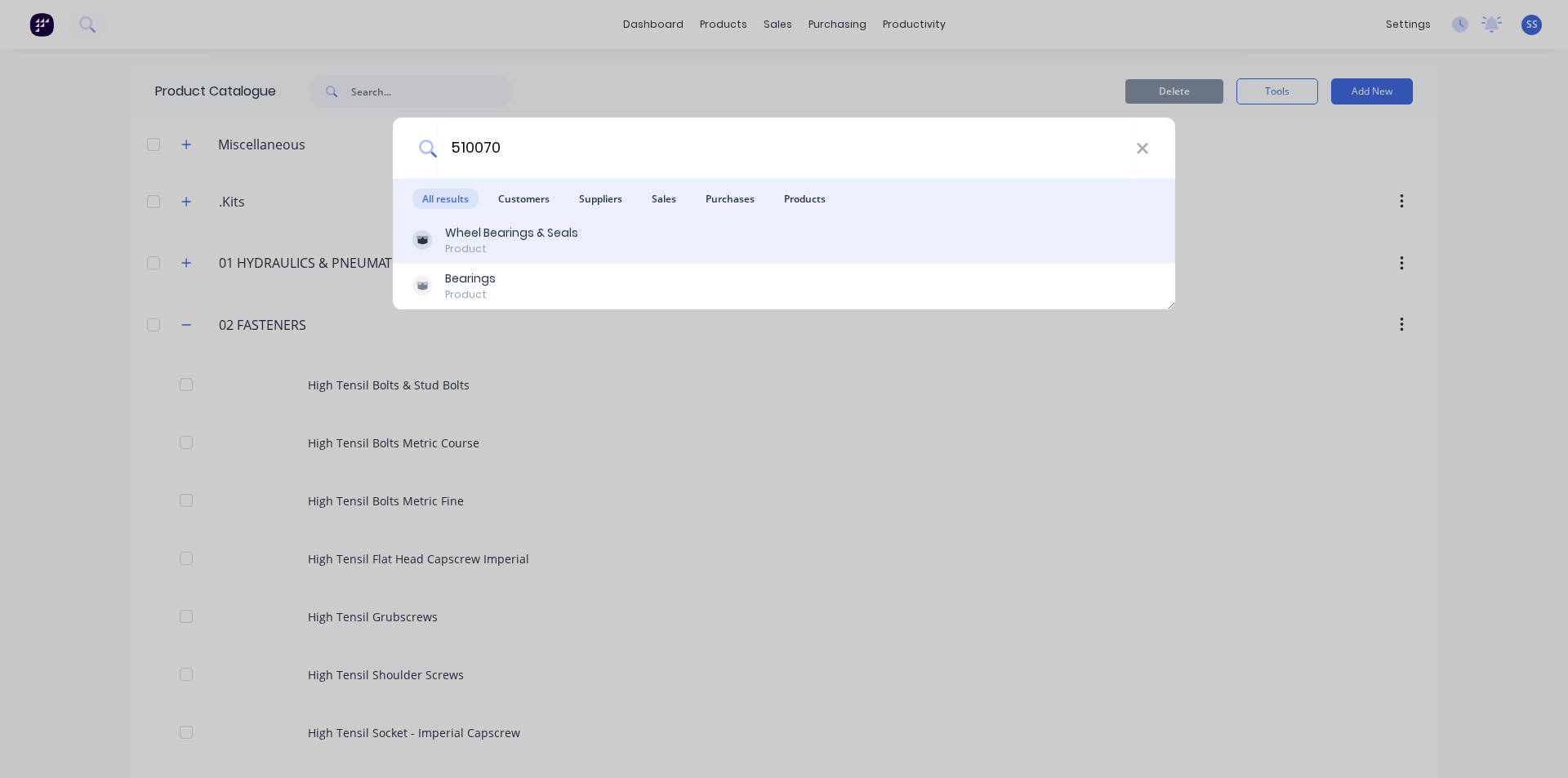
type input "510070"
click at [516, 231] on div "Wheel Bearings & Seals" at bounding box center [512, 233] width 133 height 17
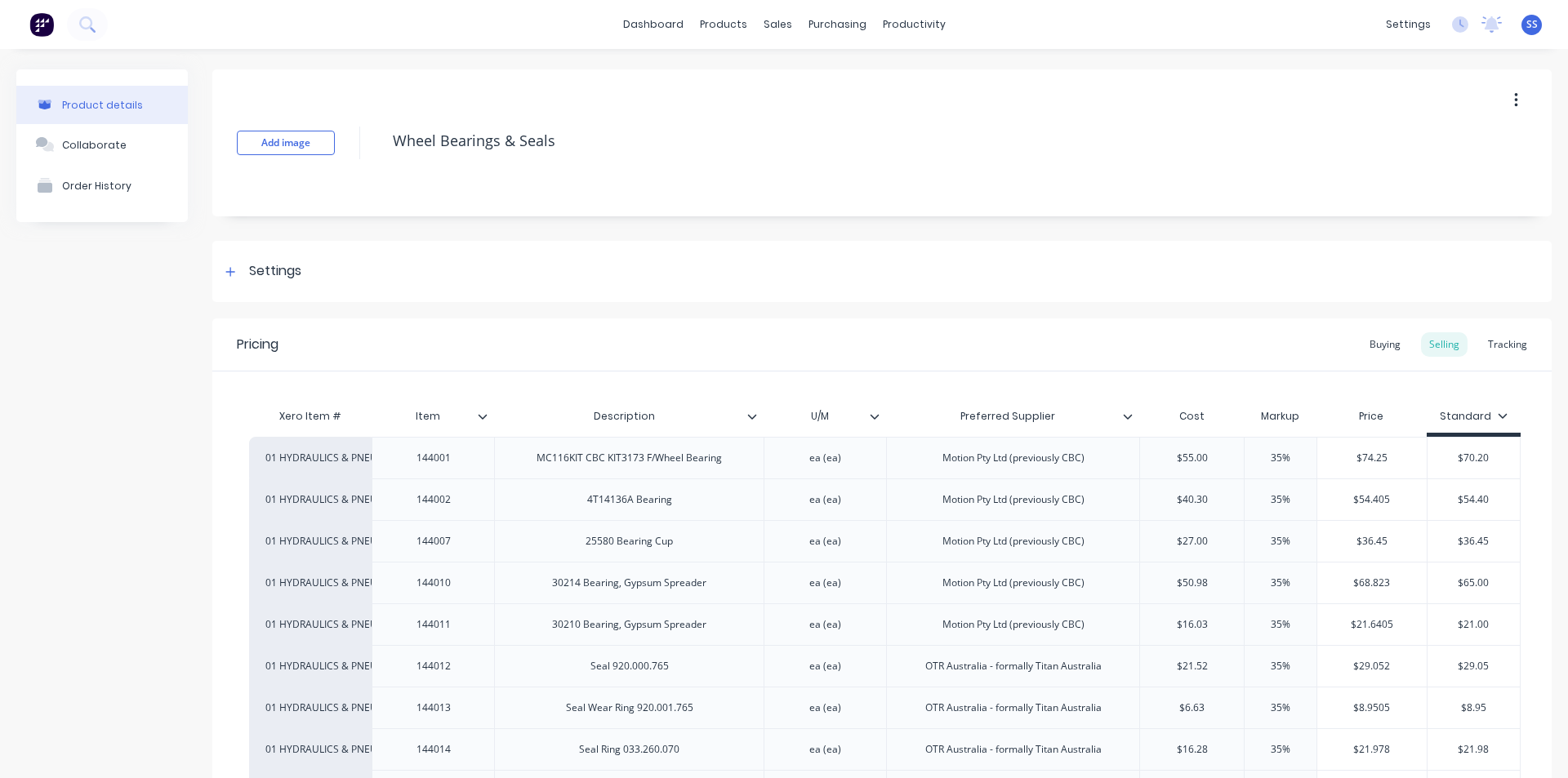
type textarea "x"
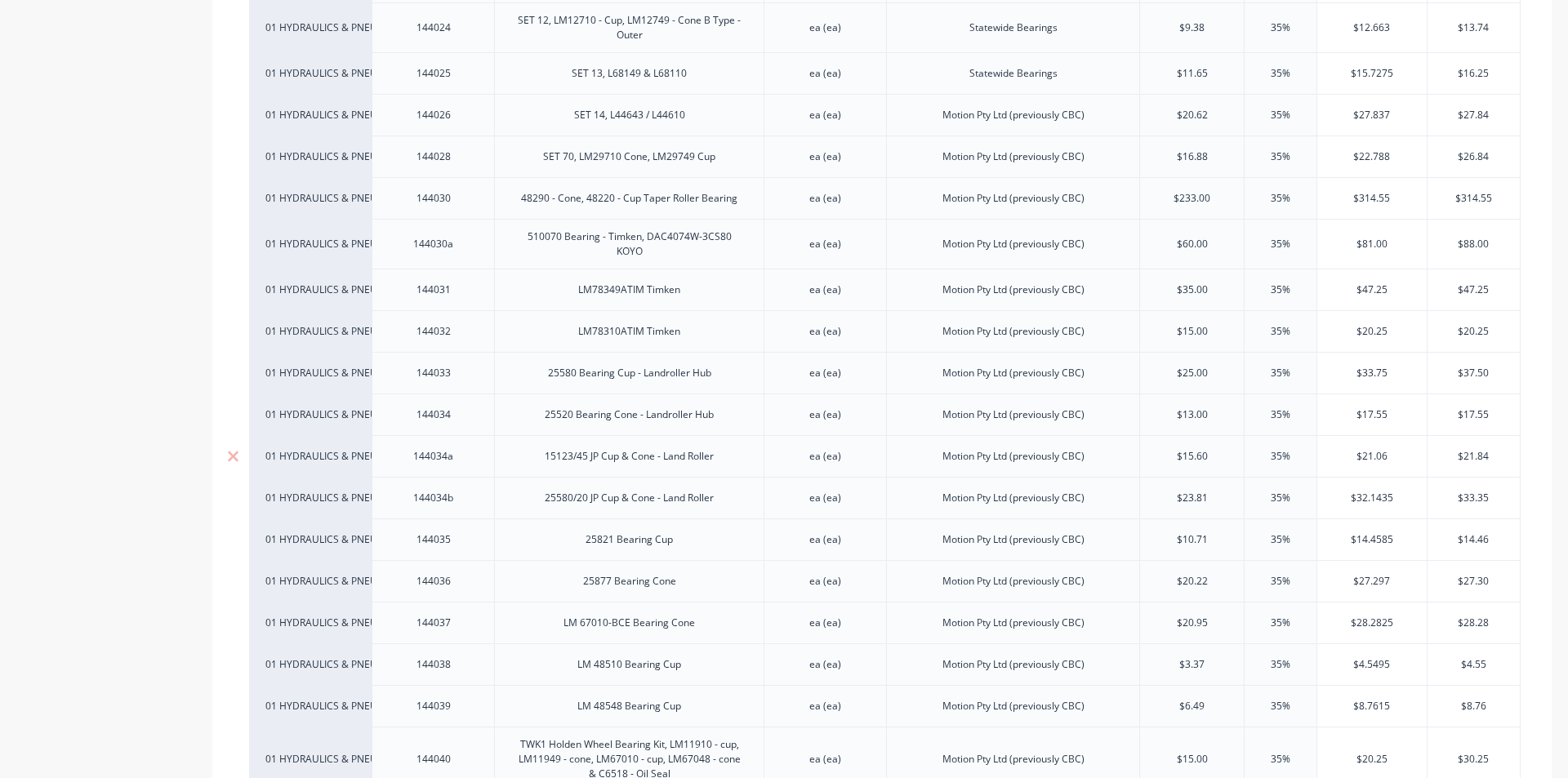
scroll to position [1143, 0]
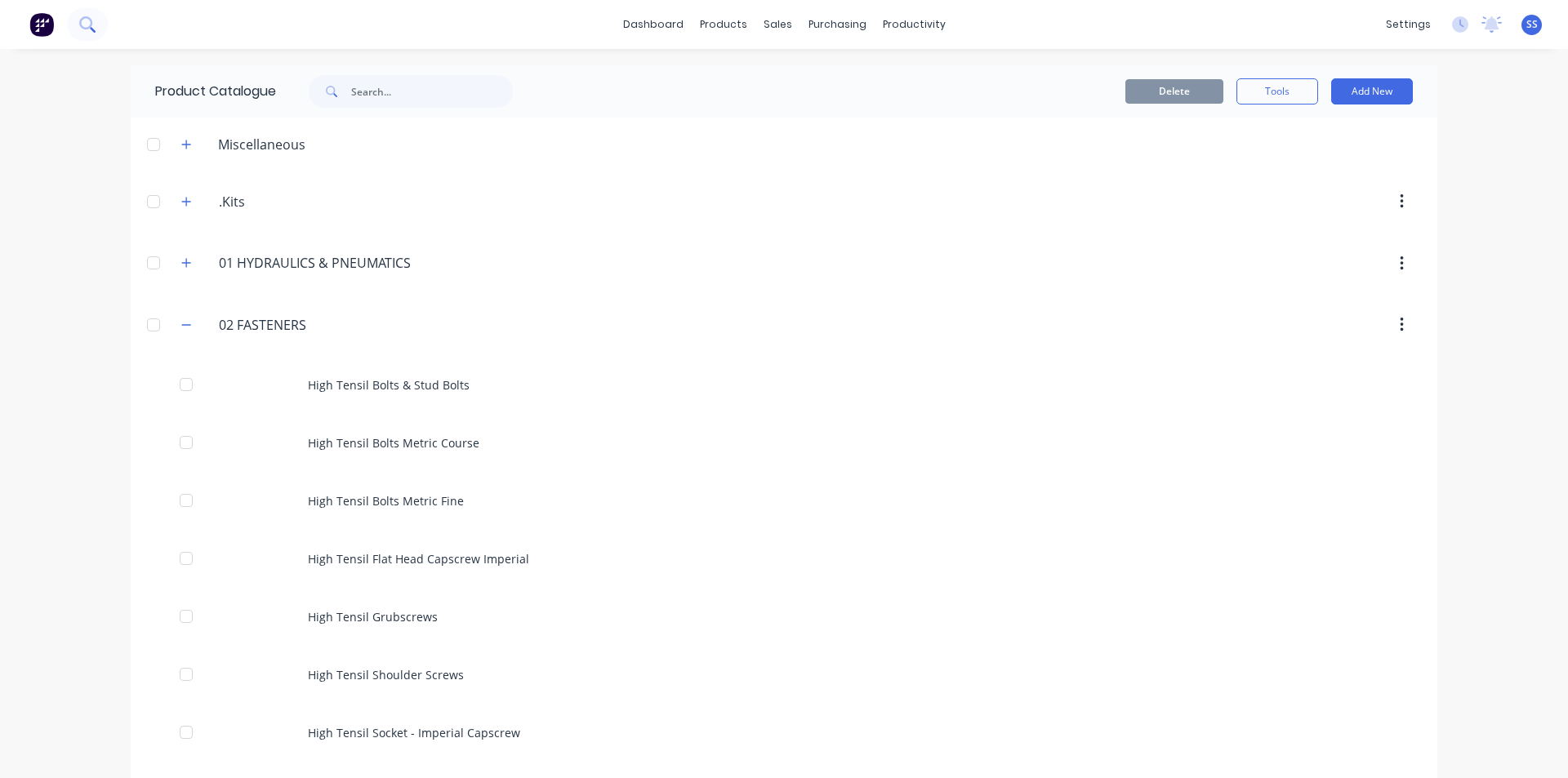
click at [97, 20] on button at bounding box center [87, 25] width 41 height 32
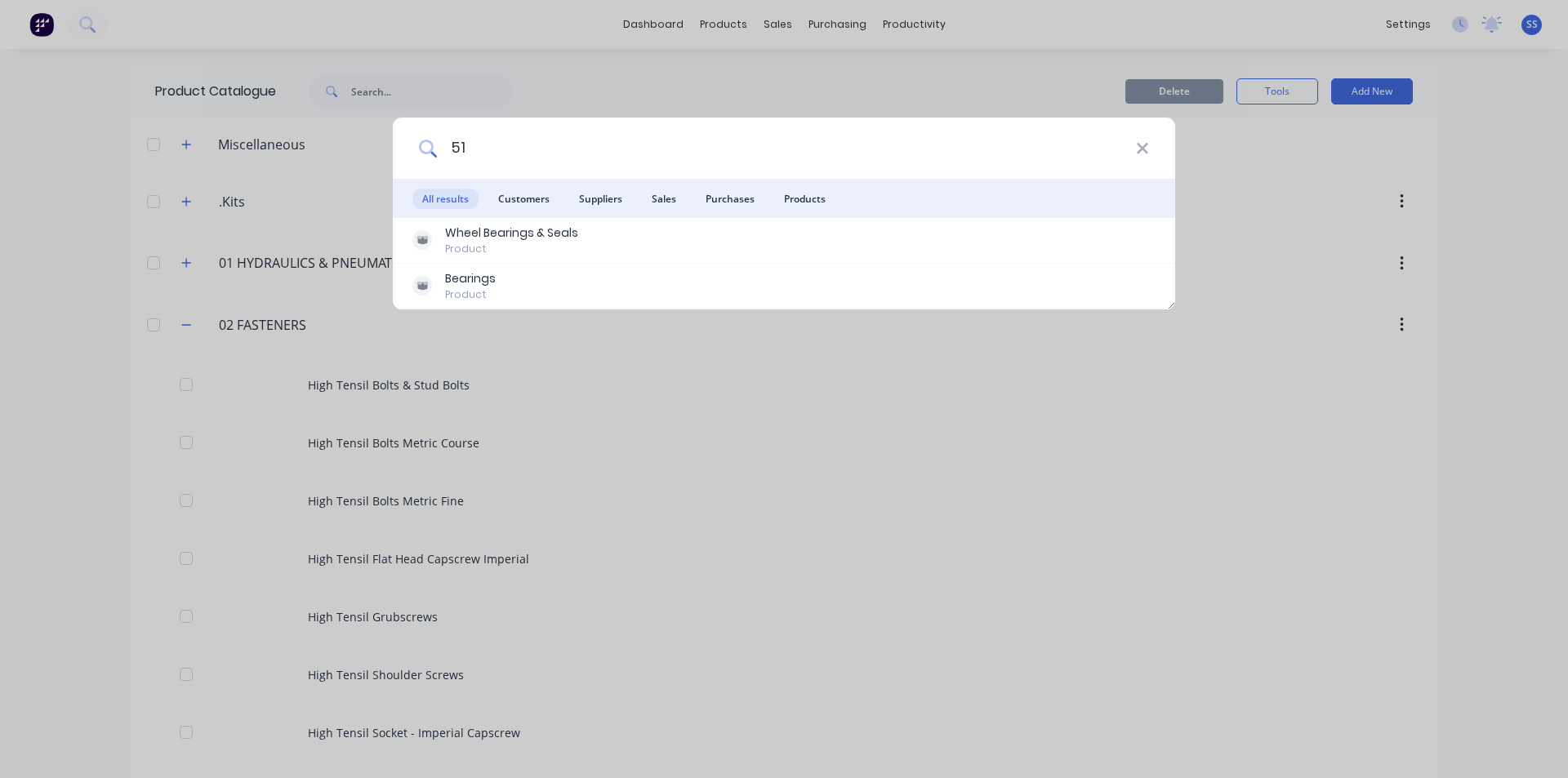
type input "5"
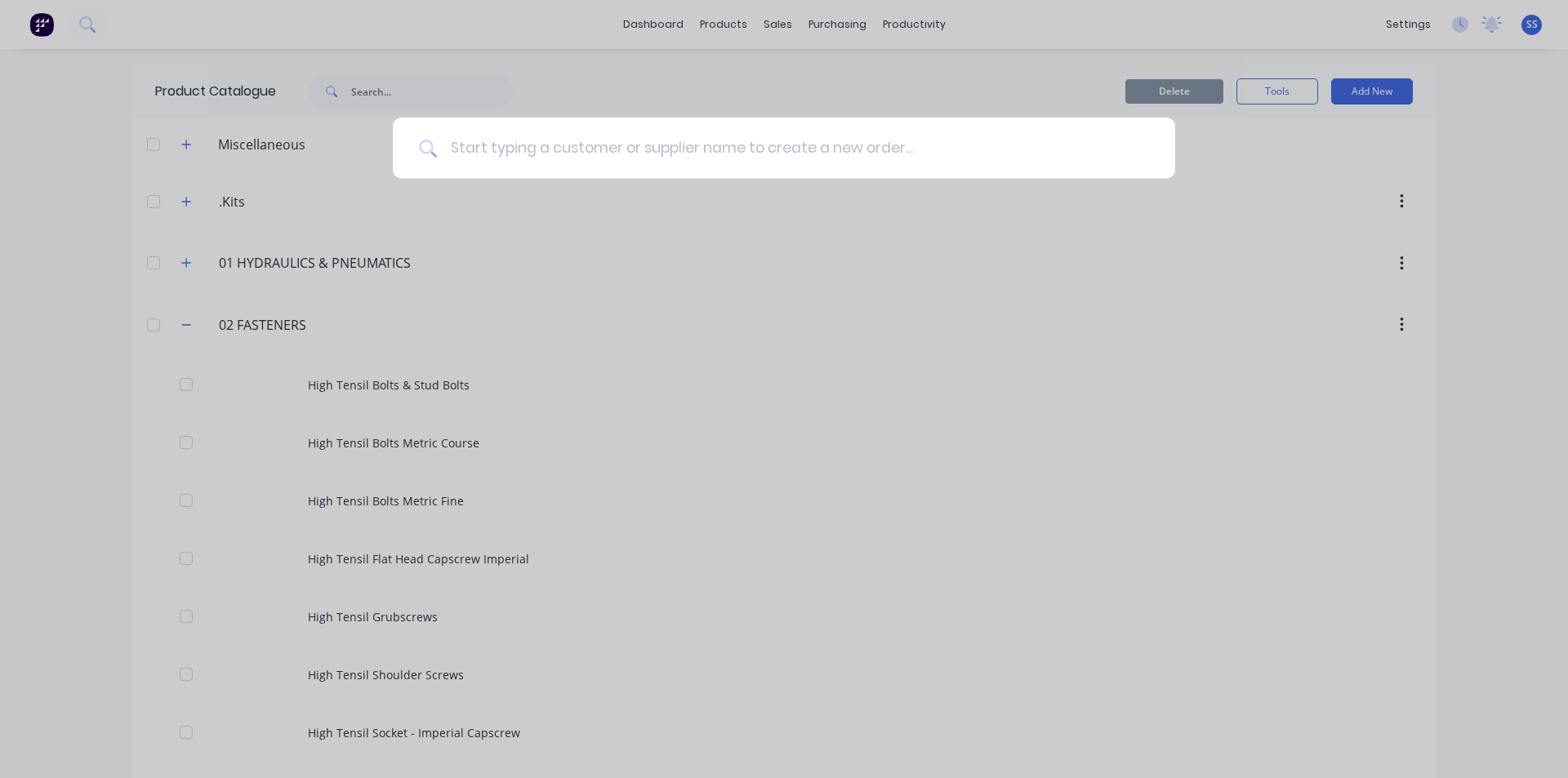
click at [633, 145] on input at bounding box center [792, 149] width 712 height 61
paste input "GN 822-6-B-ST"
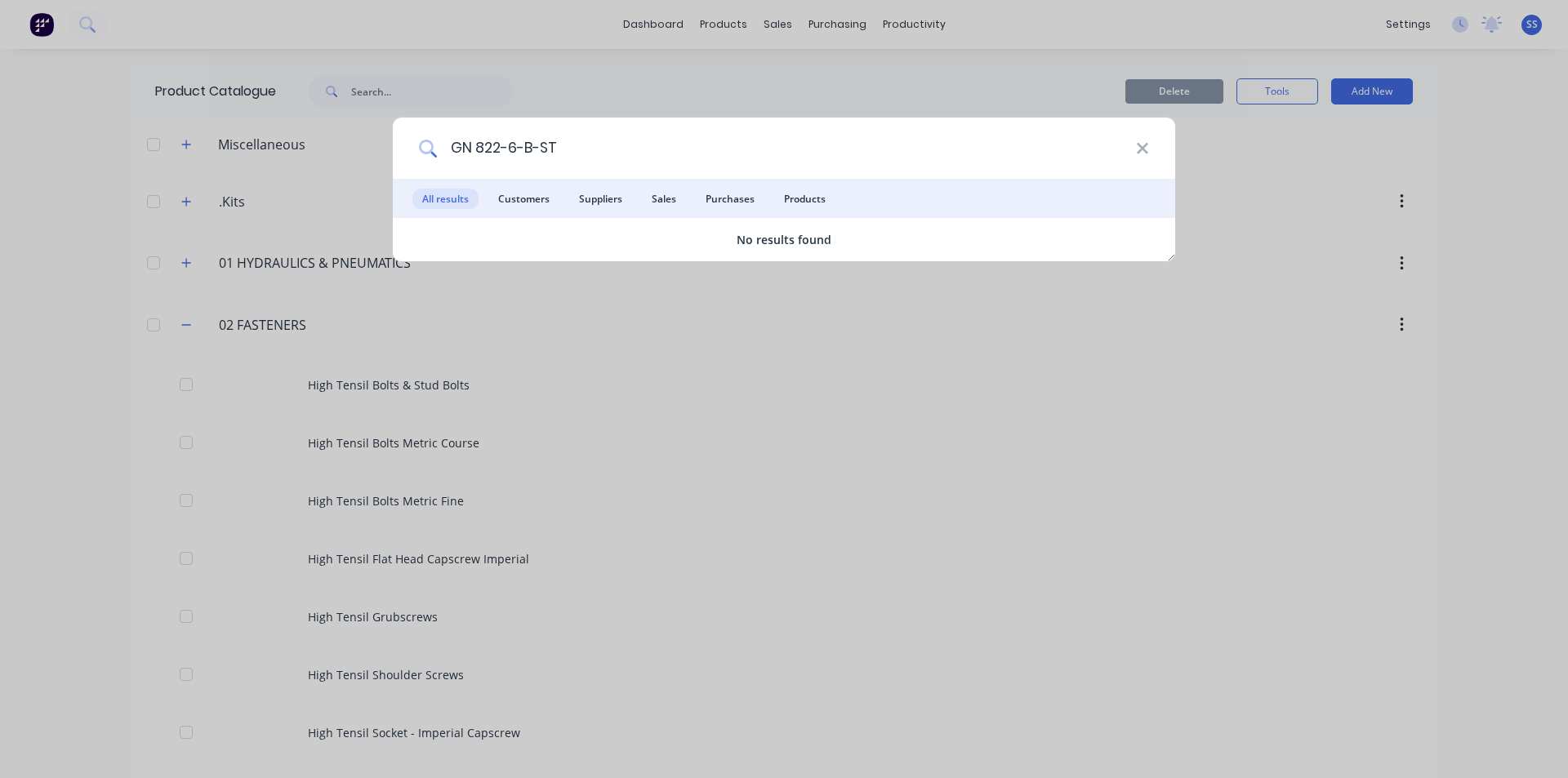
drag, startPoint x: 637, startPoint y: 167, endPoint x: 622, endPoint y: 217, distance: 52.2
click at [604, 193] on div "GN 822-6-B-ST All results Customers Suppliers Sales Purchases Products No resul…" at bounding box center [784, 190] width 784 height 145
click at [585, 166] on input "GN 822" at bounding box center [786, 149] width 699 height 61
type input "G"
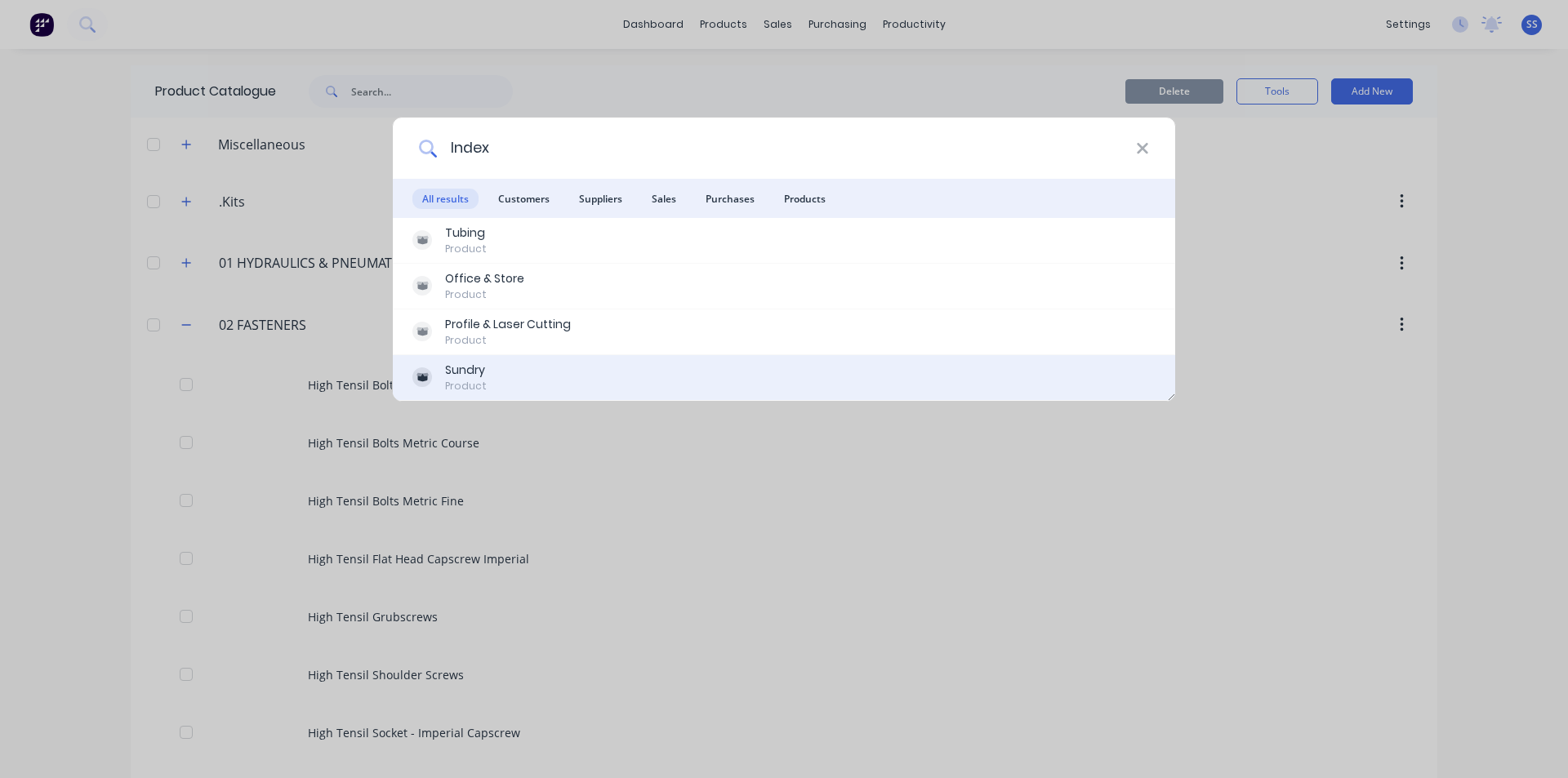
type input "Index"
click at [476, 361] on div "Sundry" at bounding box center [466, 370] width 42 height 17
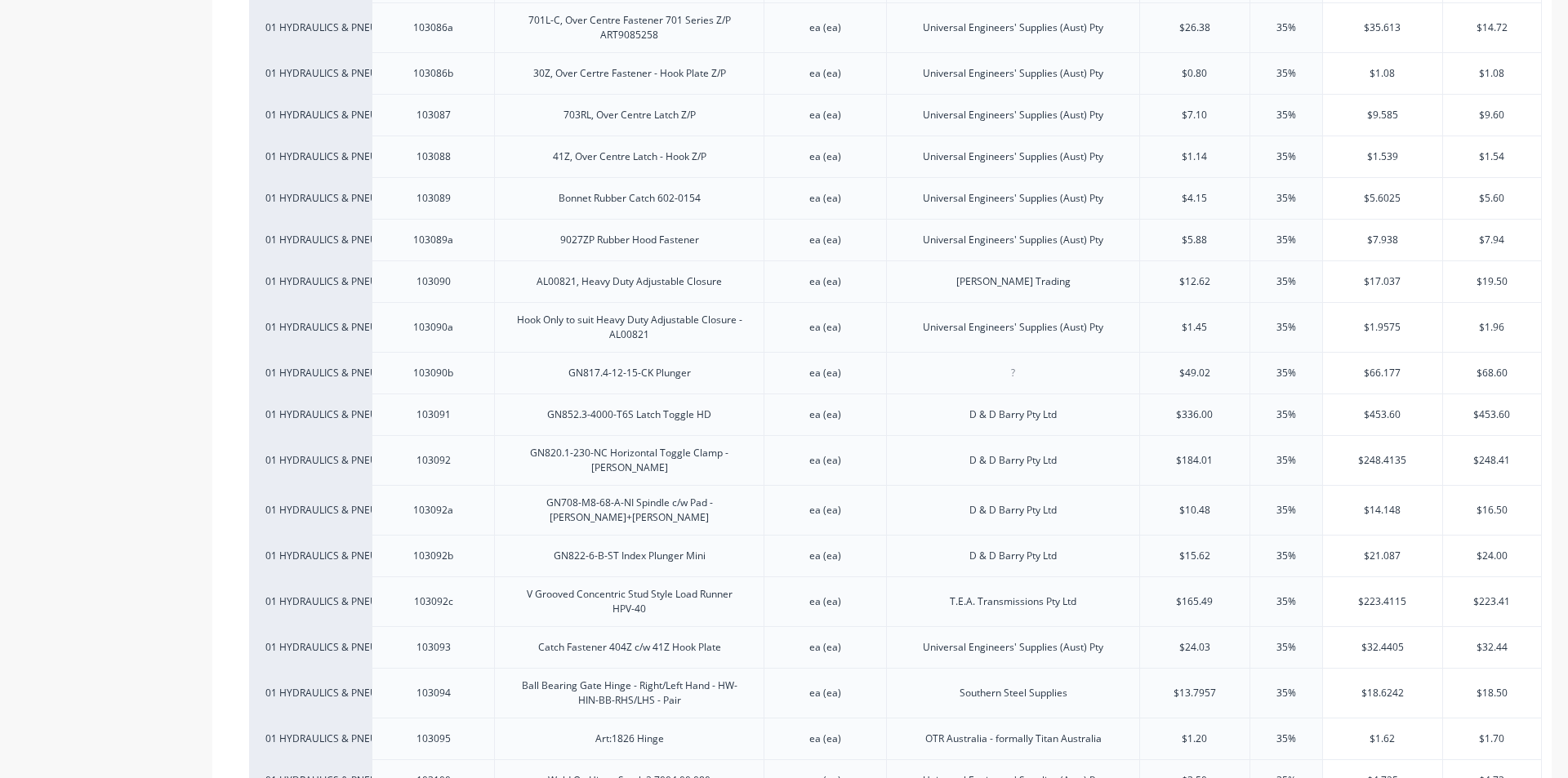
scroll to position [3918, 0]
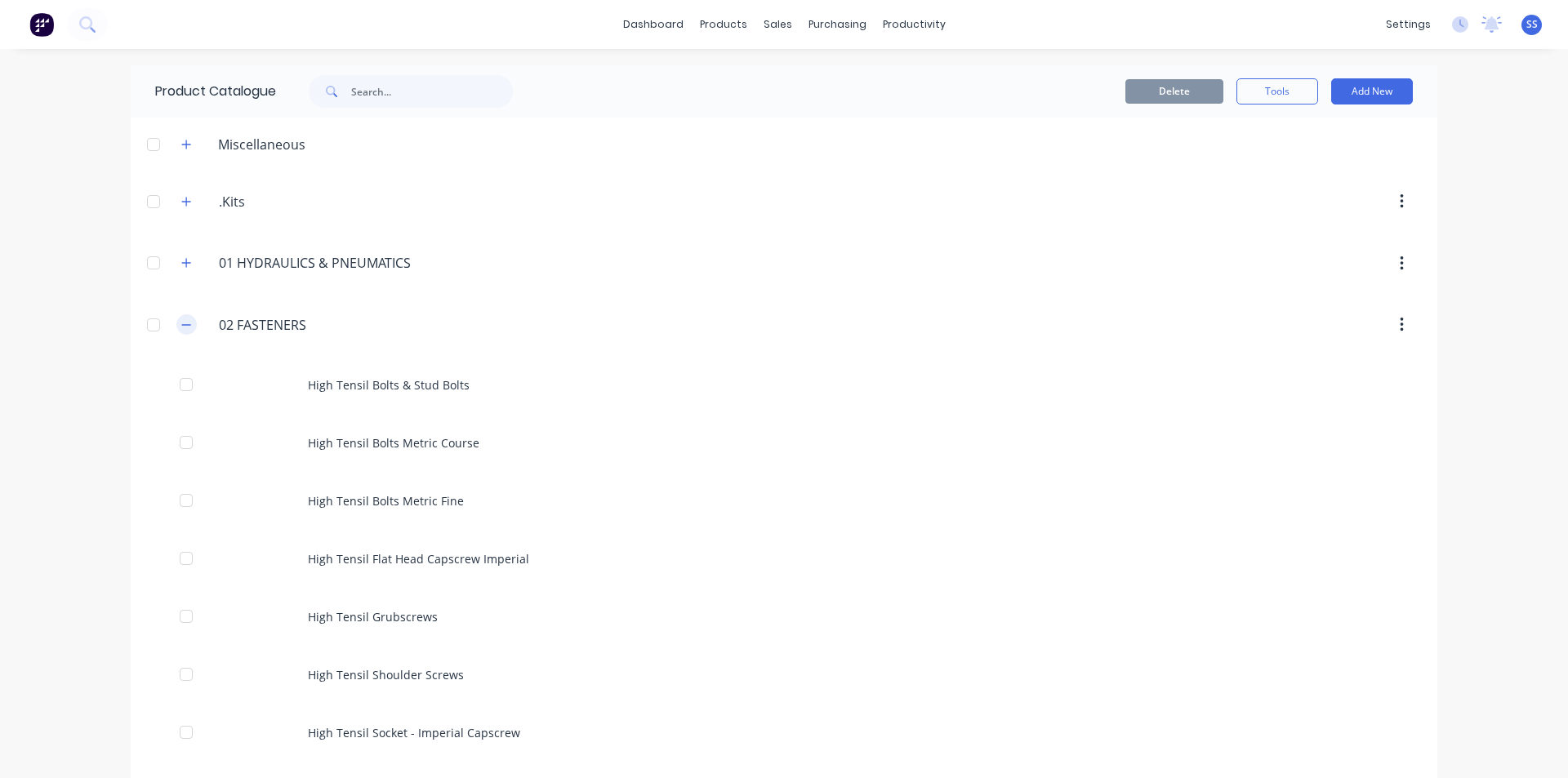
click at [186, 323] on button "button" at bounding box center [186, 325] width 21 height 20
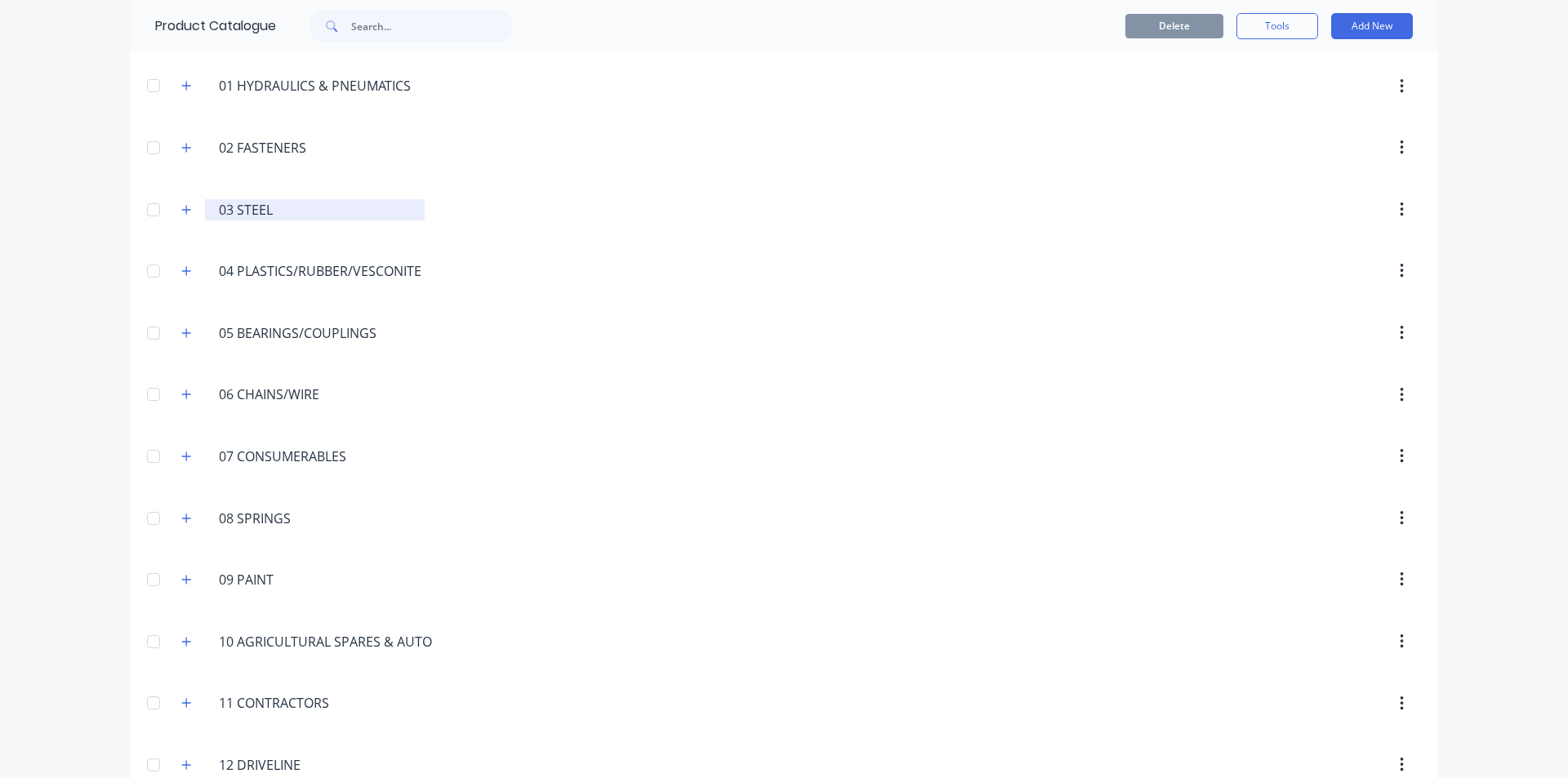
scroll to position [163, 0]
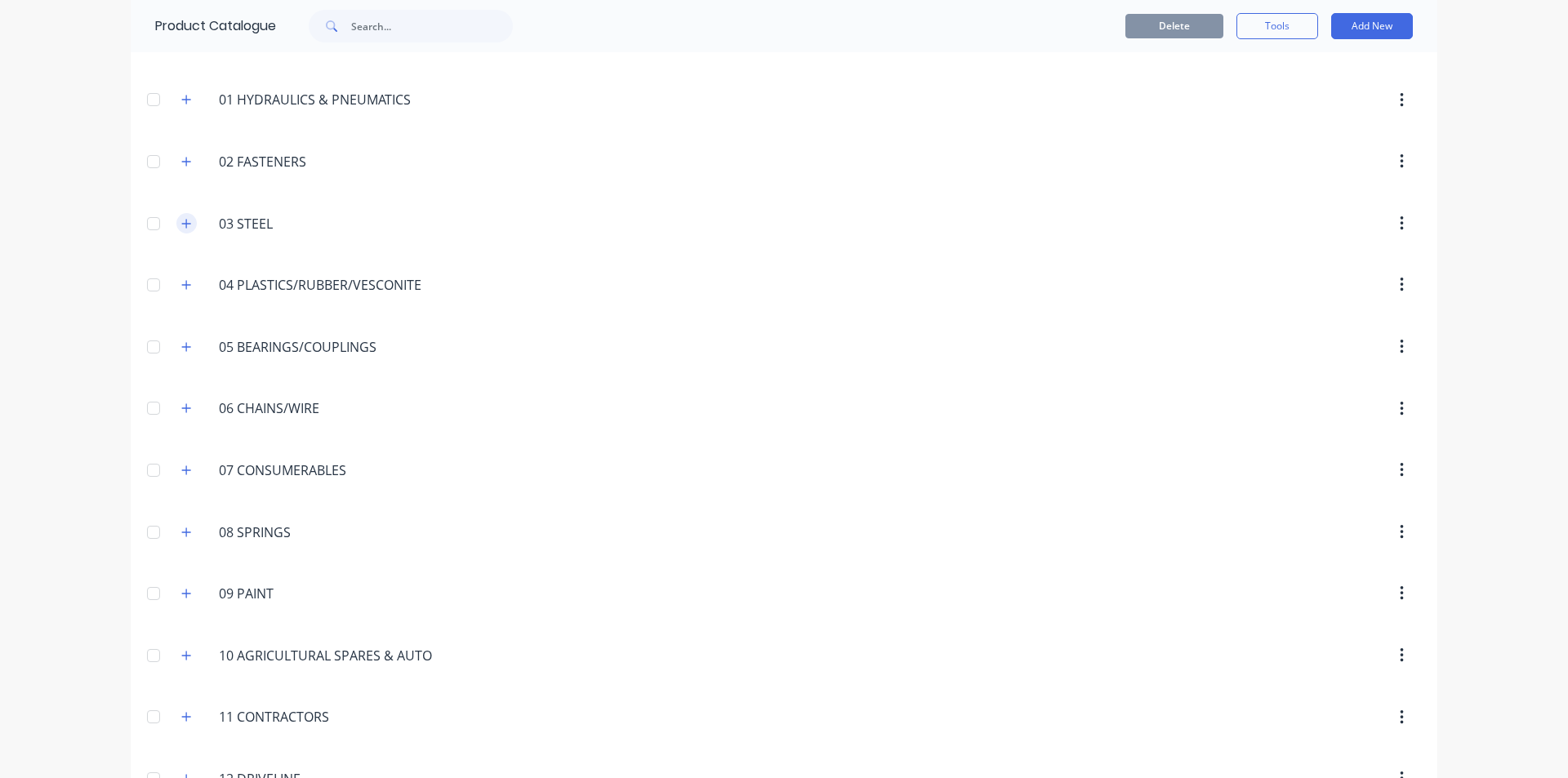
click at [182, 225] on icon "button" at bounding box center [186, 223] width 9 height 9
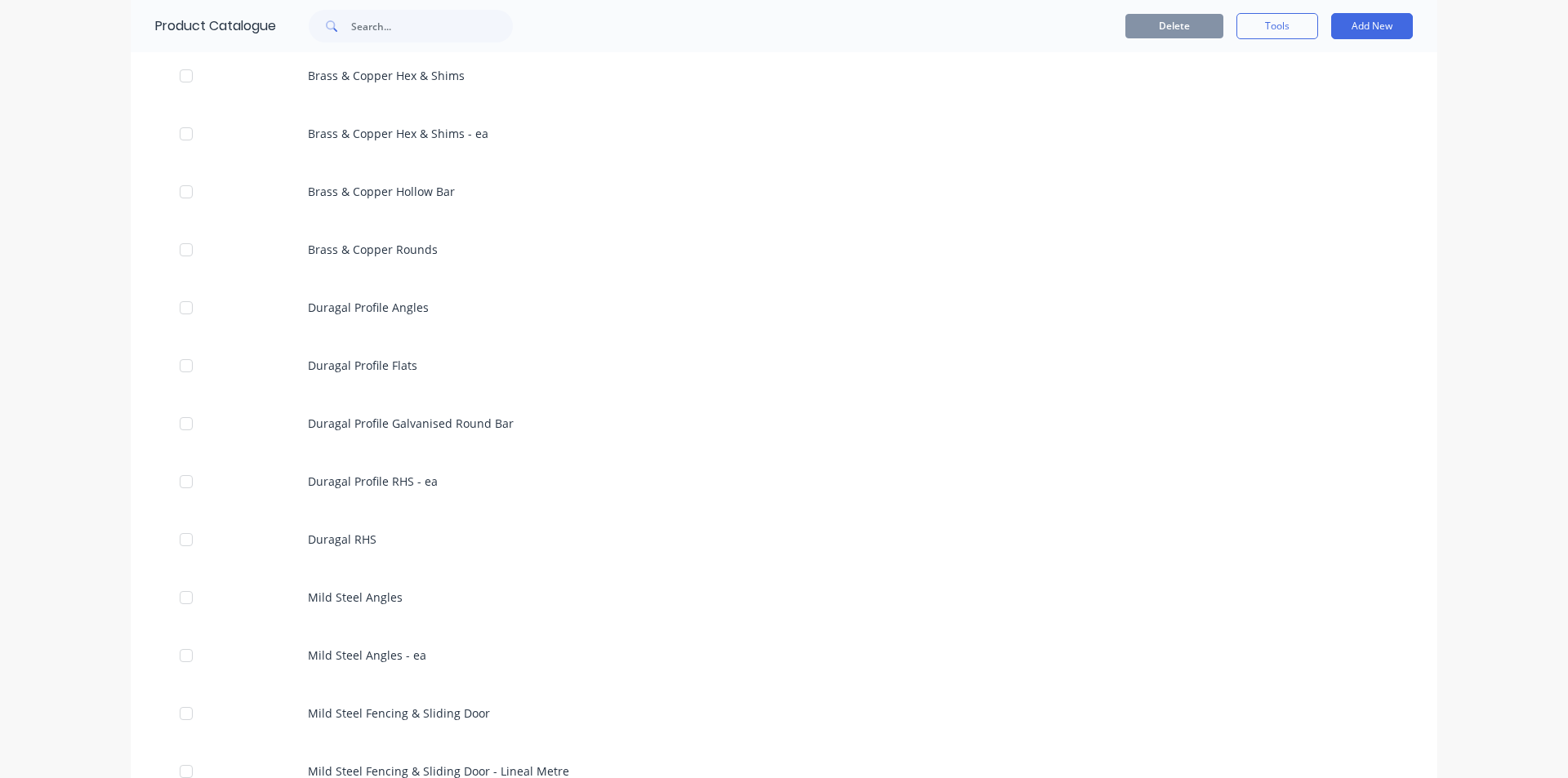
scroll to position [1225, 0]
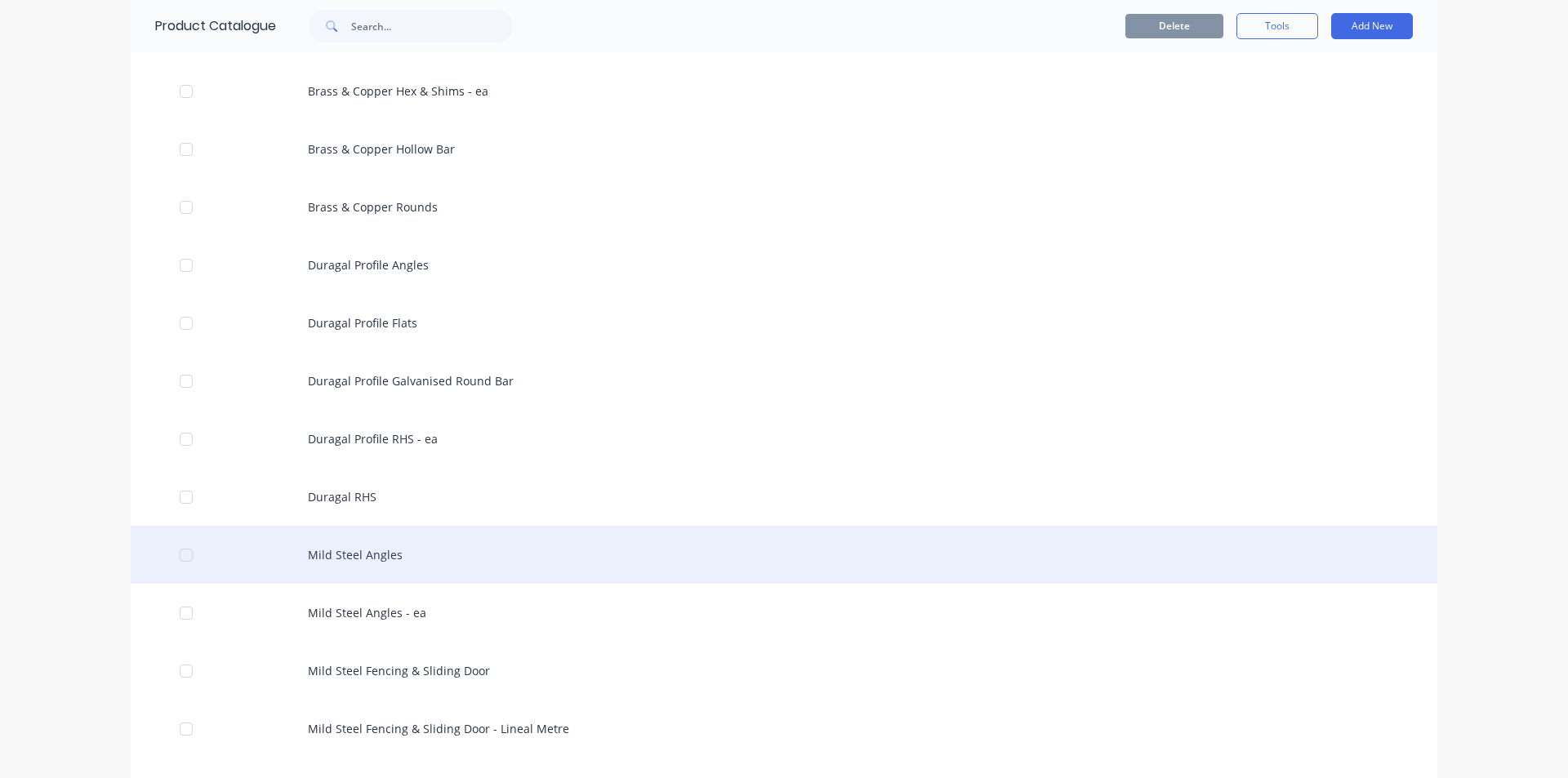
click at [347, 548] on div "Mild Steel Angles" at bounding box center [784, 555] width 1307 height 58
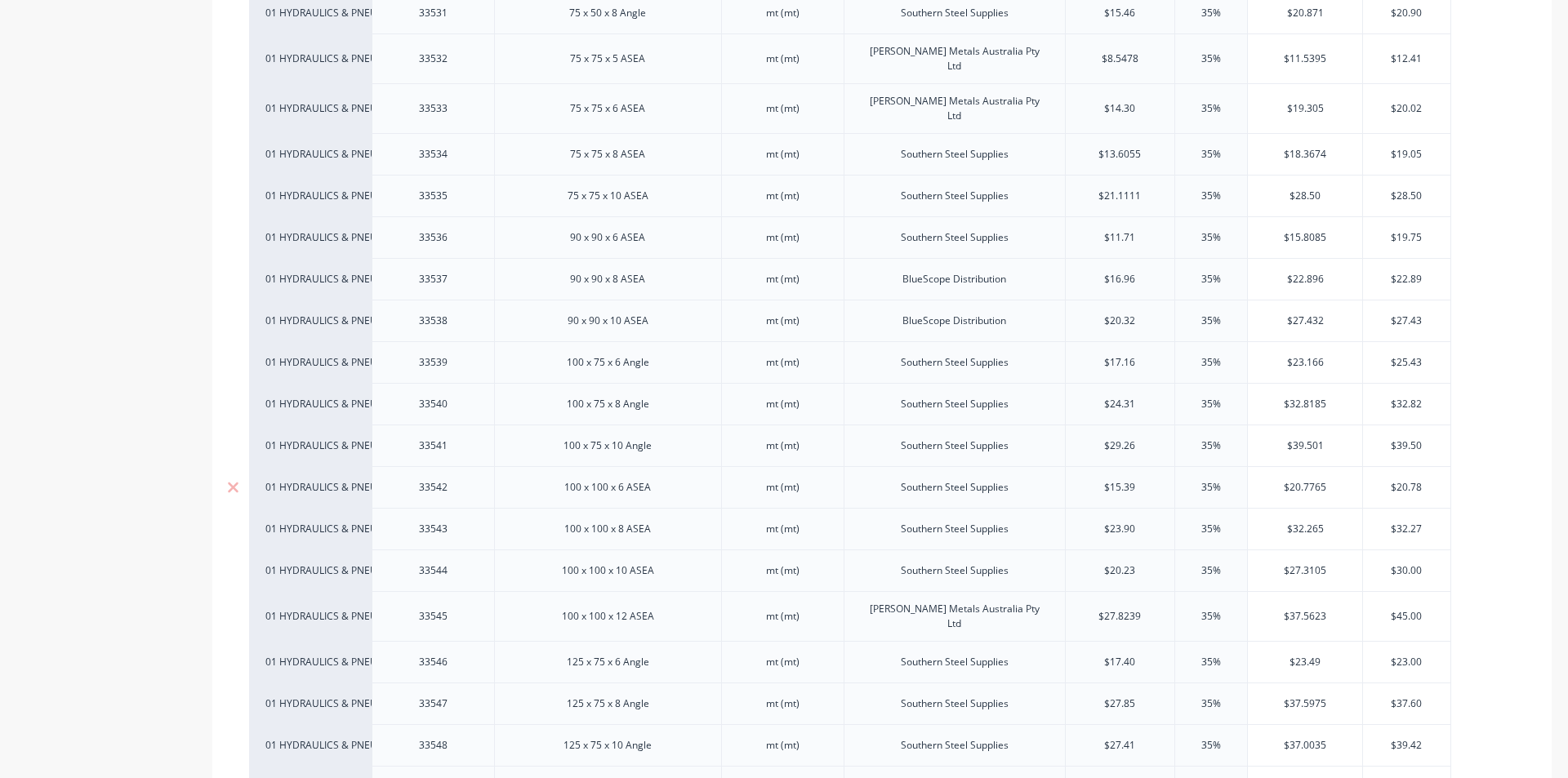
scroll to position [1633, 0]
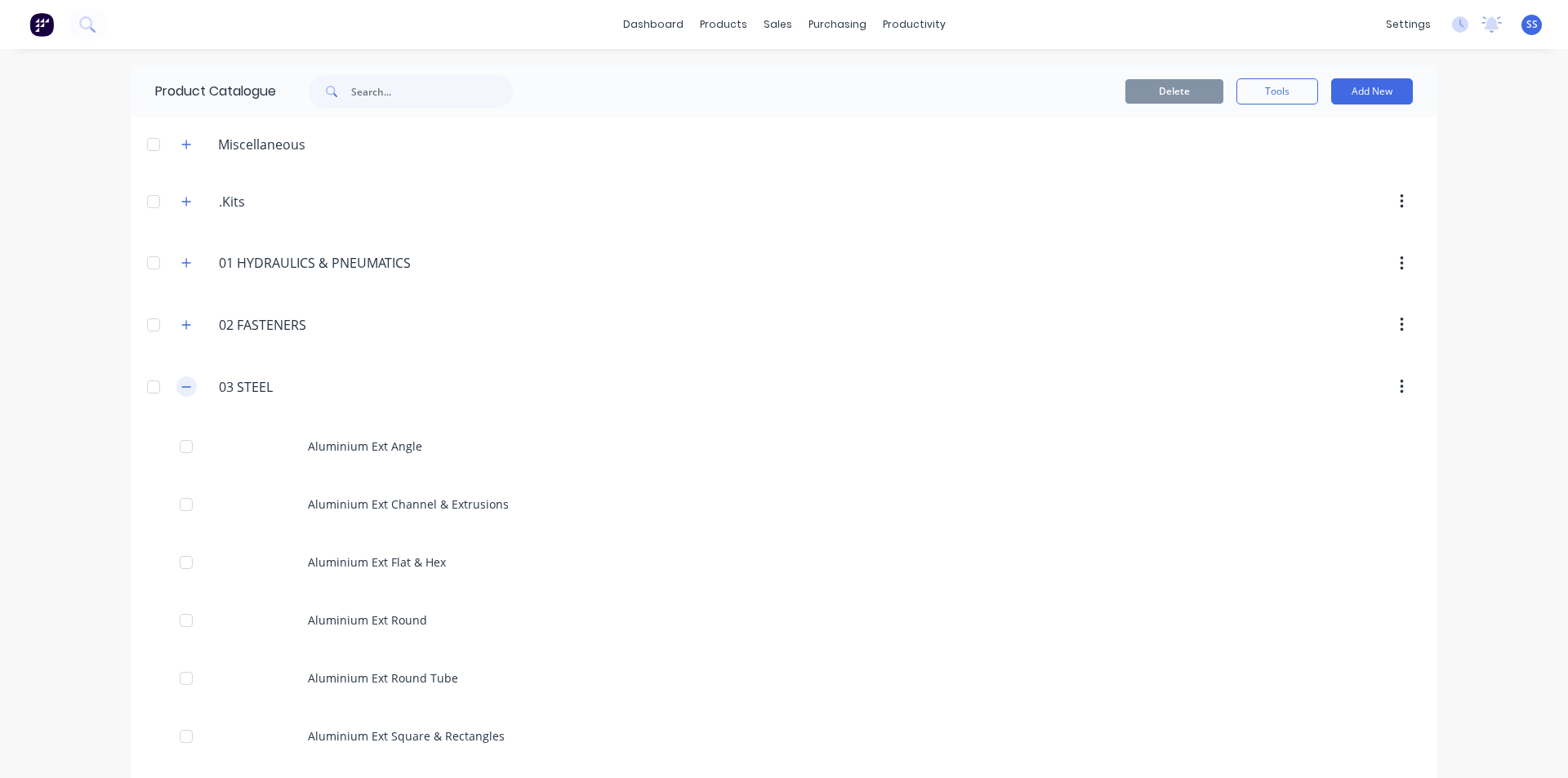
click at [183, 388] on icon "button" at bounding box center [185, 386] width 9 height 11
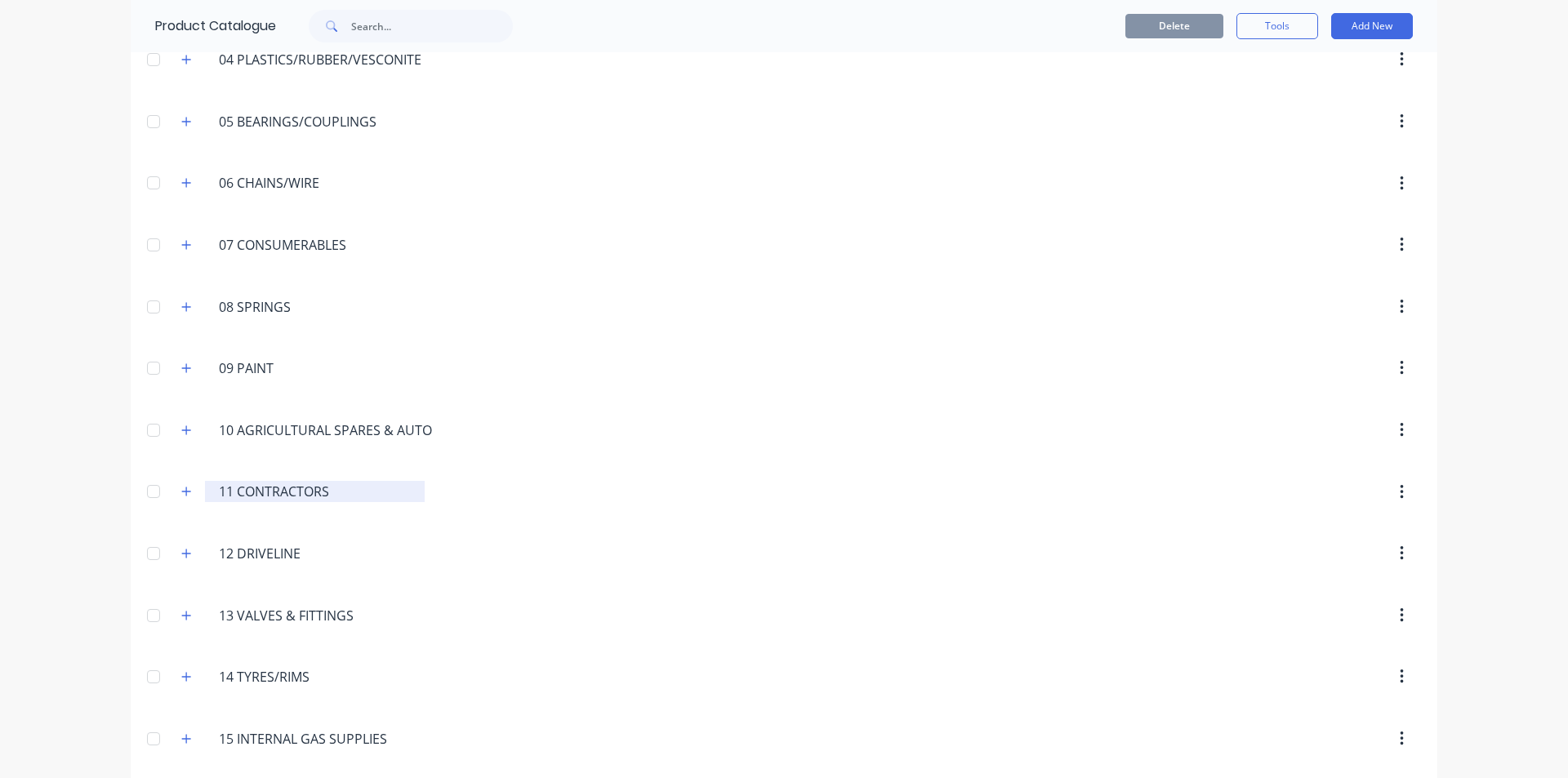
scroll to position [408, 0]
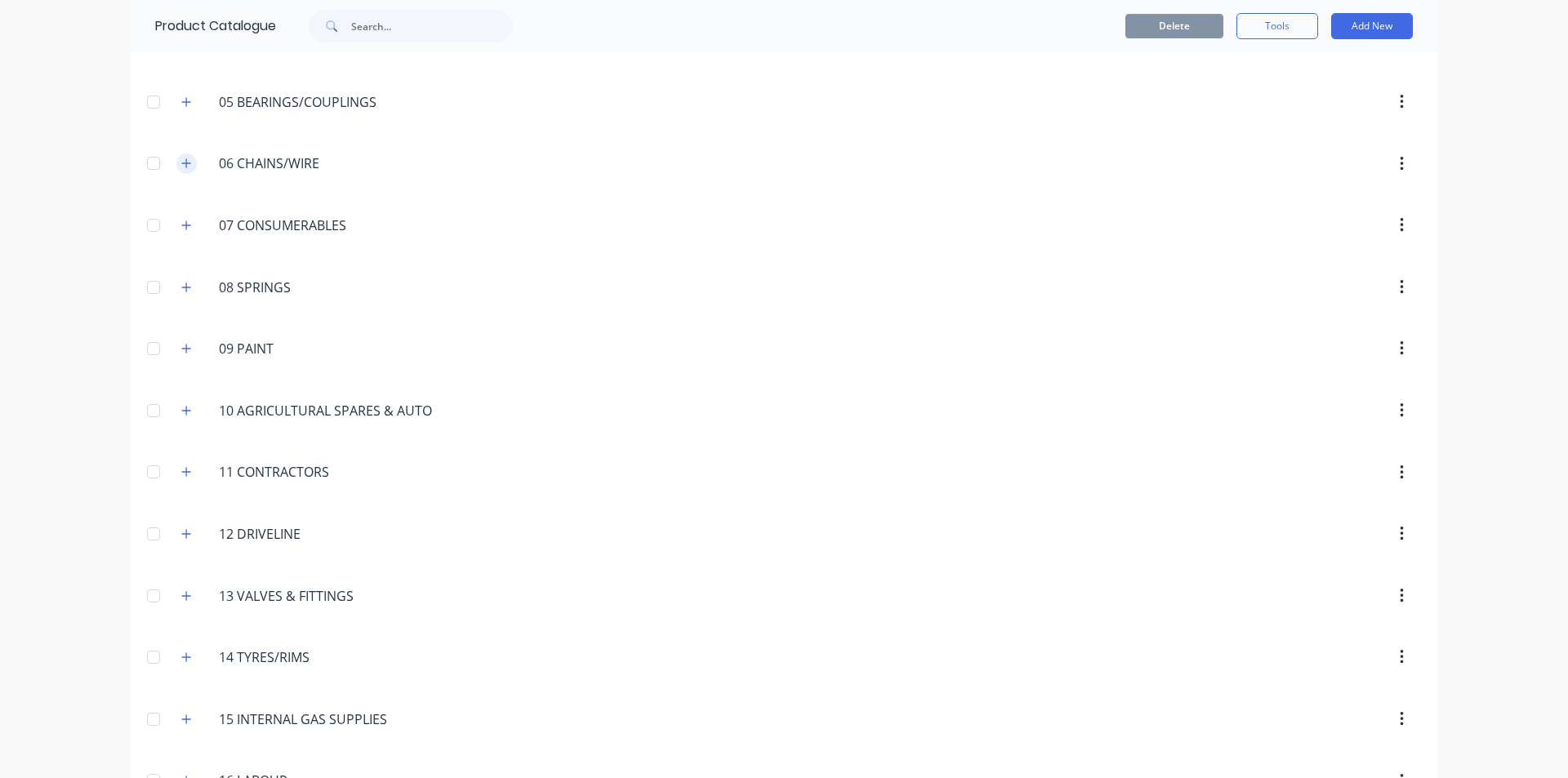
click at [183, 167] on icon "button" at bounding box center [185, 162] width 9 height 11
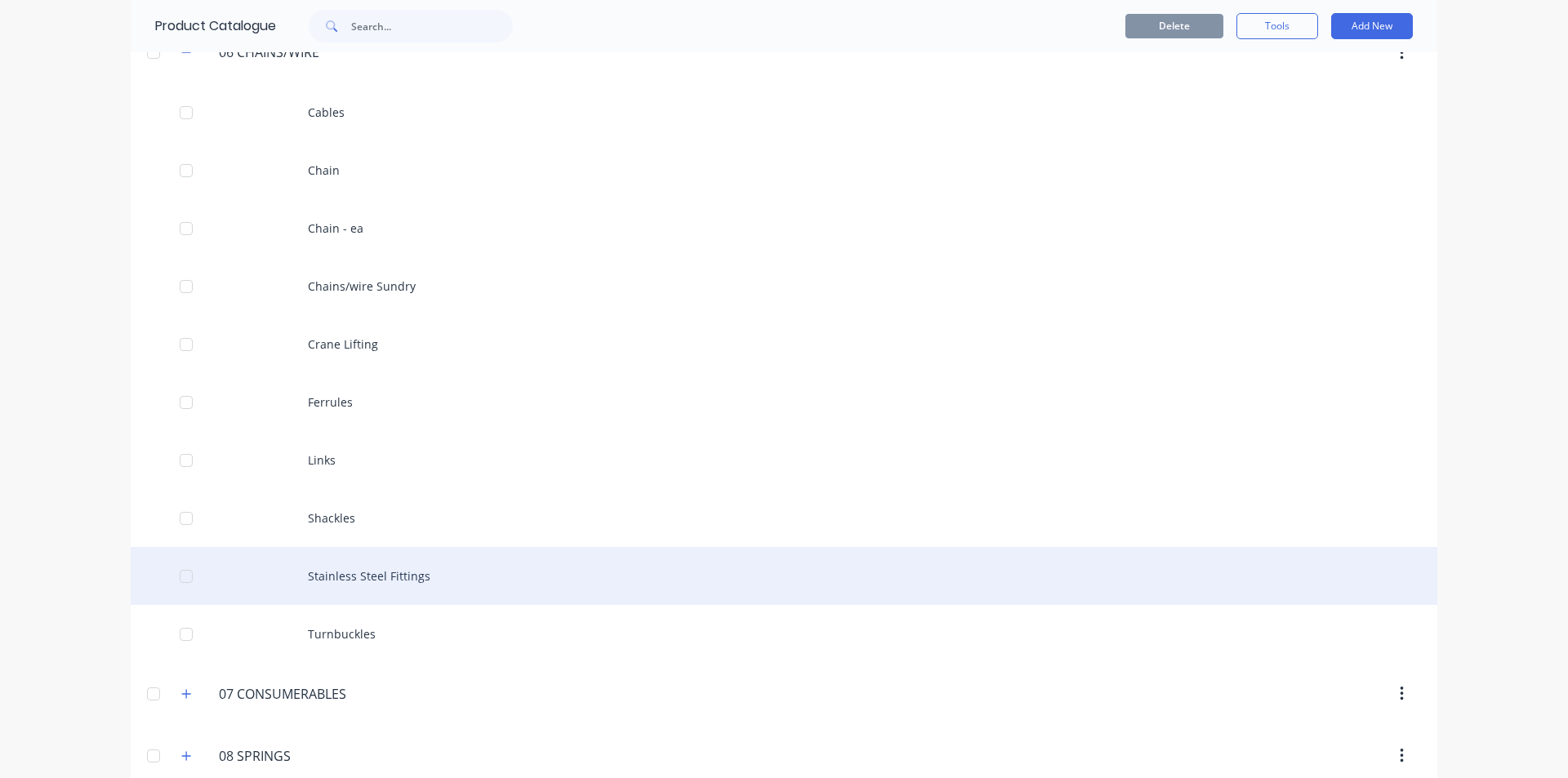
scroll to position [489, 0]
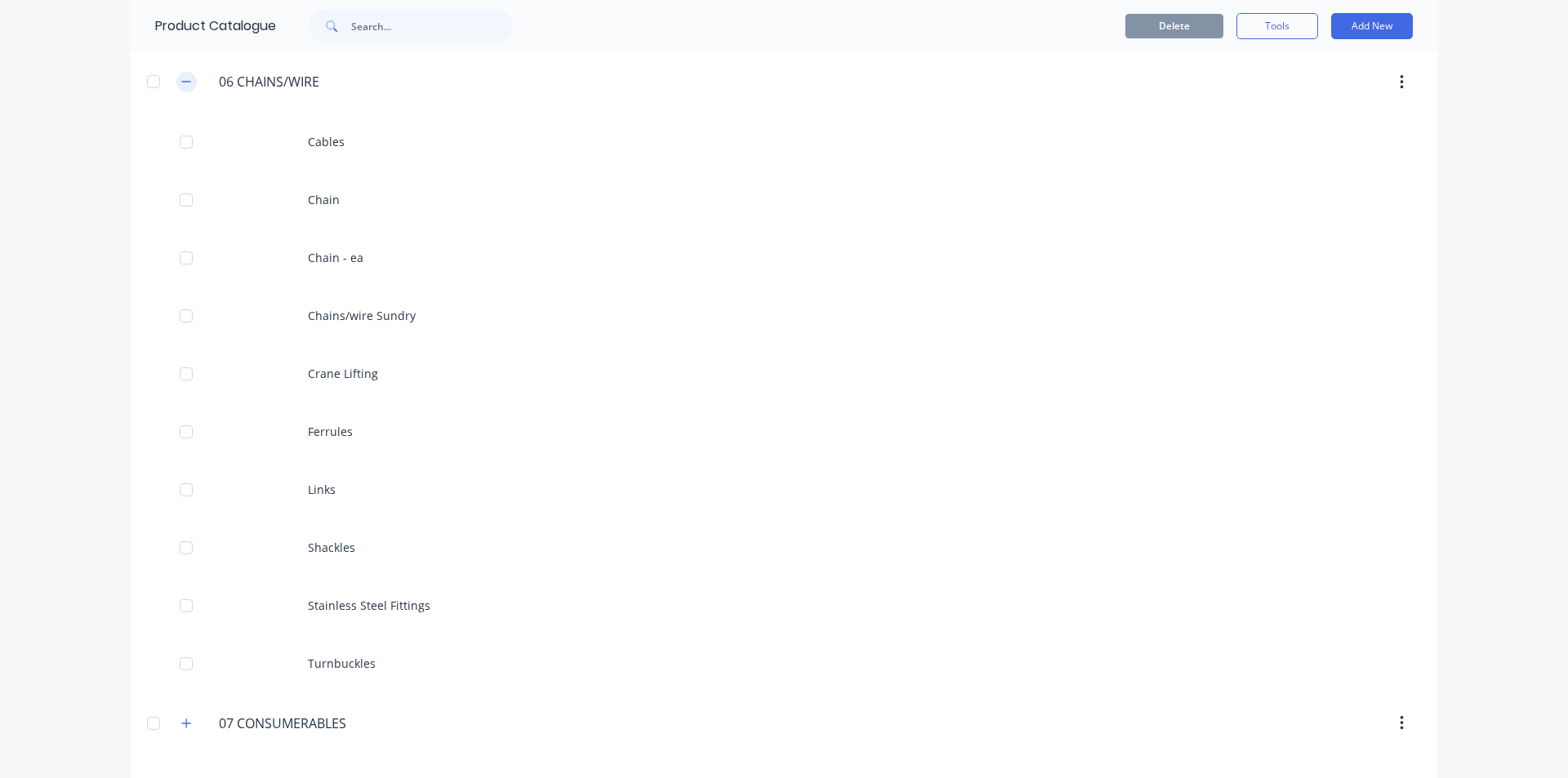
click at [177, 73] on button "button" at bounding box center [186, 82] width 21 height 20
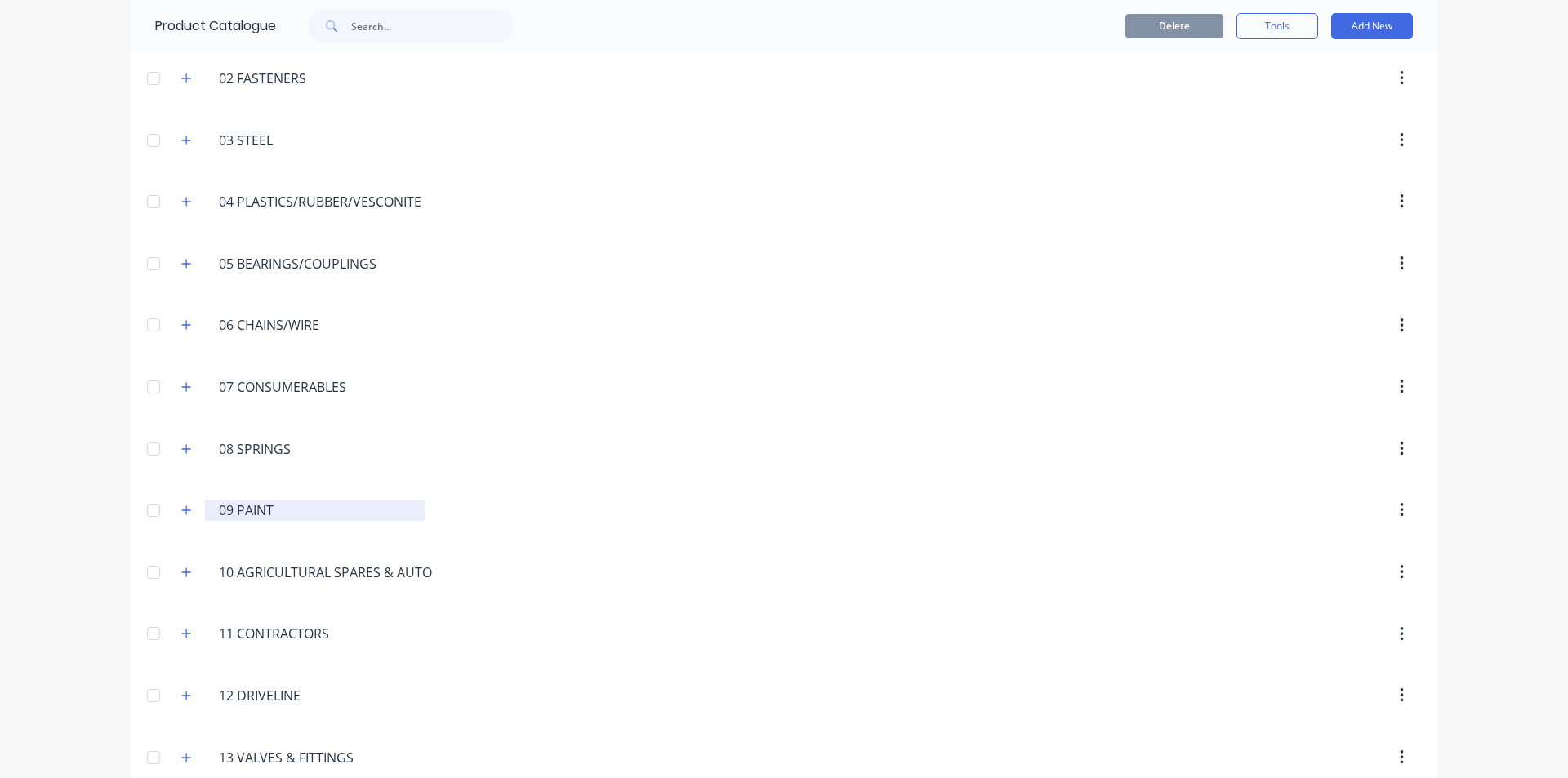
scroll to position [245, 0]
click at [181, 260] on icon "button" at bounding box center [185, 265] width 9 height 11
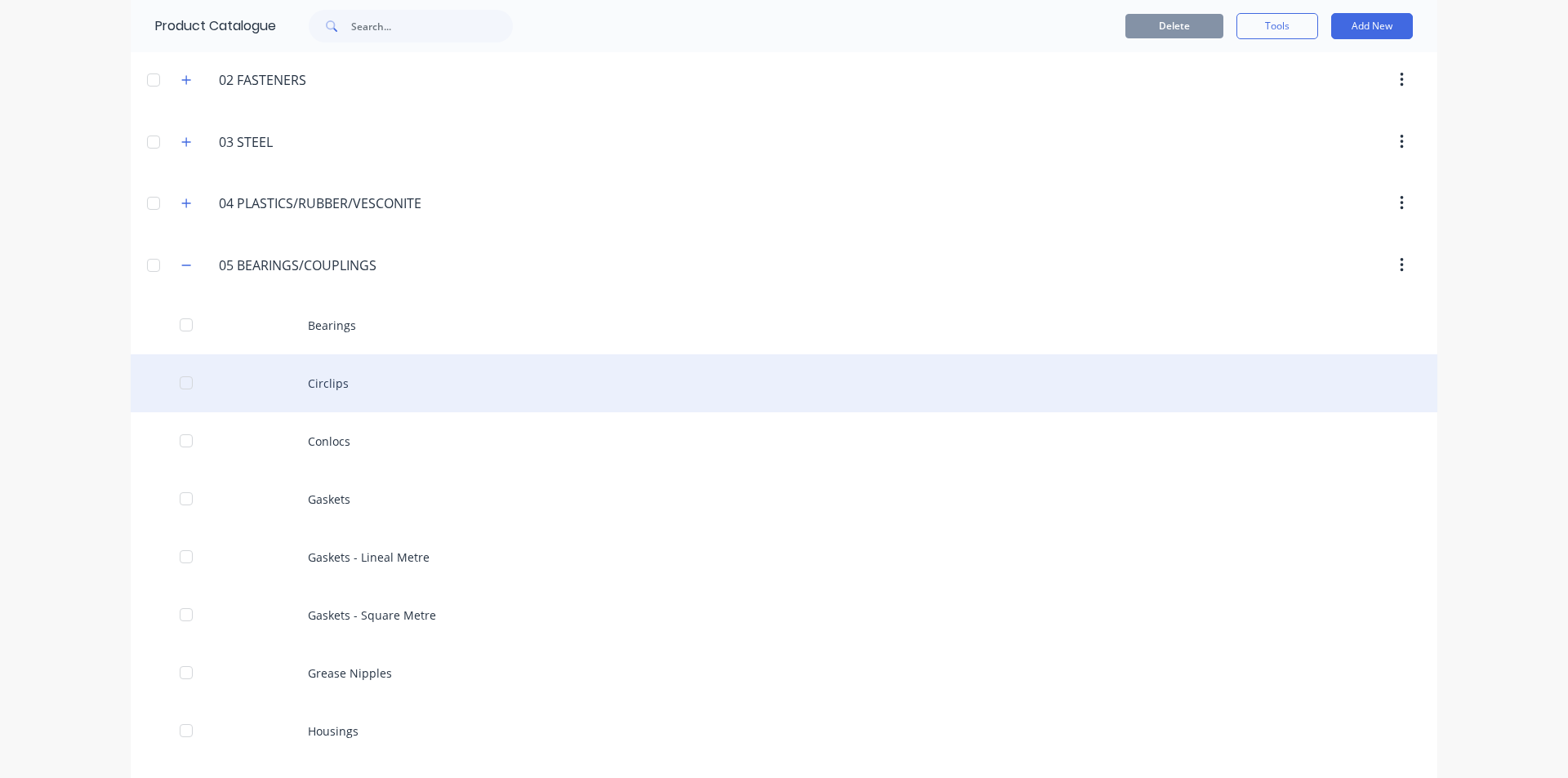
click at [329, 378] on div "Circlips" at bounding box center [784, 383] width 1307 height 58
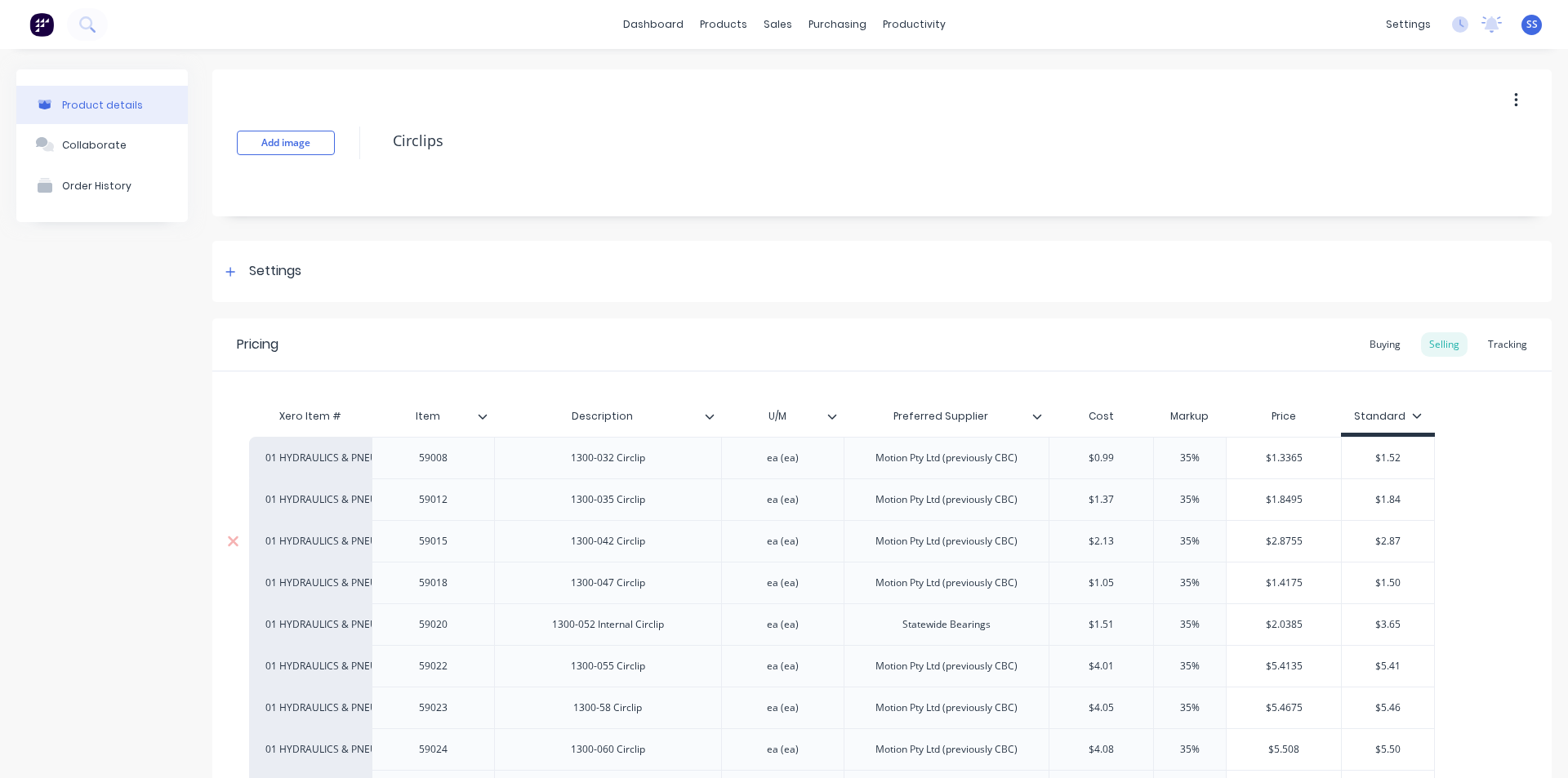
type textarea "x"
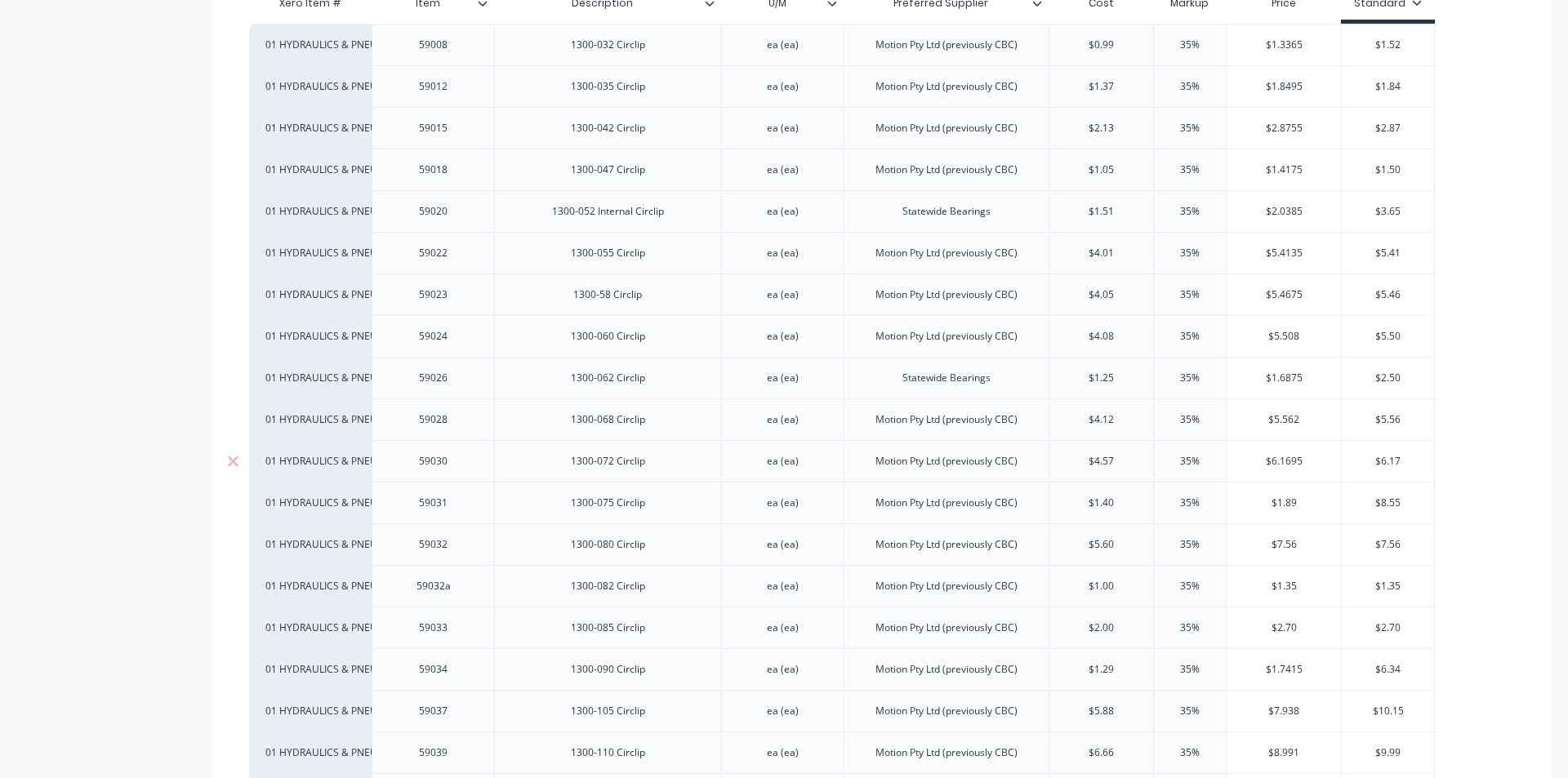
scroll to position [489, 0]
